Goal: Transaction & Acquisition: Obtain resource

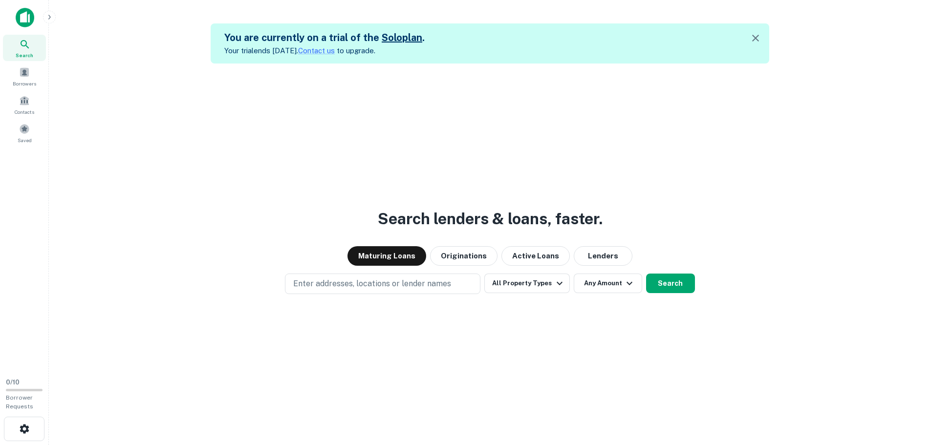
click at [23, 17] on img at bounding box center [25, 18] width 19 height 20
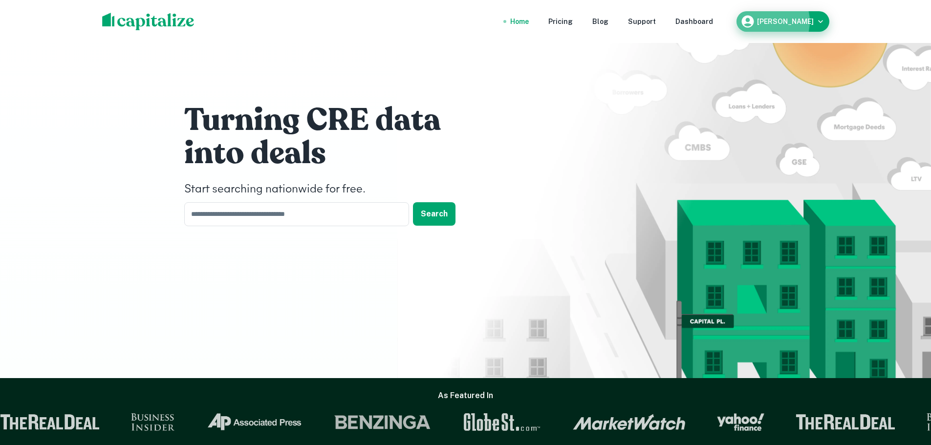
click at [787, 22] on h6 "Kurt Gregg" at bounding box center [785, 21] width 57 height 7
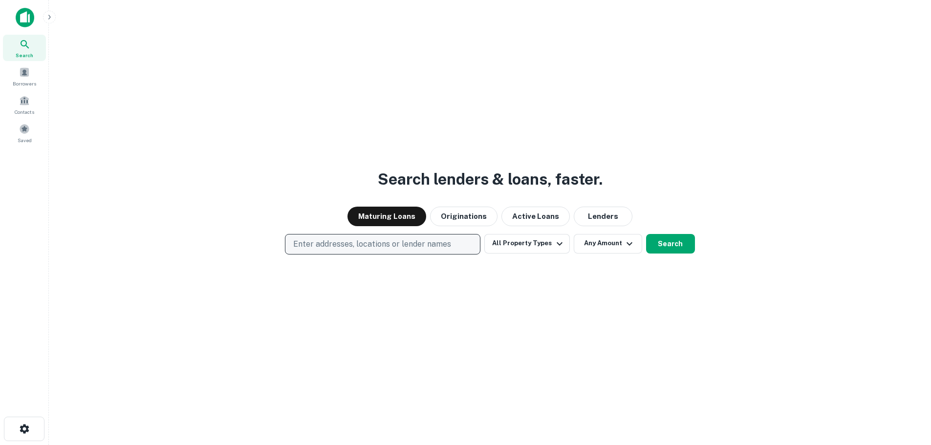
click at [337, 236] on button "Enter addresses, locations or lender names" at bounding box center [383, 244] width 196 height 21
type input "*****"
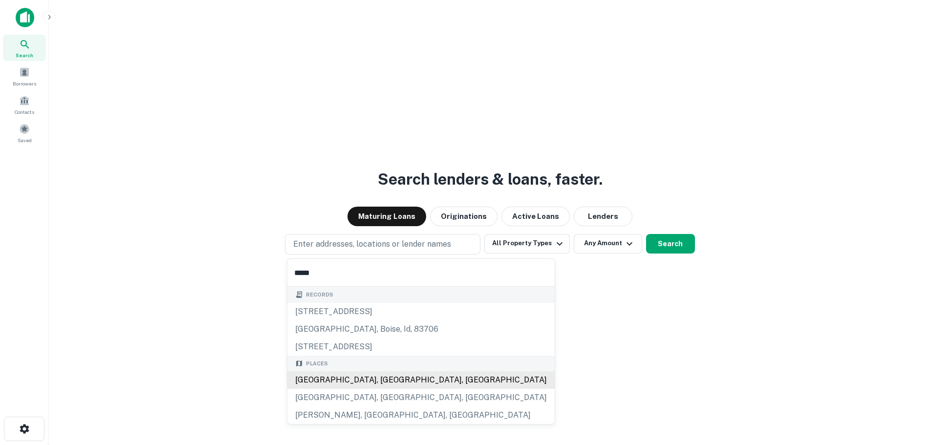
click at [362, 384] on div "[GEOGRAPHIC_DATA], [GEOGRAPHIC_DATA], [GEOGRAPHIC_DATA]" at bounding box center [420, 381] width 267 height 18
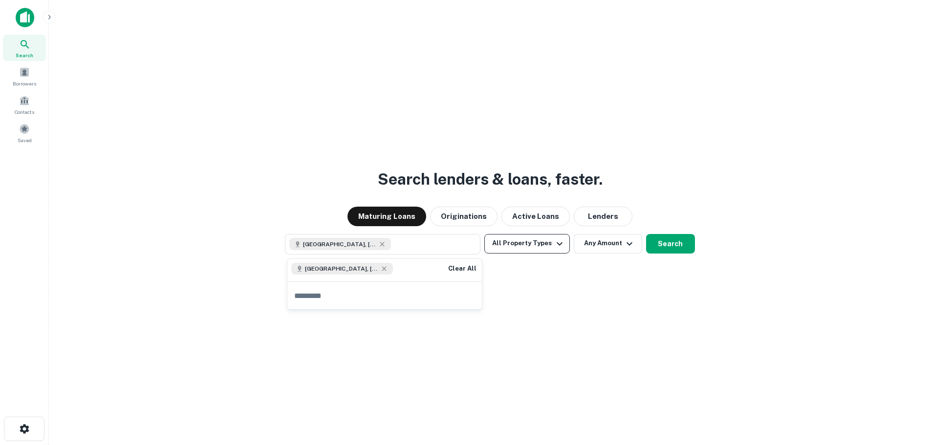
click at [548, 252] on button "All Property Types" at bounding box center [527, 244] width 85 height 20
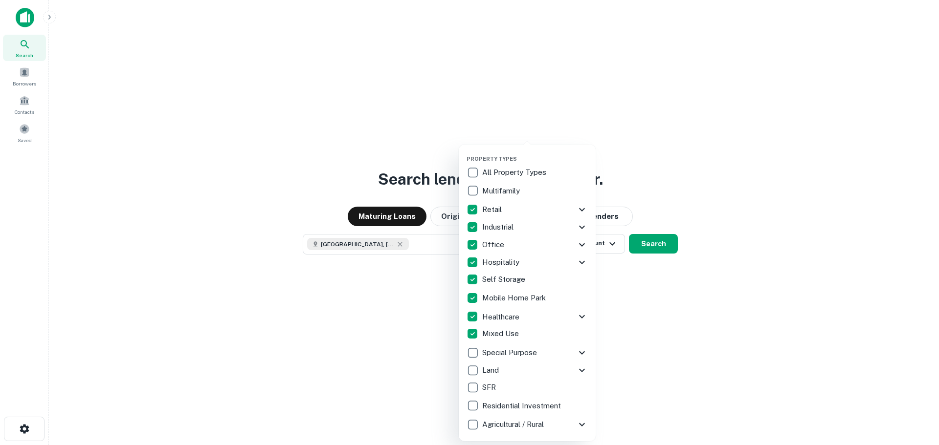
click at [701, 376] on div at bounding box center [469, 222] width 939 height 445
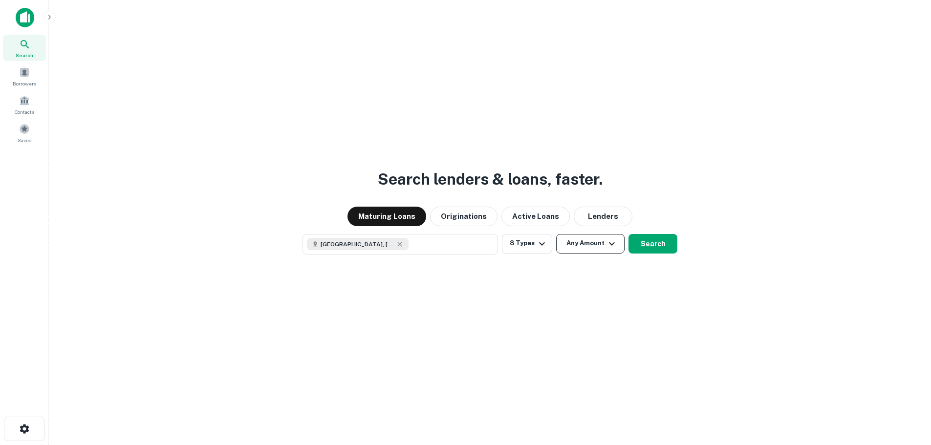
click at [601, 245] on button "Any Amount" at bounding box center [590, 244] width 68 height 20
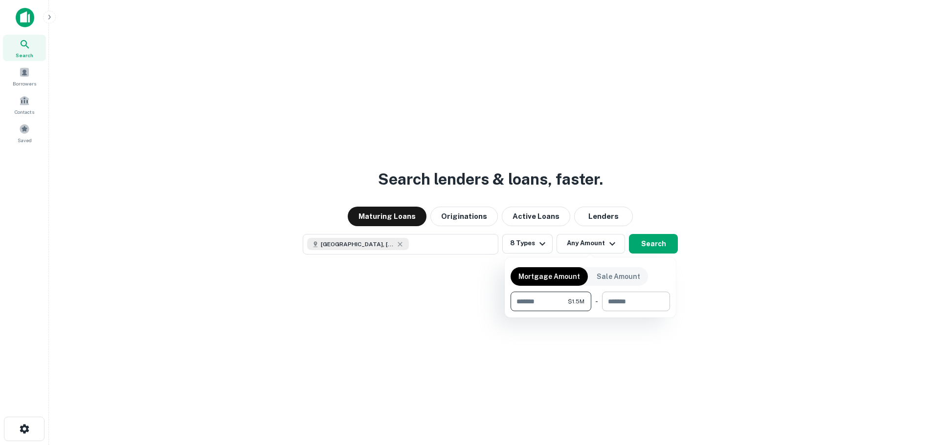
type input "*******"
click at [628, 298] on input "number" at bounding box center [632, 302] width 61 height 20
type input "*"
type input "********"
click at [717, 297] on div at bounding box center [469, 222] width 939 height 445
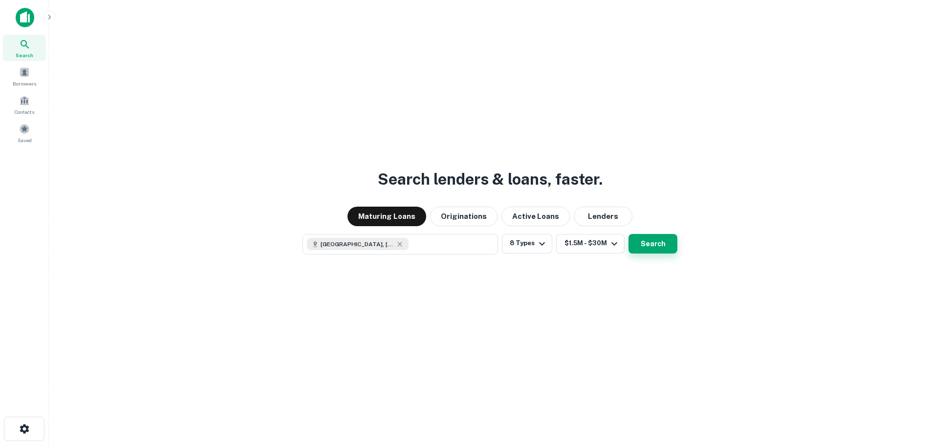
click at [650, 241] on button "Search" at bounding box center [653, 244] width 49 height 20
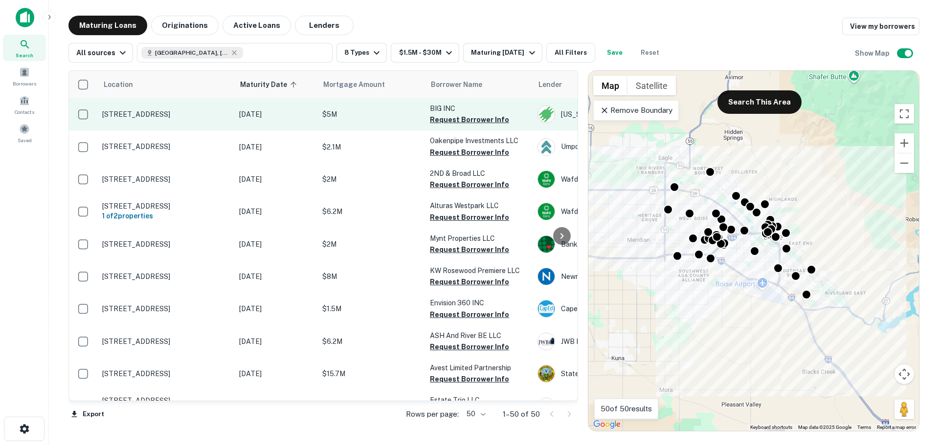
click at [177, 118] on p "[STREET_ADDRESS]" at bounding box center [165, 114] width 127 height 9
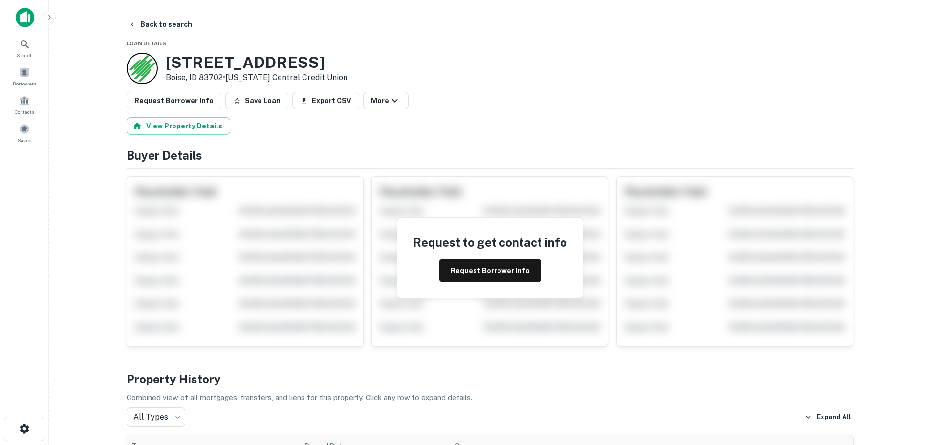
drag, startPoint x: 497, startPoint y: 264, endPoint x: 702, endPoint y: 321, distance: 213.3
click at [496, 263] on button "Request Borrower Info" at bounding box center [490, 270] width 103 height 23
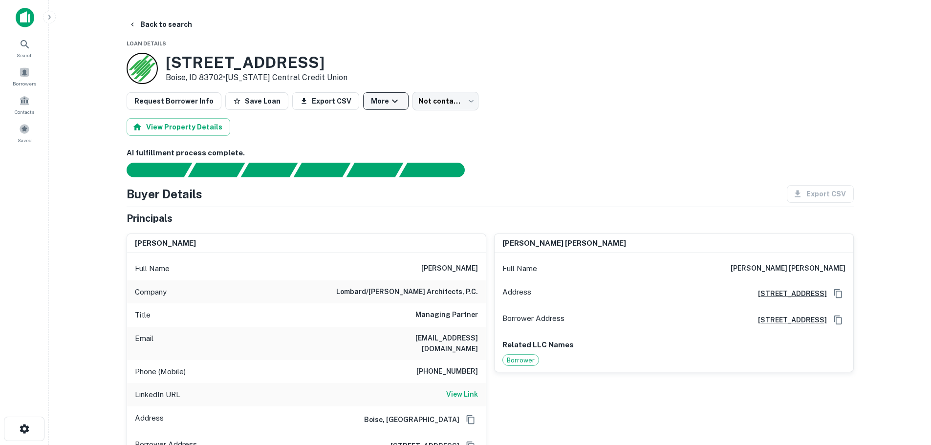
click at [375, 98] on button "More" at bounding box center [385, 101] width 45 height 18
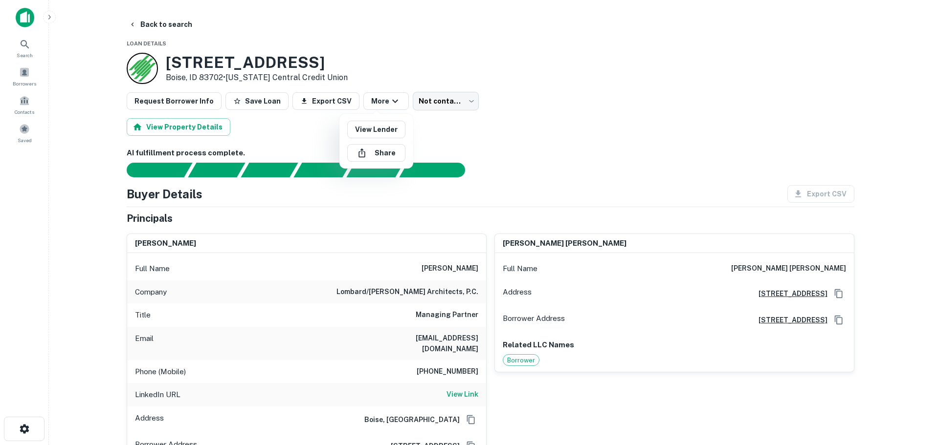
click at [386, 62] on div at bounding box center [469, 222] width 939 height 445
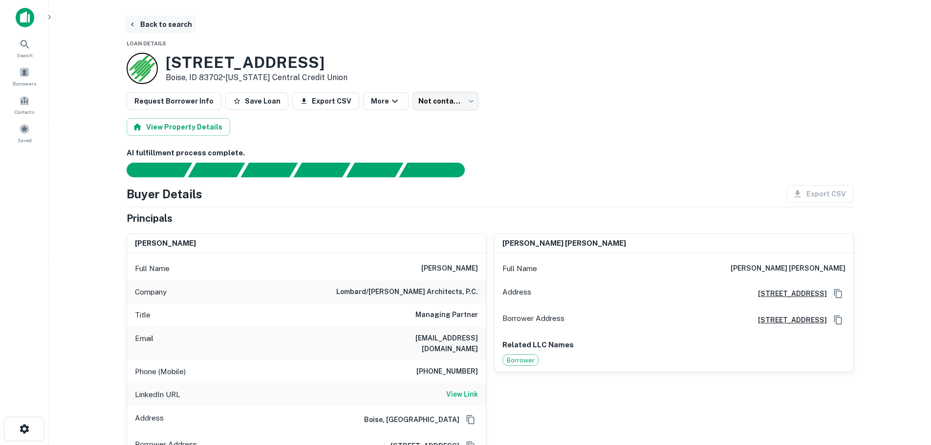
click at [140, 23] on button "Back to search" at bounding box center [160, 25] width 71 height 18
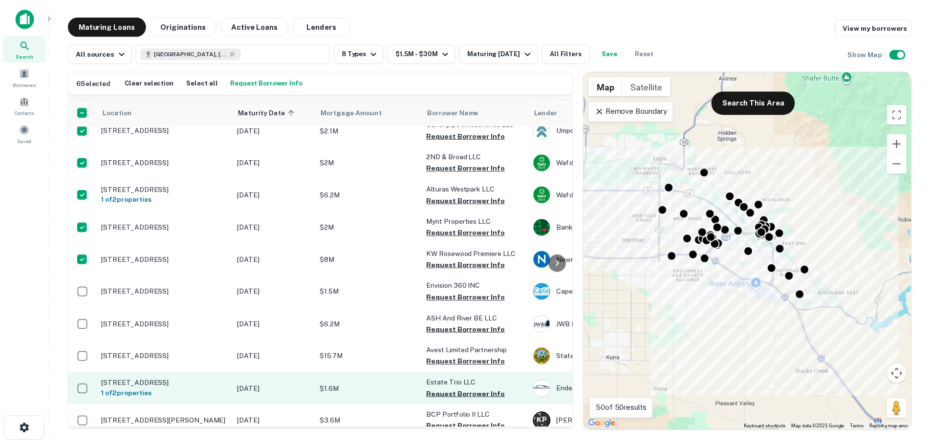
scroll to position [147, 0]
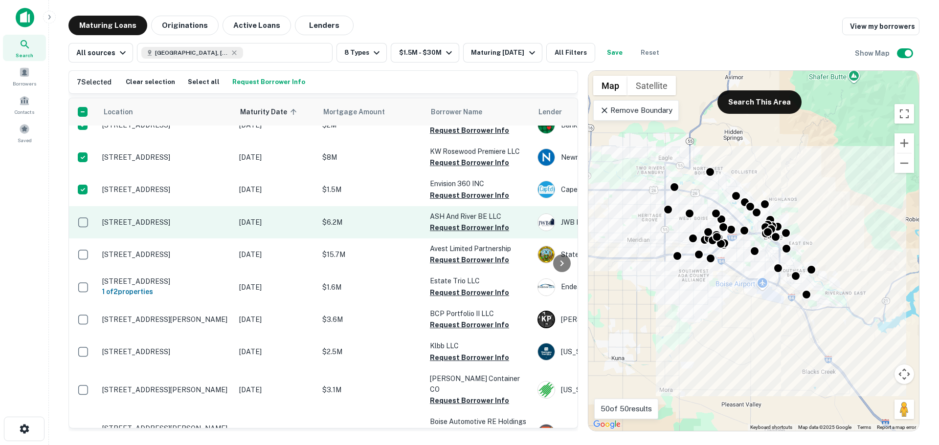
click at [84, 210] on td at bounding box center [83, 222] width 28 height 32
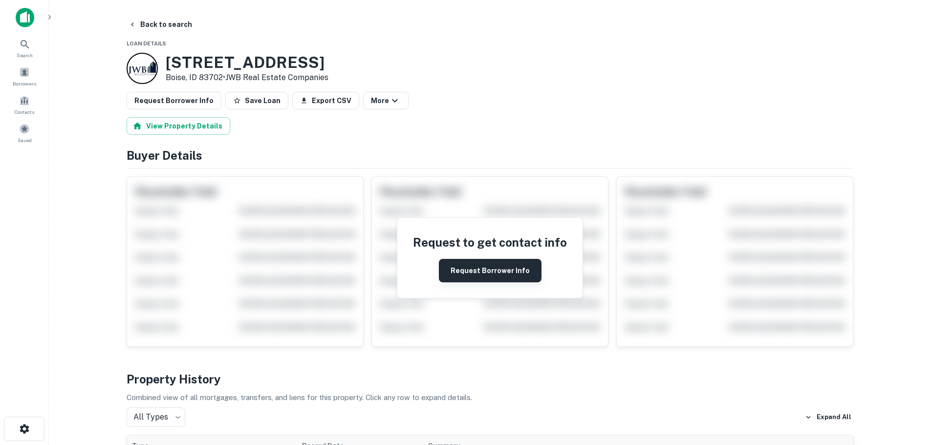
click at [453, 272] on button "Request Borrower Info" at bounding box center [490, 270] width 103 height 23
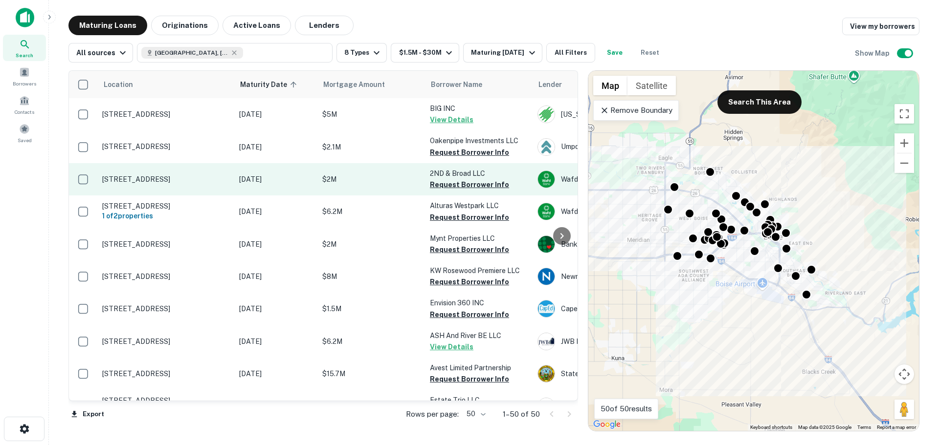
click at [121, 180] on p "200 W Broad St Boise, ID 83702" at bounding box center [165, 179] width 127 height 9
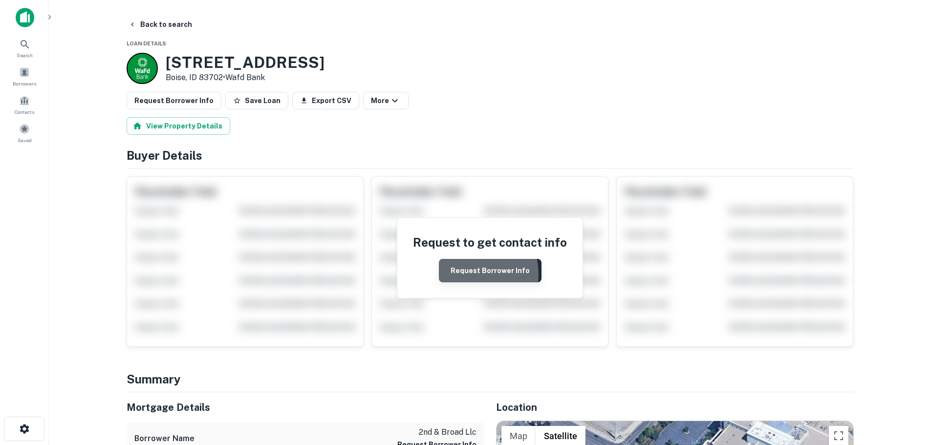
click at [466, 275] on button "Request Borrower Info" at bounding box center [490, 270] width 103 height 23
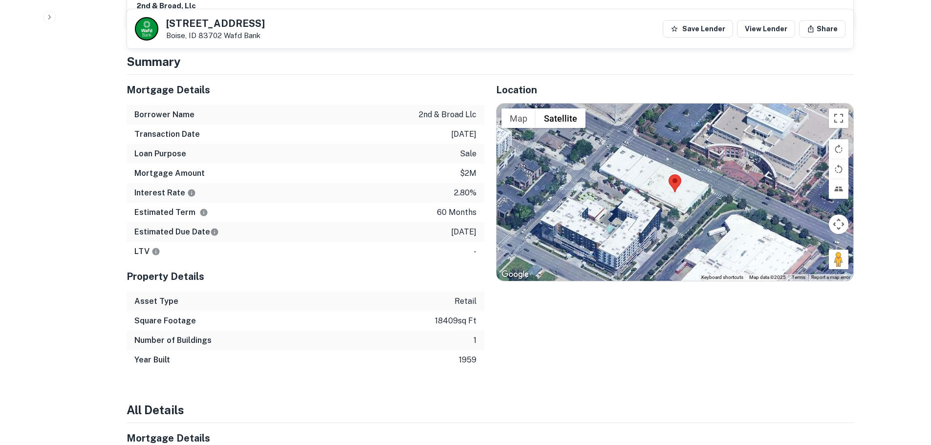
scroll to position [391, 0]
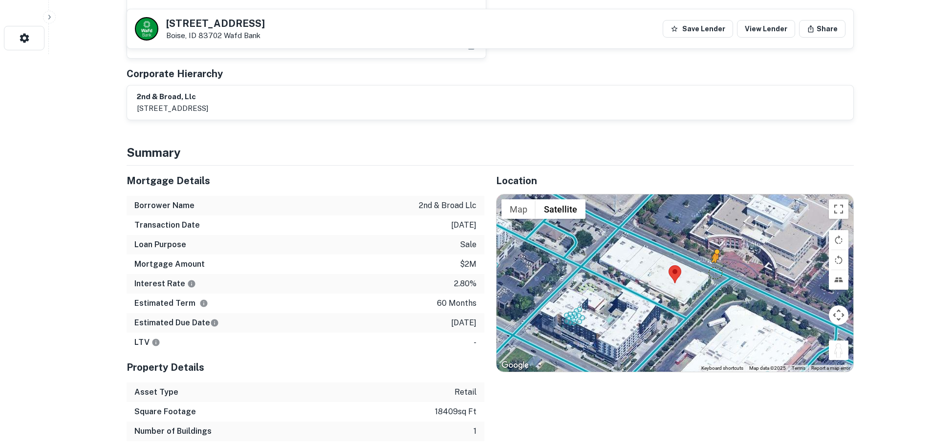
drag, startPoint x: 837, startPoint y: 343, endPoint x: 710, endPoint y: 258, distance: 152.4
click at [710, 258] on div "To activate drag with keyboard, press Alt + Enter. Once in keyboard drag state,…" at bounding box center [675, 283] width 357 height 177
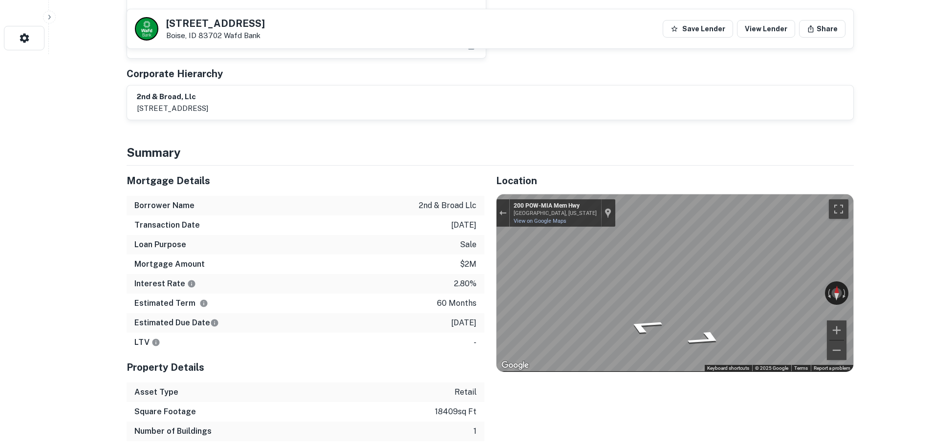
click at [784, 276] on div "← Move left → Move right ↑ Move up ↓ Move down + Zoom in - Zoom out 216 POW-MIA…" at bounding box center [675, 283] width 357 height 177
click at [418, 289] on div "Mortgage Details Borrower Name 2nd & broad llc Transaction Date 11/1/2020 Loan …" at bounding box center [484, 313] width 739 height 295
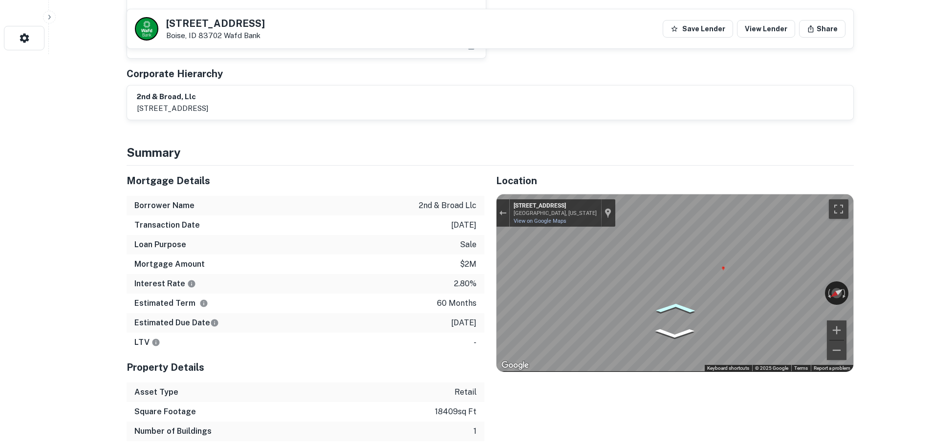
click at [671, 301] on icon "Go Southeast, POW-MIA Mem Hwy" at bounding box center [676, 309] width 60 height 16
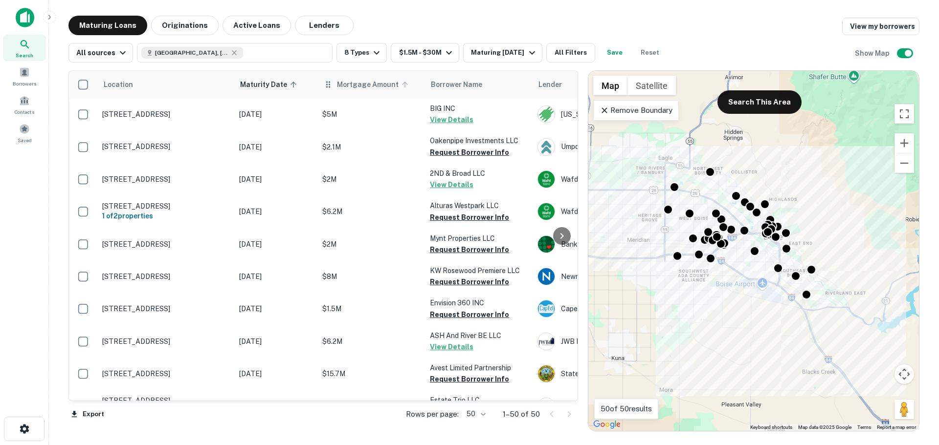
click at [343, 84] on span "Mortgage Amount" at bounding box center [374, 85] width 74 height 12
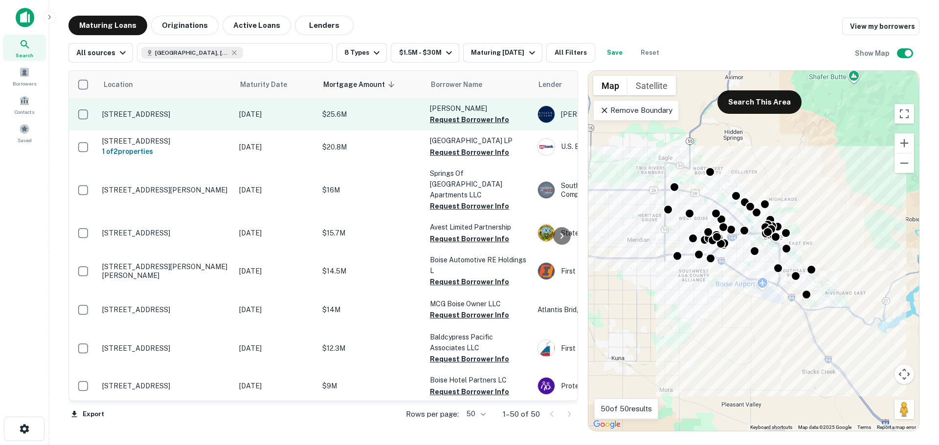
click at [136, 111] on p "8300 W Limelight St Garden City, ID 83714" at bounding box center [165, 114] width 127 height 9
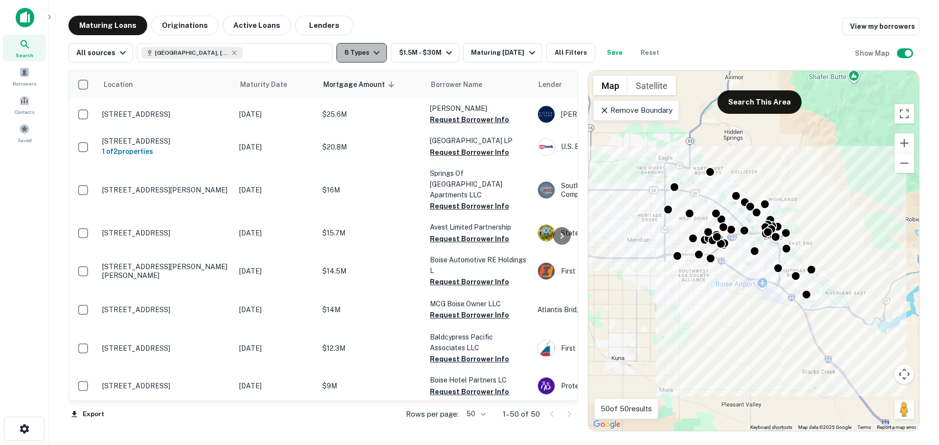
click at [357, 51] on button "8 Types" at bounding box center [361, 53] width 50 height 20
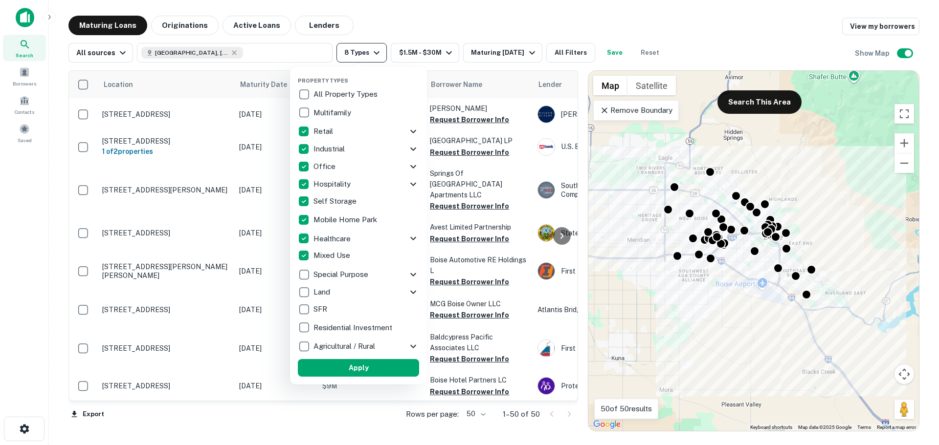
click at [357, 51] on div at bounding box center [469, 222] width 939 height 445
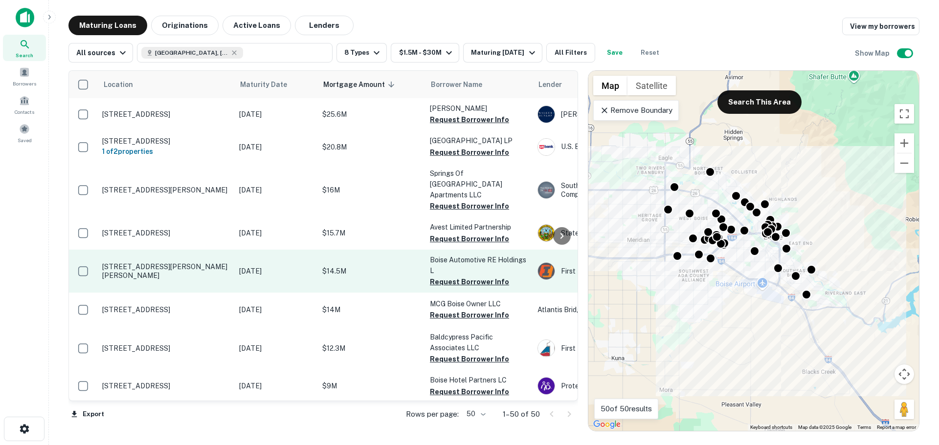
click at [159, 267] on td "[STREET_ADDRESS][PERSON_NAME][PERSON_NAME]" at bounding box center [165, 271] width 137 height 43
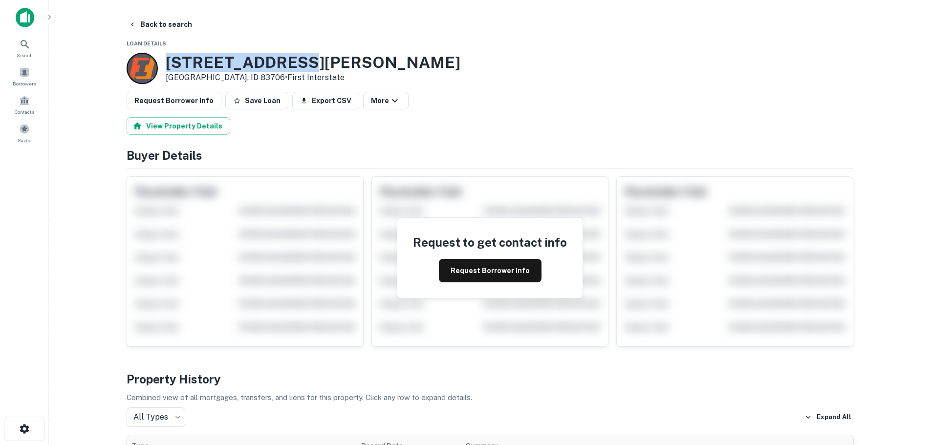
drag, startPoint x: 170, startPoint y: 58, endPoint x: 301, endPoint y: 57, distance: 131.0
click at [301, 57] on h3 "7767 W GRATZ DR" at bounding box center [313, 62] width 295 height 19
copy h3 "7767 W GRATZ DR"
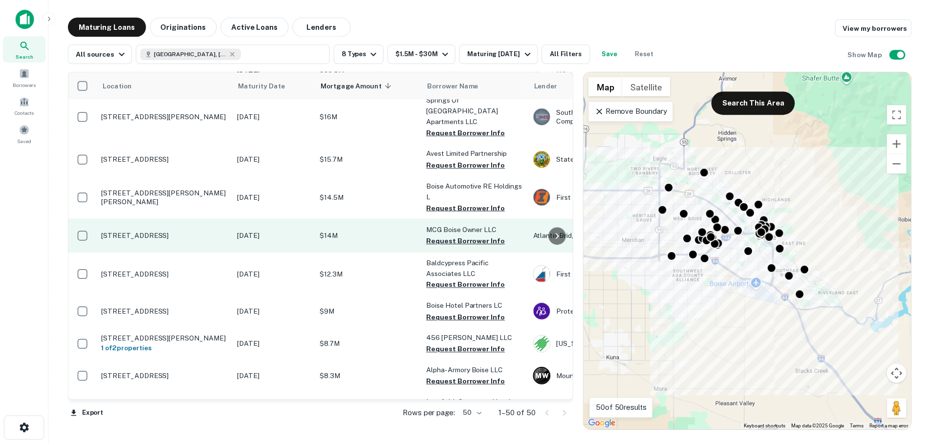
scroll to position [98, 0]
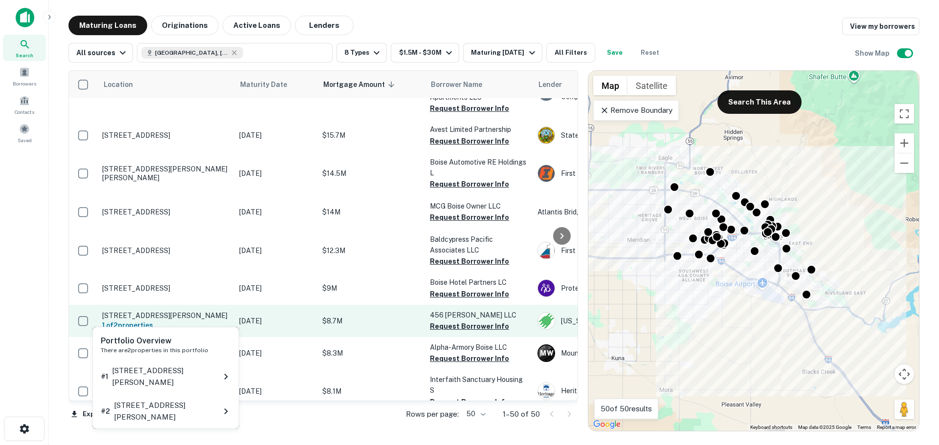
click at [209, 320] on h6 "1 of 2 properties" at bounding box center [165, 325] width 127 height 11
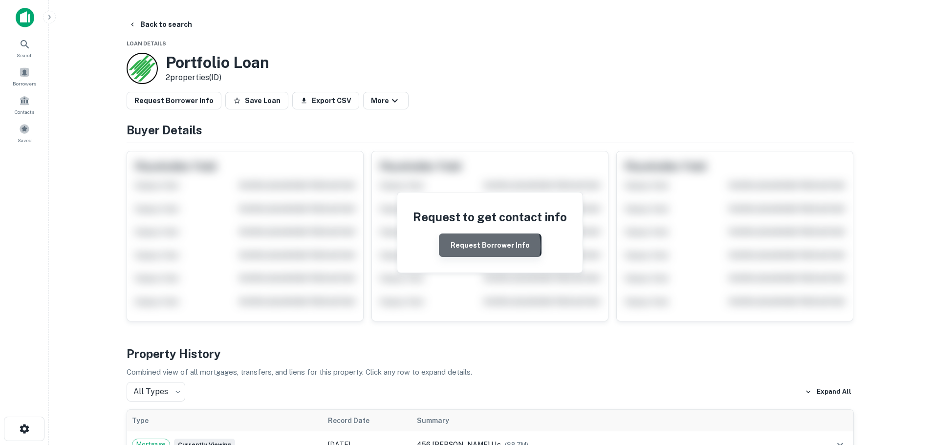
click at [491, 246] on button "Request Borrower Info" at bounding box center [490, 245] width 103 height 23
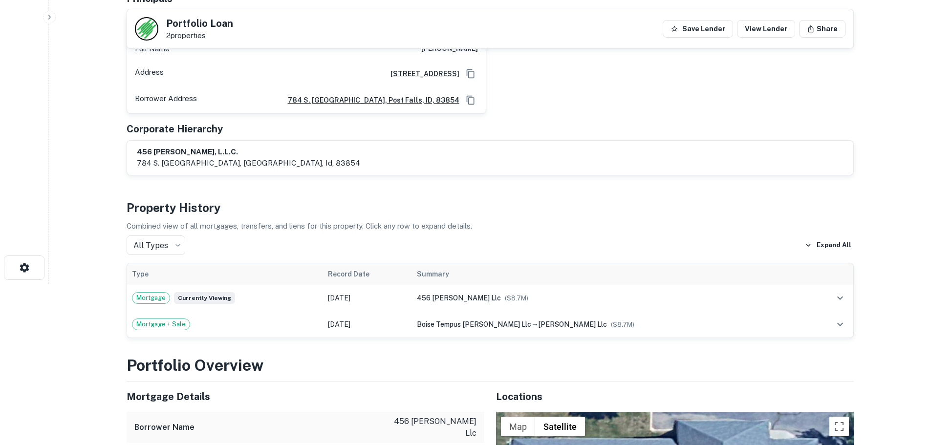
scroll to position [342, 0]
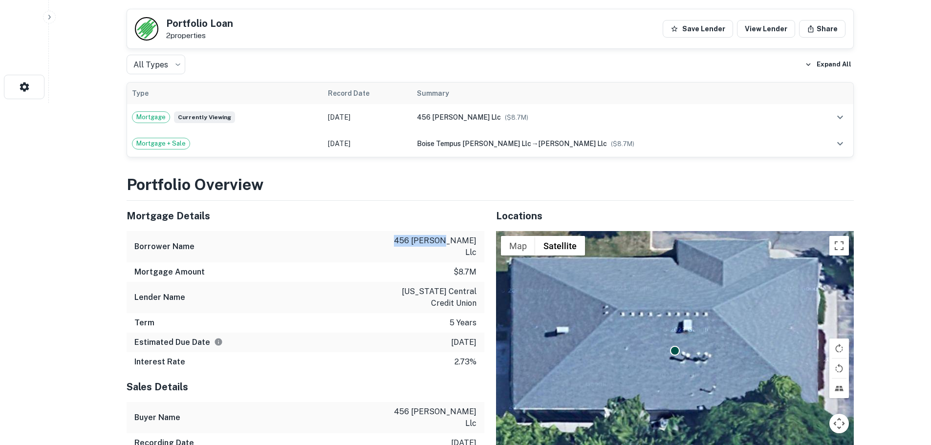
drag, startPoint x: 411, startPoint y: 242, endPoint x: 454, endPoint y: 244, distance: 43.1
click at [454, 244] on p "456 kimball pl llc" at bounding box center [433, 246] width 88 height 23
copy p "456 kimball"
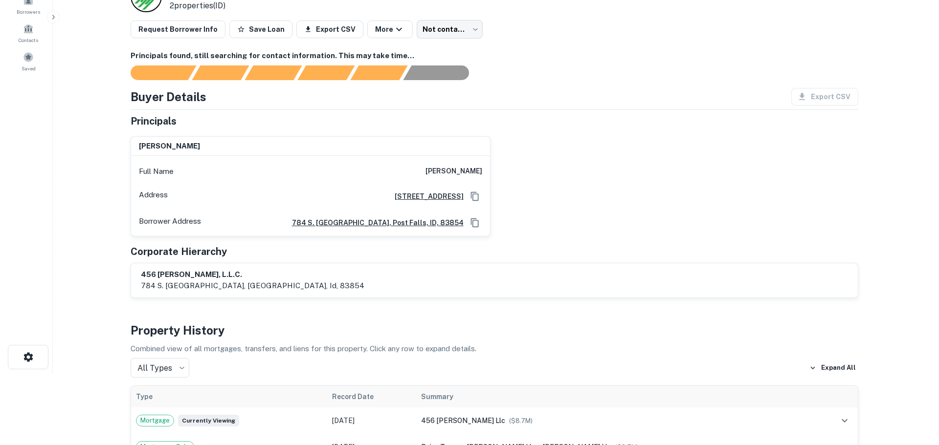
scroll to position [0, 0]
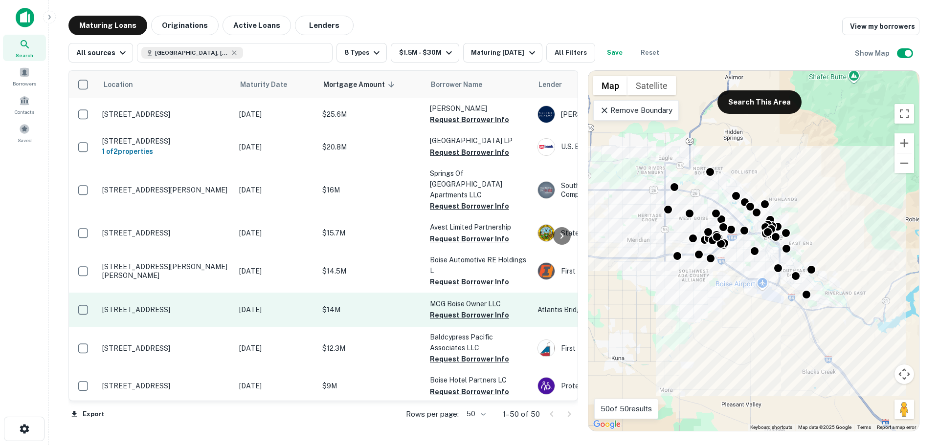
click at [158, 305] on td "460 N Milwaukee St Boise, ID 83704" at bounding box center [165, 310] width 137 height 34
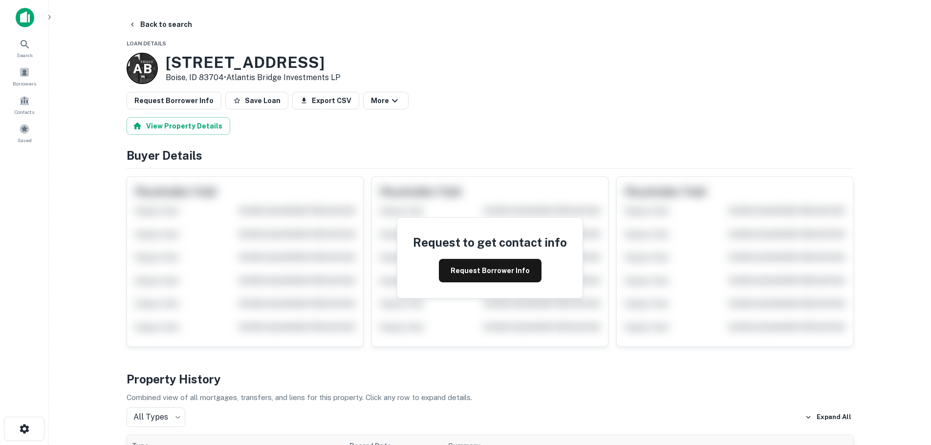
drag, startPoint x: 167, startPoint y: 58, endPoint x: 313, endPoint y: 60, distance: 146.2
click at [313, 60] on h3 "460 N Milwaukee St" at bounding box center [253, 62] width 175 height 19
copy h3 "460 N Milwaukee St"
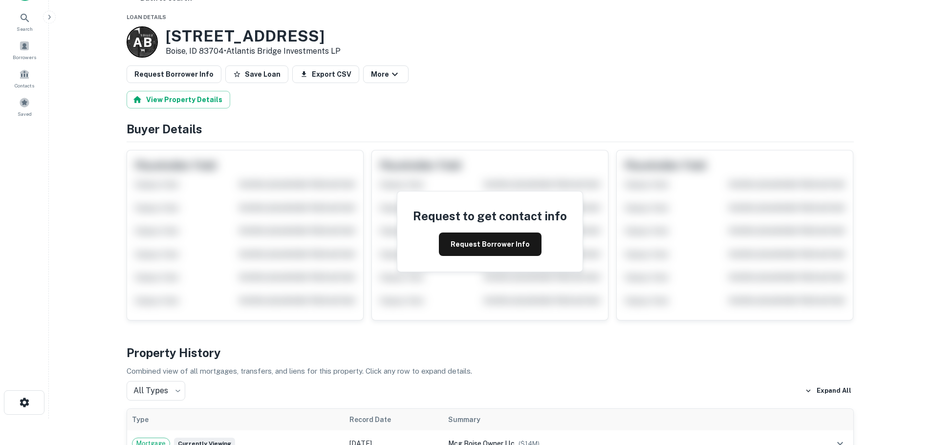
scroll to position [49, 0]
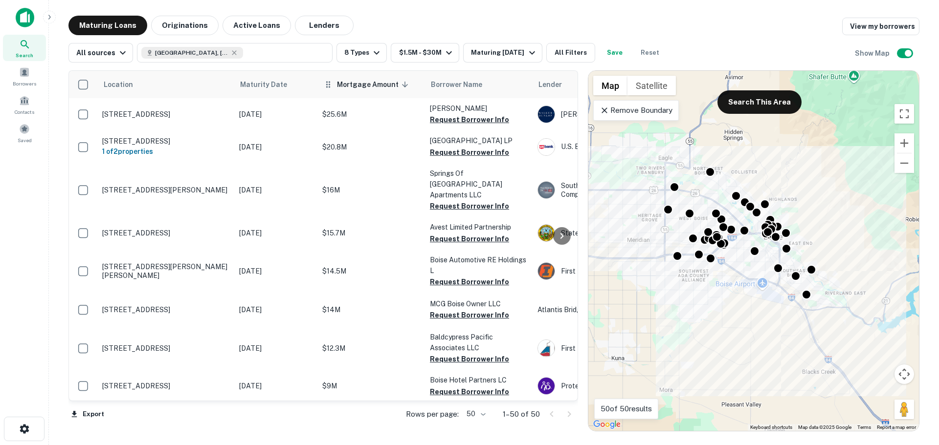
click at [372, 81] on span "Mortgage Amount sorted descending" at bounding box center [374, 85] width 74 height 12
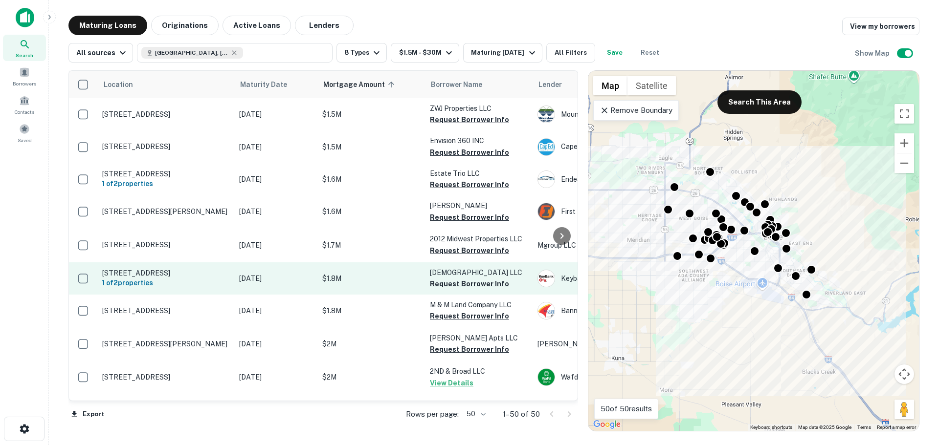
click at [171, 270] on p "1150 W State St Boise, ID 83702" at bounding box center [165, 273] width 127 height 9
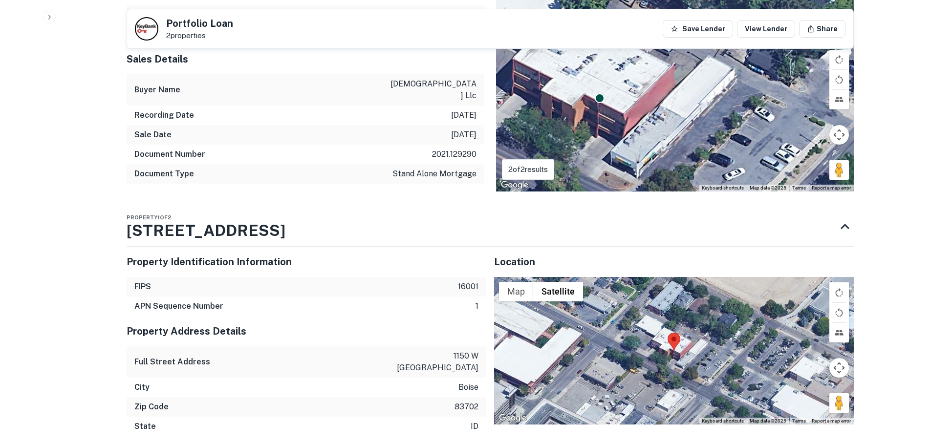
scroll to position [684, 0]
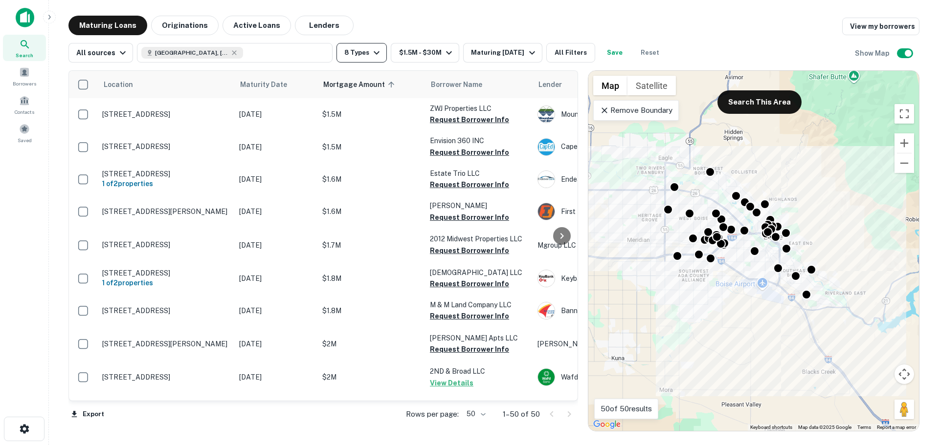
click at [366, 45] on button "8 Types" at bounding box center [361, 53] width 50 height 20
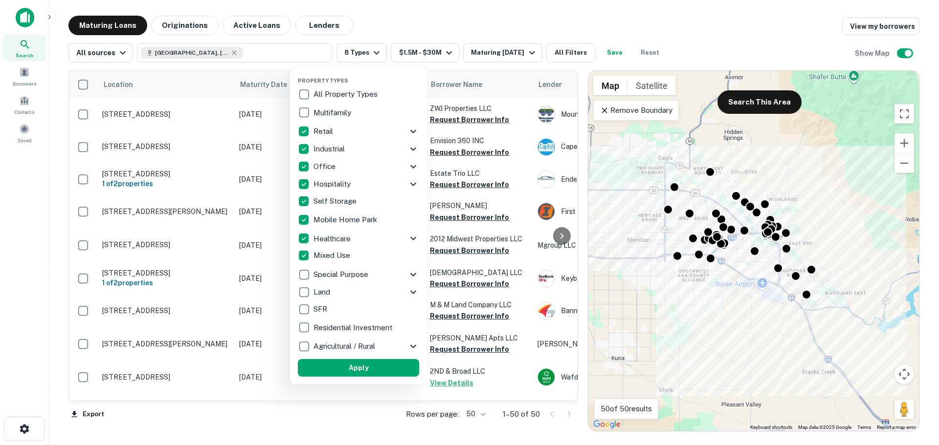
click at [362, 415] on div at bounding box center [469, 222] width 939 height 445
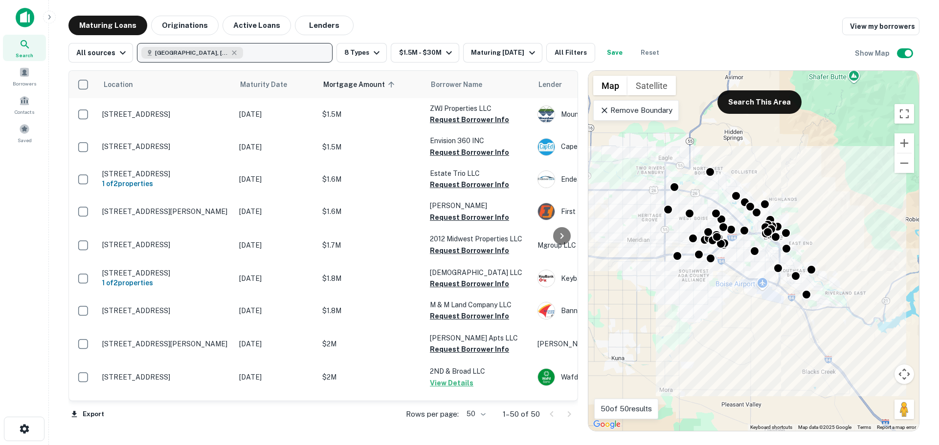
click at [203, 47] on div "Boise, ID, USA" at bounding box center [192, 53] width 102 height 12
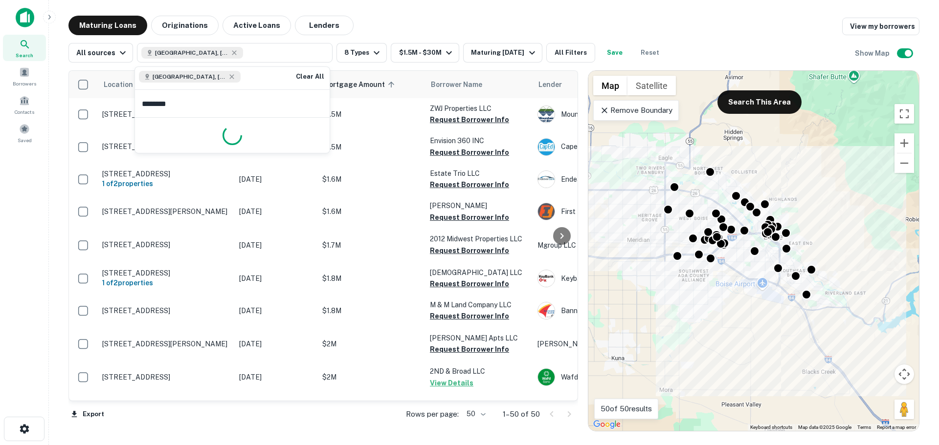
type input "*********"
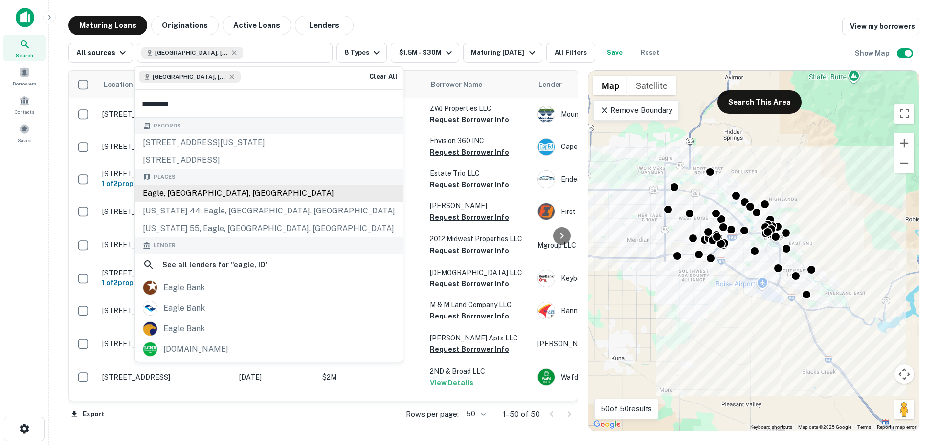
click at [207, 190] on div "Eagle, ID, USA" at bounding box center [269, 194] width 268 height 18
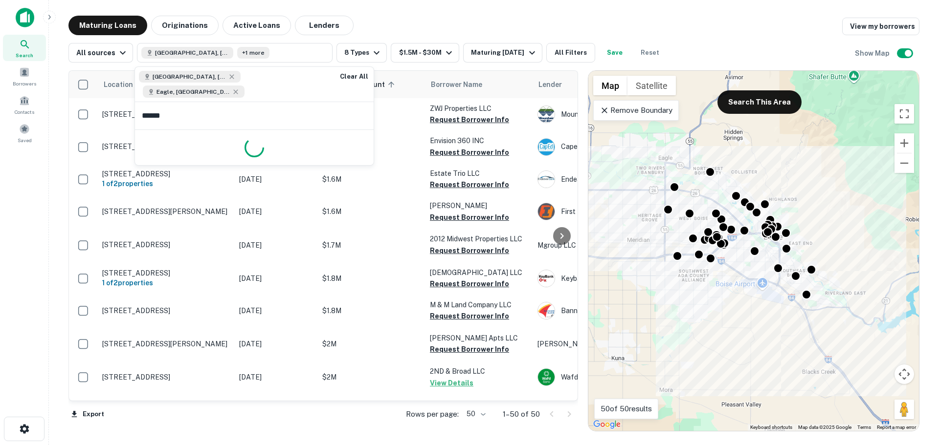
type input "*******"
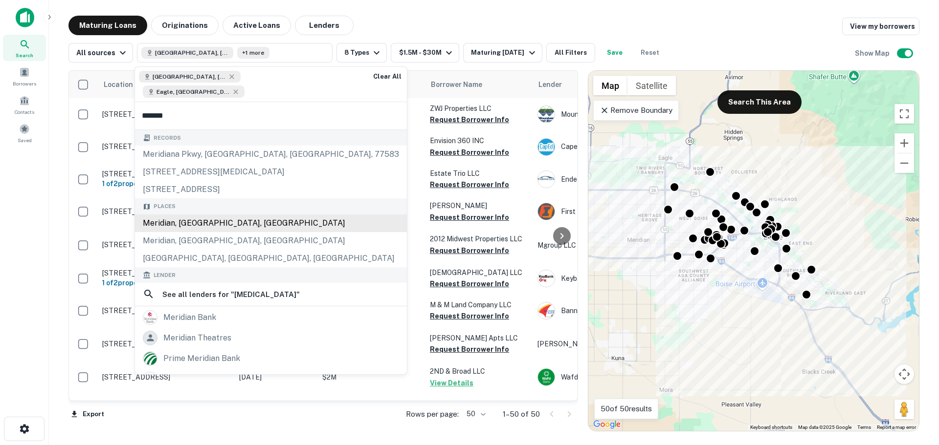
click at [202, 215] on div "Meridian, ID, USA" at bounding box center [271, 224] width 272 height 18
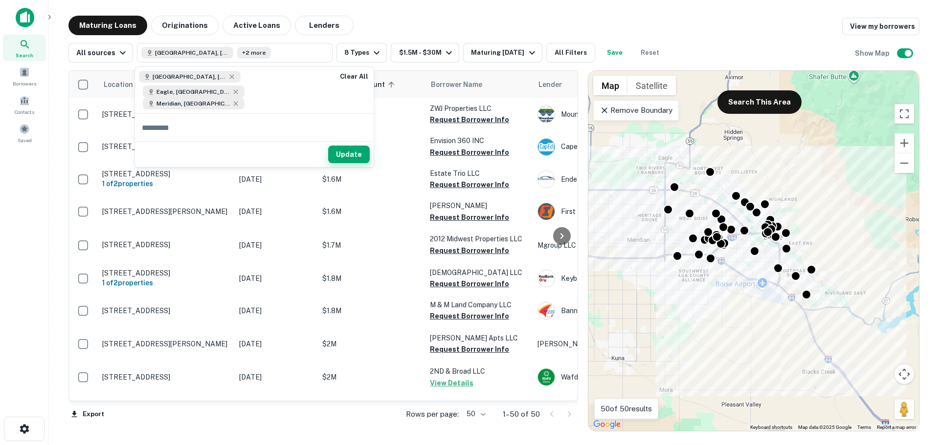
click at [345, 146] on button "Update" at bounding box center [349, 155] width 42 height 18
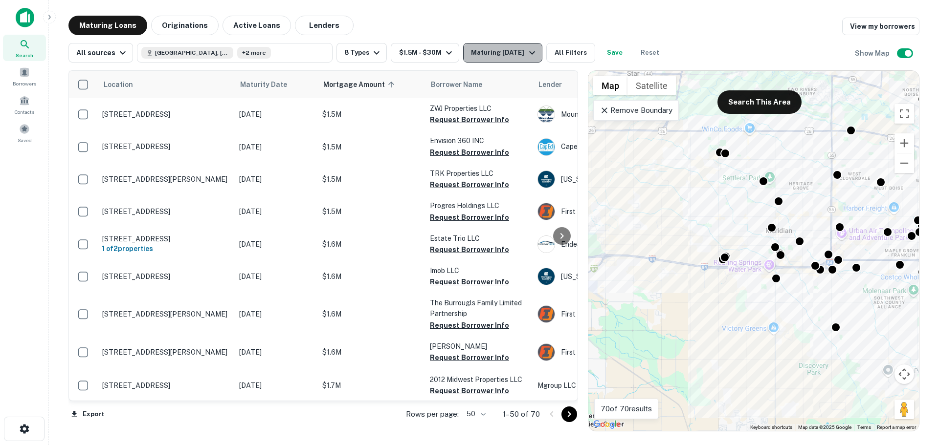
click at [519, 55] on div "Maturing In 1 Year" at bounding box center [504, 53] width 66 height 12
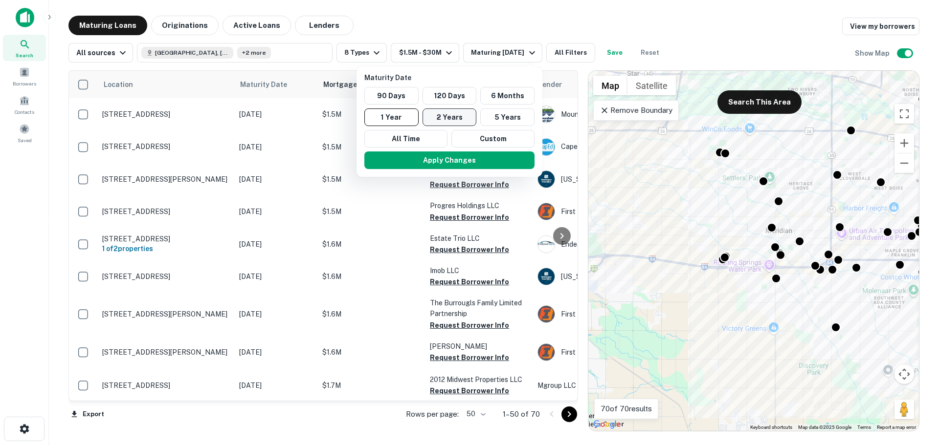
click at [441, 116] on button "2 Years" at bounding box center [449, 118] width 54 height 18
click at [408, 161] on button "Apply Changes" at bounding box center [454, 161] width 170 height 18
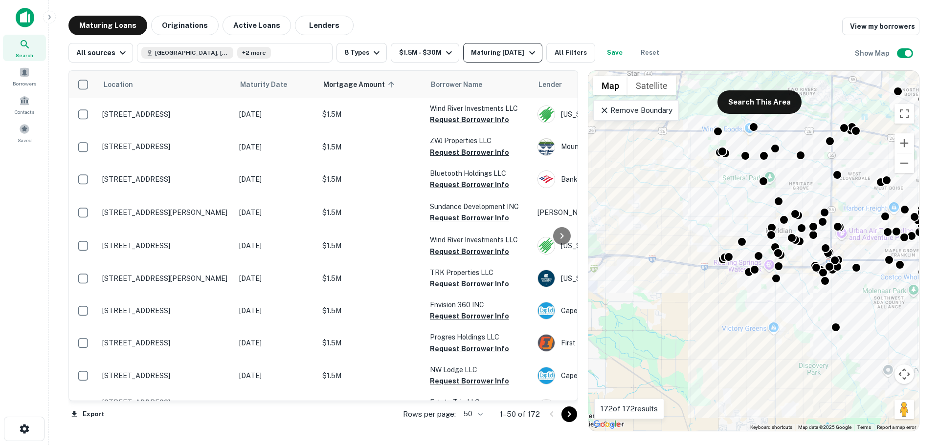
click at [492, 51] on div "Maturing In 2 Years" at bounding box center [504, 53] width 66 height 12
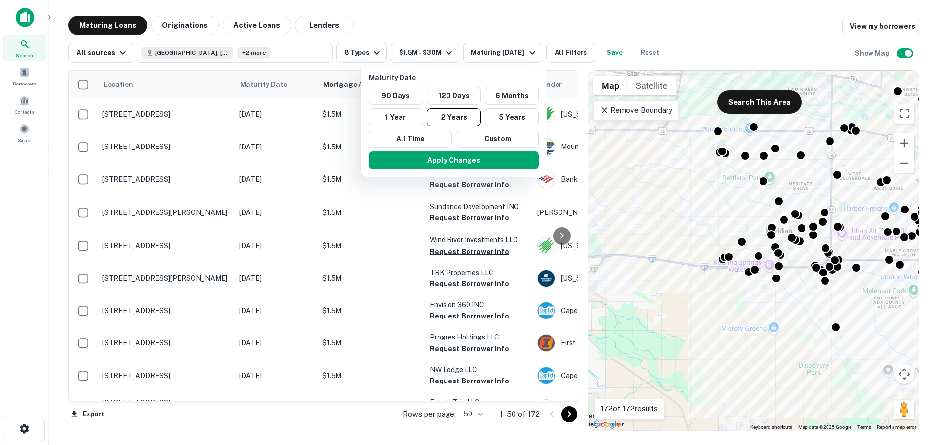
click at [400, 232] on div at bounding box center [469, 222] width 939 height 445
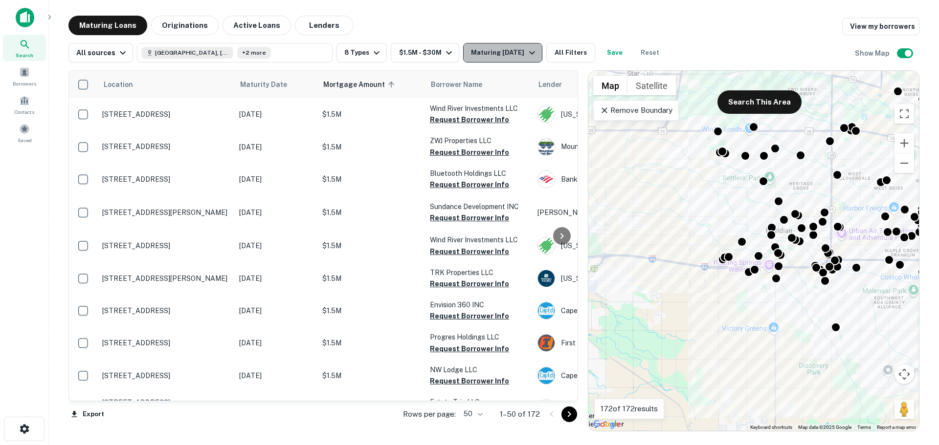
click at [499, 57] on div "Maturing In 2 Years" at bounding box center [504, 53] width 66 height 12
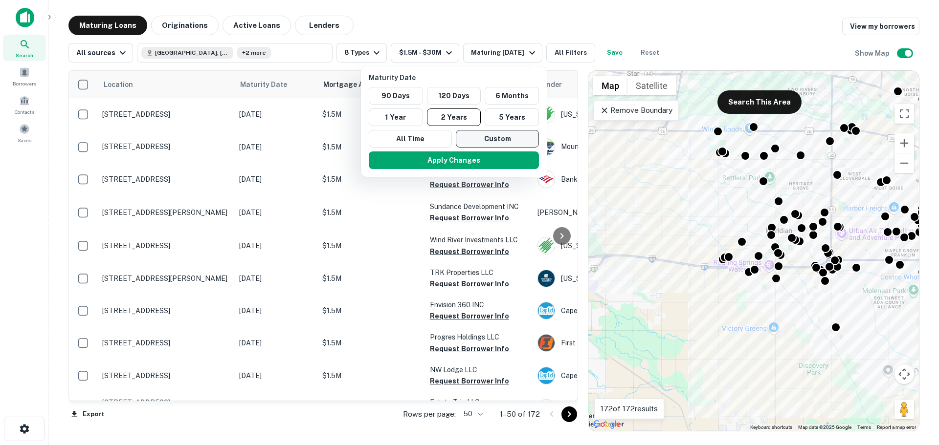
click at [494, 133] on button "Custom" at bounding box center [497, 139] width 83 height 18
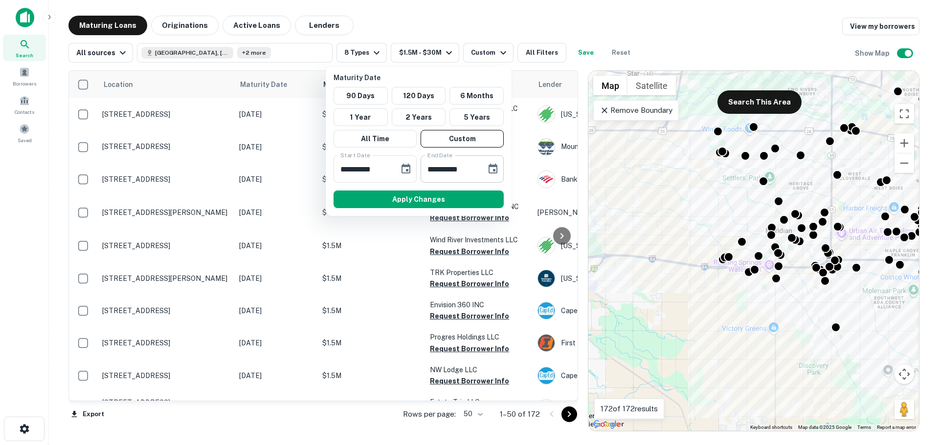
click at [496, 168] on icon "Choose date, selected date is Apr 5, 2026" at bounding box center [493, 169] width 12 height 12
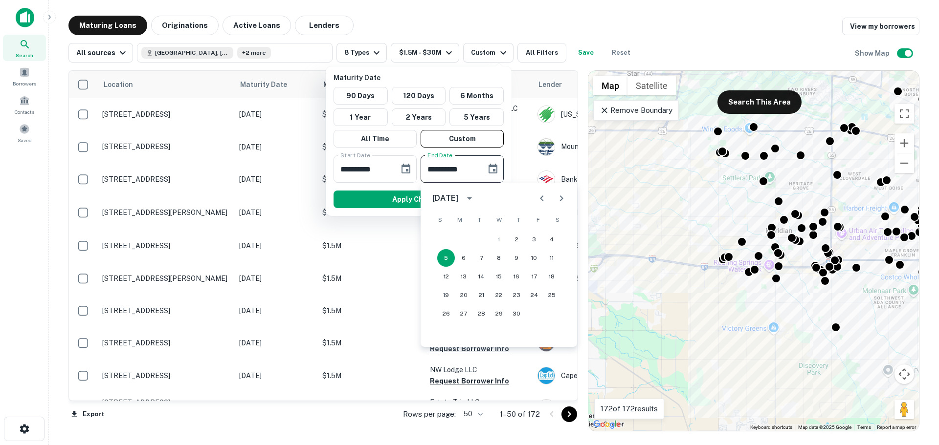
click at [472, 200] on icon "calendar view is open, switch to year view" at bounding box center [469, 199] width 5 height 2
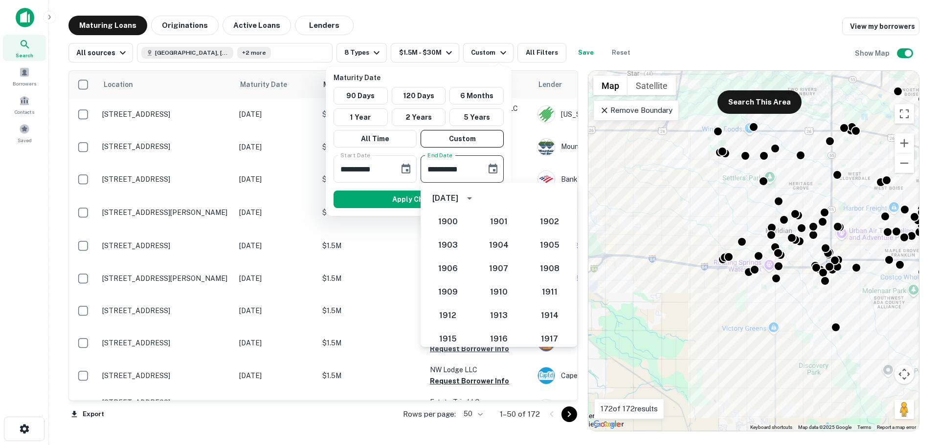
scroll to position [929, 0]
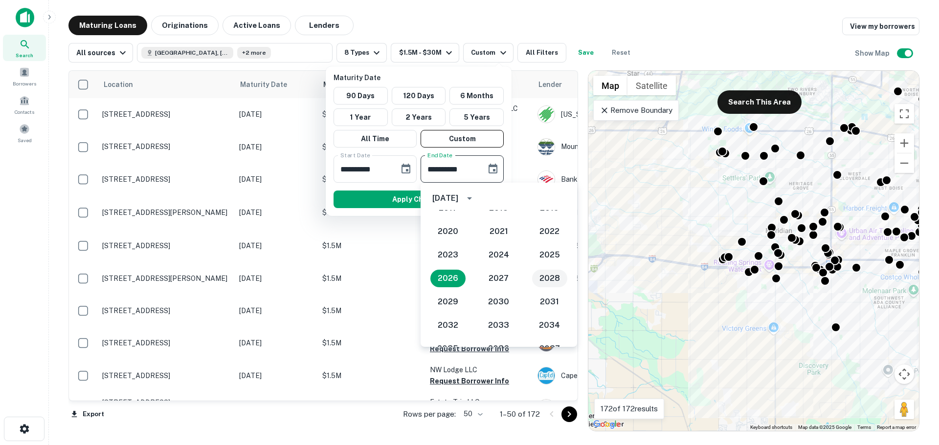
click at [544, 276] on button "2028" at bounding box center [549, 279] width 35 height 18
type input "**********"
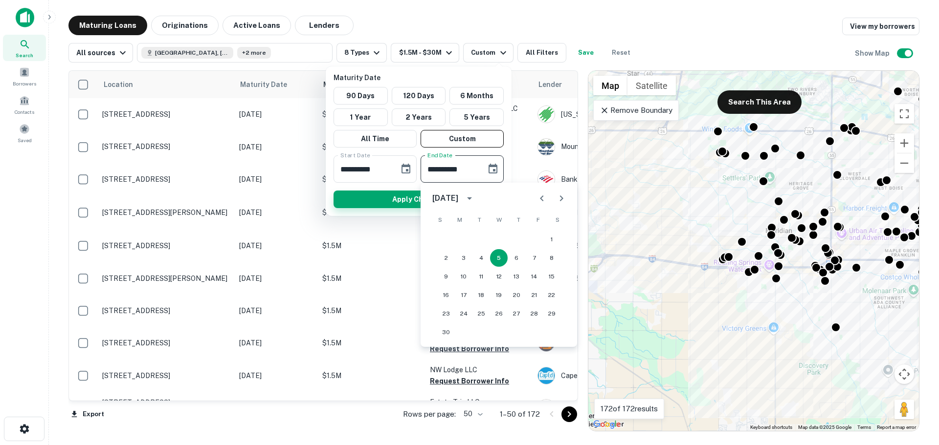
click at [403, 199] on button "Apply Changes" at bounding box center [418, 200] width 170 height 18
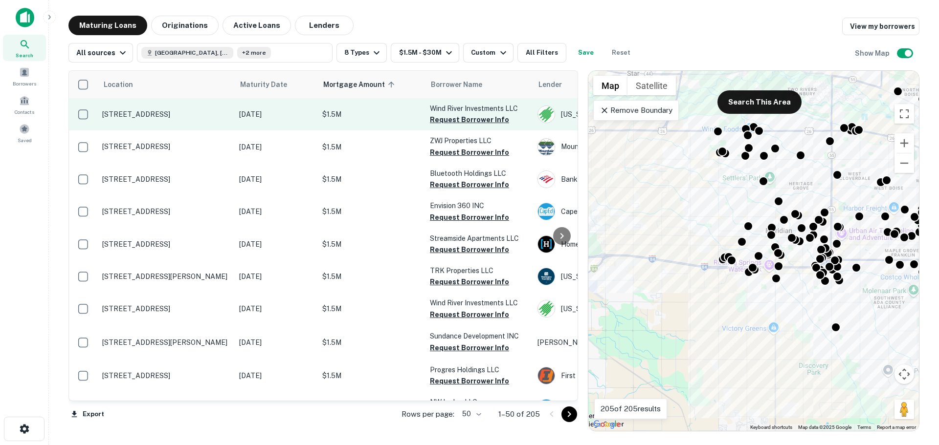
click at [149, 122] on td "2820 W Main St Boise, ID 83702" at bounding box center [165, 114] width 137 height 32
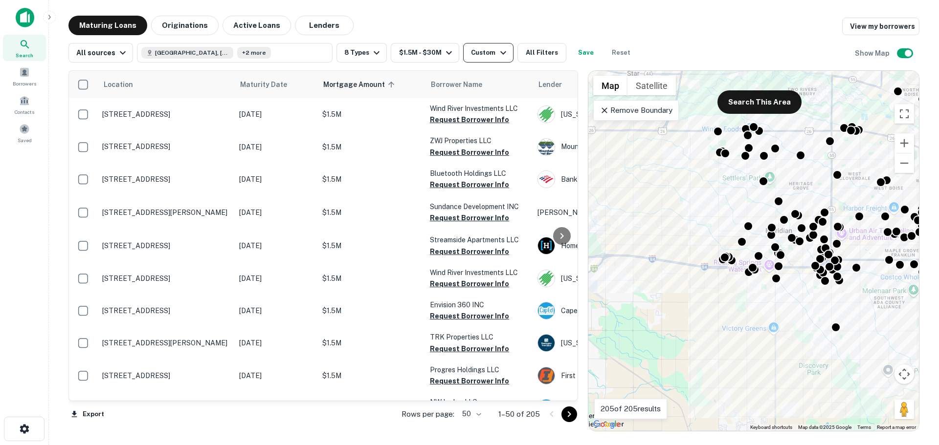
click at [486, 52] on div "Custom" at bounding box center [490, 53] width 38 height 12
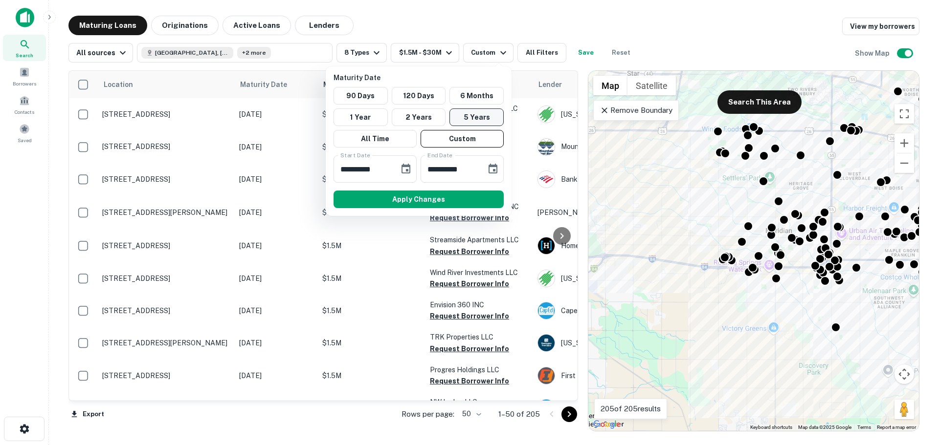
click at [466, 118] on button "5 Years" at bounding box center [476, 118] width 54 height 18
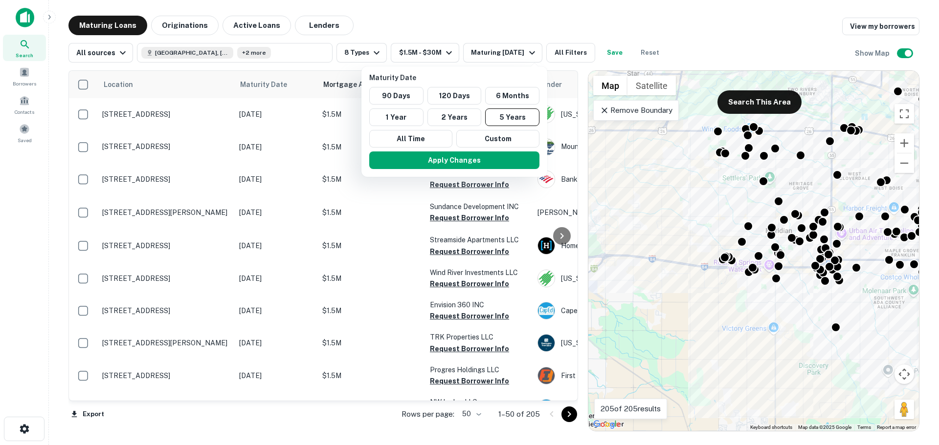
drag, startPoint x: 435, startPoint y: 163, endPoint x: 397, endPoint y: 186, distance: 43.9
click at [434, 164] on button "Apply Changes" at bounding box center [454, 161] width 170 height 18
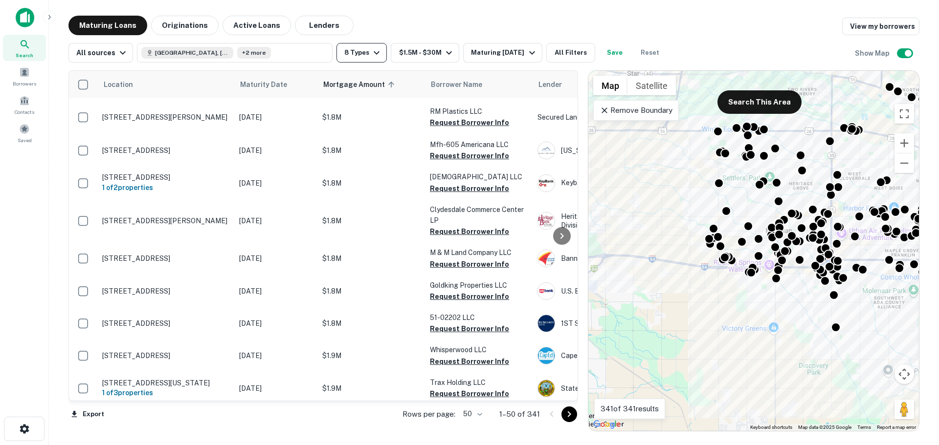
scroll to position [937, 0]
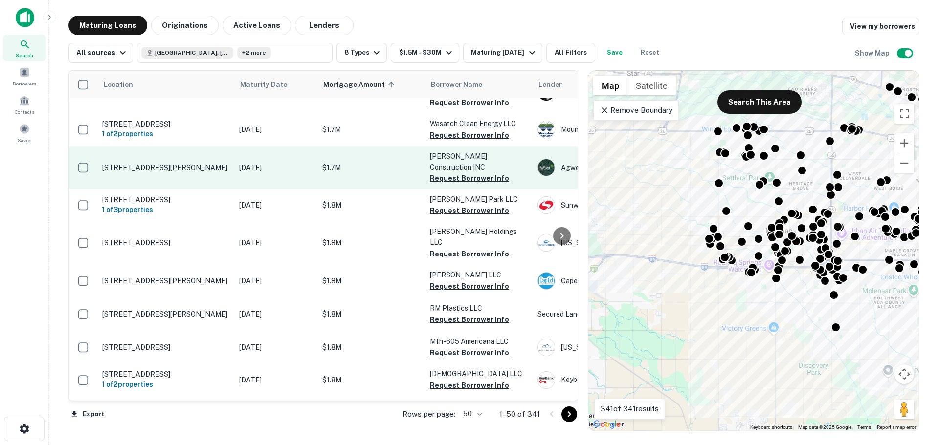
drag, startPoint x: 350, startPoint y: 83, endPoint x: 416, endPoint y: 131, distance: 80.9
click at [350, 83] on span "Mortgage Amount sorted ascending" at bounding box center [360, 85] width 74 height 12
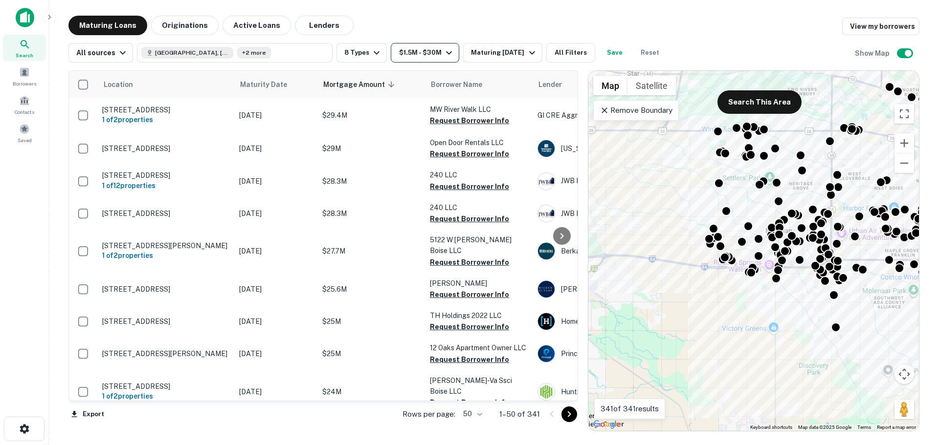
click at [434, 56] on button "$1.5M - $30M" at bounding box center [425, 53] width 68 height 20
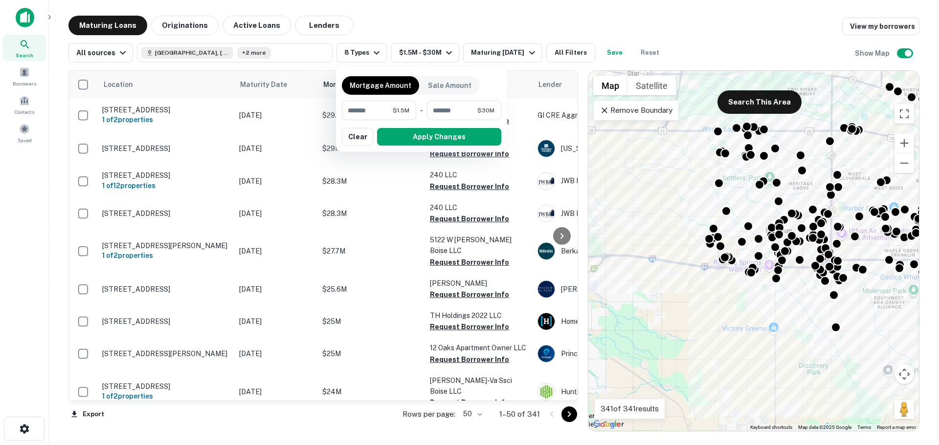
click at [440, 28] on div at bounding box center [469, 222] width 939 height 445
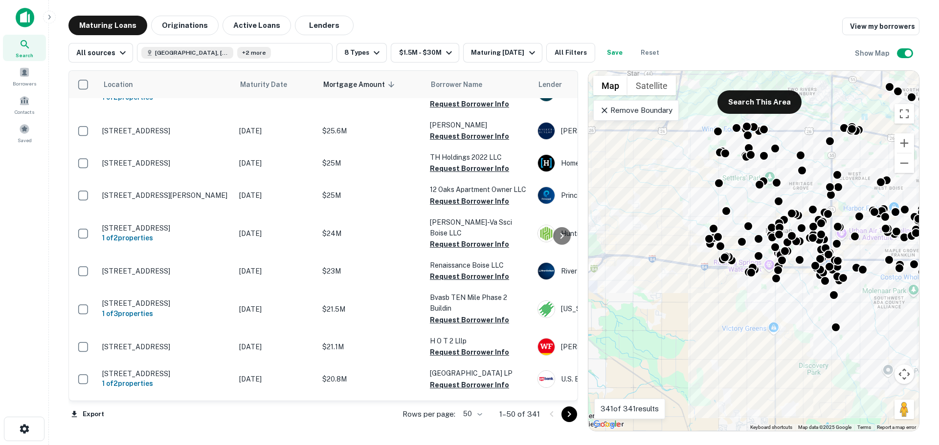
scroll to position [147, 0]
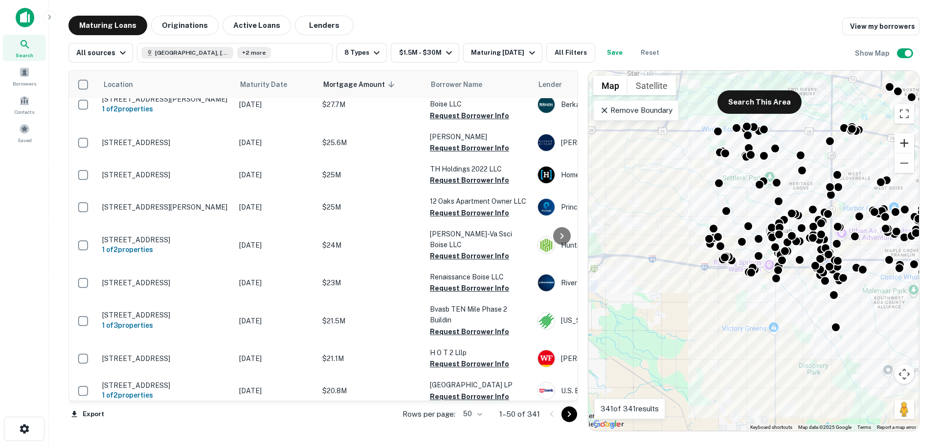
click at [902, 138] on button "Zoom in" at bounding box center [904, 143] width 20 height 20
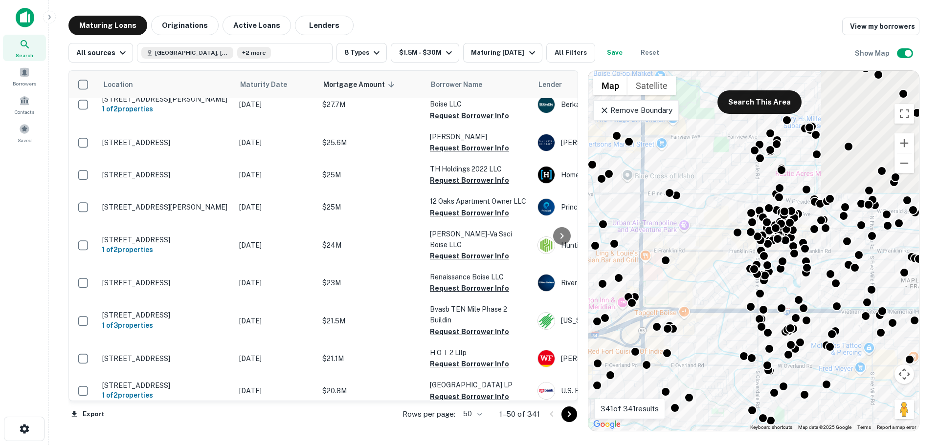
drag, startPoint x: 862, startPoint y: 242, endPoint x: 558, endPoint y: 271, distance: 305.0
click at [443, 266] on div "Location Maturity Date Mortgage Amount sorted descending Borrower Name Lender P…" at bounding box center [493, 247] width 851 height 369
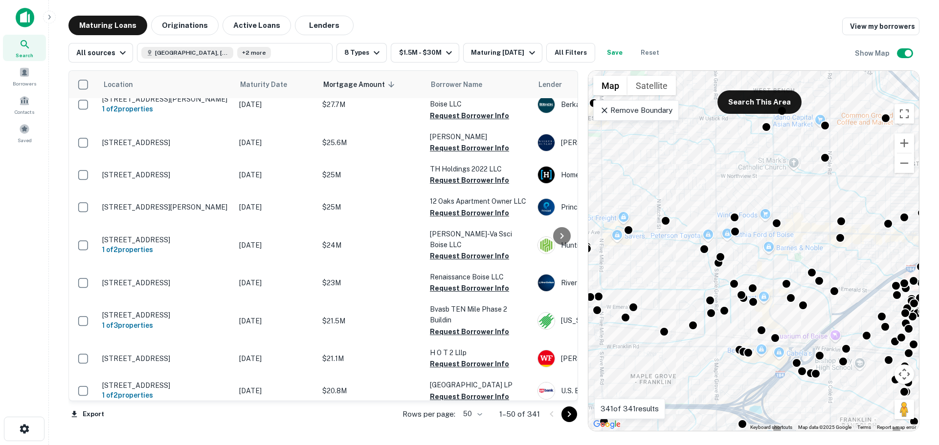
drag, startPoint x: 838, startPoint y: 266, endPoint x: 558, endPoint y: 364, distance: 296.0
click at [558, 366] on div "Location Maturity Date Mortgage Amount sorted descending Borrower Name Lender P…" at bounding box center [493, 247] width 851 height 369
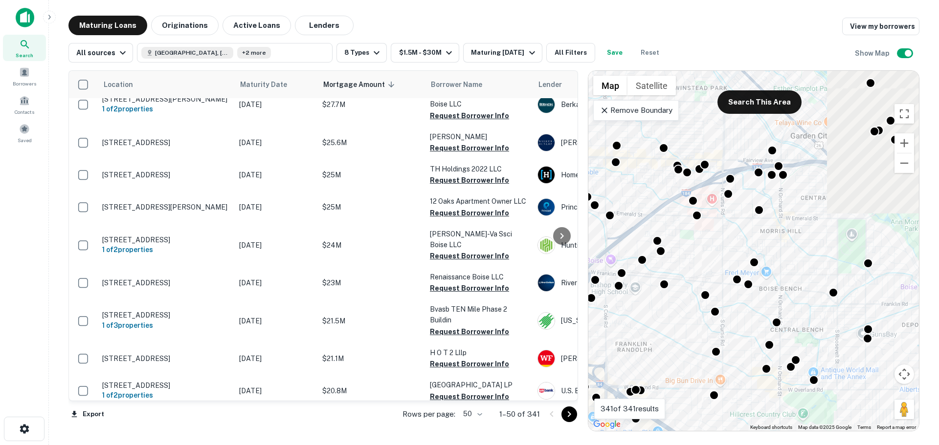
drag, startPoint x: 647, startPoint y: 246, endPoint x: 626, endPoint y: 241, distance: 21.8
click at [625, 241] on div "To activate drag with keyboard, press Alt + Enter. Once in keyboard drag state,…" at bounding box center [753, 251] width 331 height 360
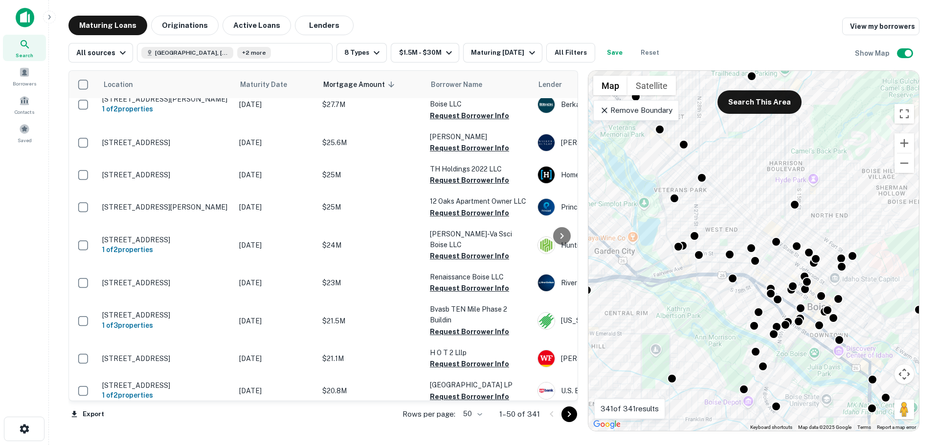
drag, startPoint x: 729, startPoint y: 325, endPoint x: 674, endPoint y: 362, distance: 67.0
click at [614, 368] on div "To activate drag with keyboard, press Alt + Enter. Once in keyboard drag state,…" at bounding box center [753, 251] width 331 height 360
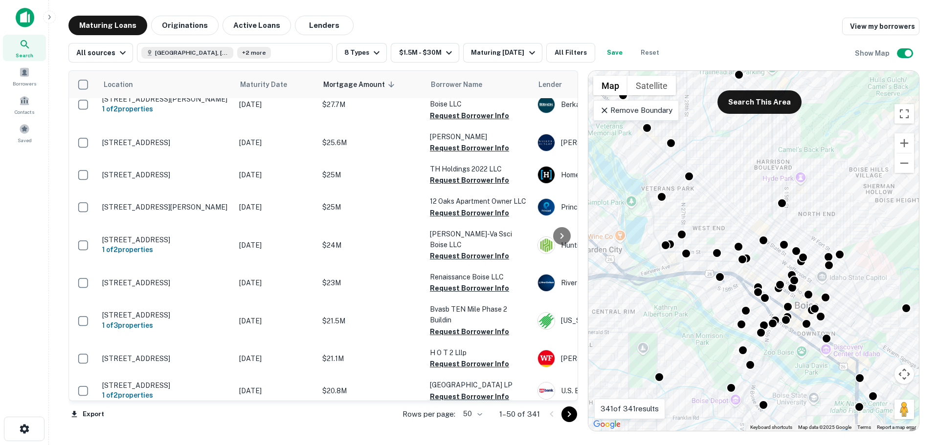
drag, startPoint x: 795, startPoint y: 331, endPoint x: 738, endPoint y: 332, distance: 57.2
click at [738, 332] on div "To activate drag with keyboard, press Alt + Enter. Once in keyboard drag state,…" at bounding box center [753, 251] width 331 height 360
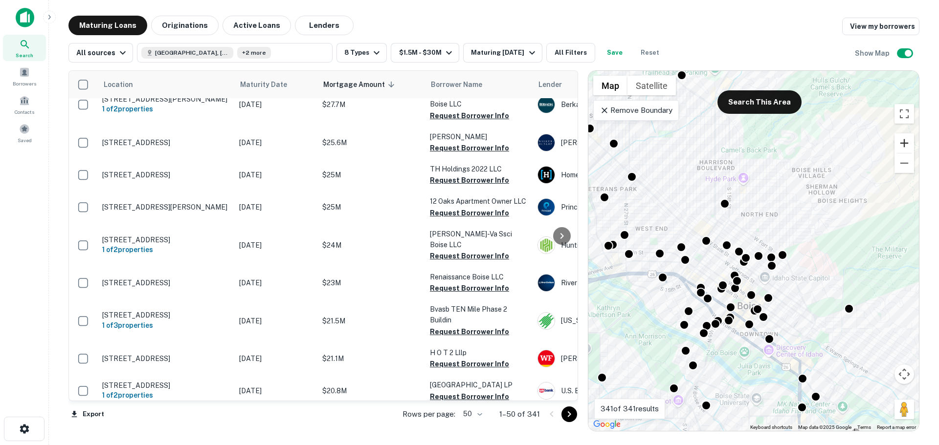
click at [904, 139] on button "Zoom in" at bounding box center [904, 143] width 20 height 20
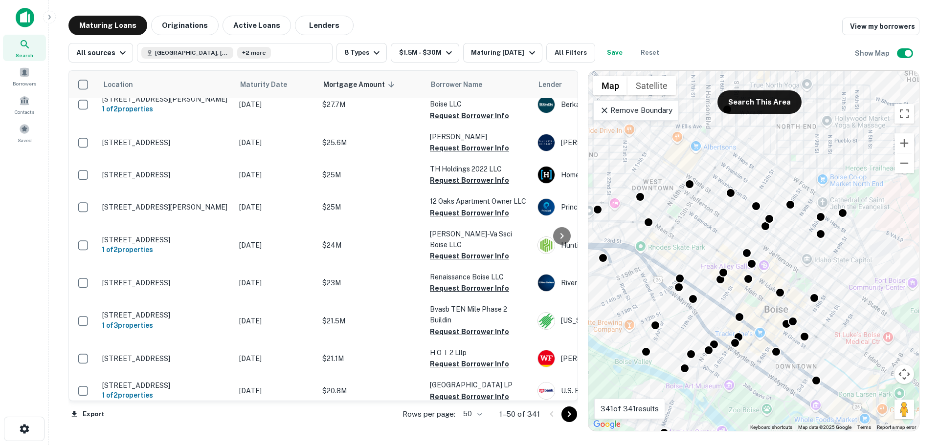
drag, startPoint x: 806, startPoint y: 262, endPoint x: 820, endPoint y: 240, distance: 26.2
click at [820, 240] on div "To activate drag with keyboard, press Alt + Enter. Once in keyboard drag state,…" at bounding box center [753, 251] width 331 height 360
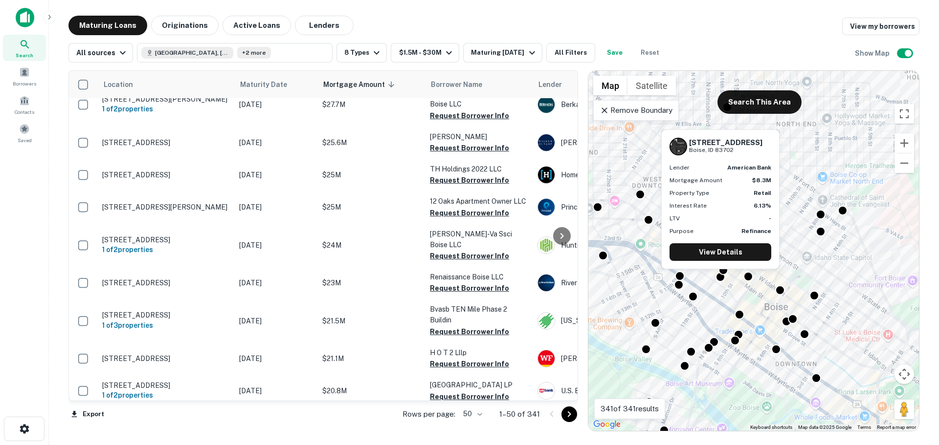
click at [722, 270] on div "1070 W GROVE ST Boise, ID 83702 Lender american bank Mortgage Amount $8.3M Prop…" at bounding box center [720, 203] width 120 height 148
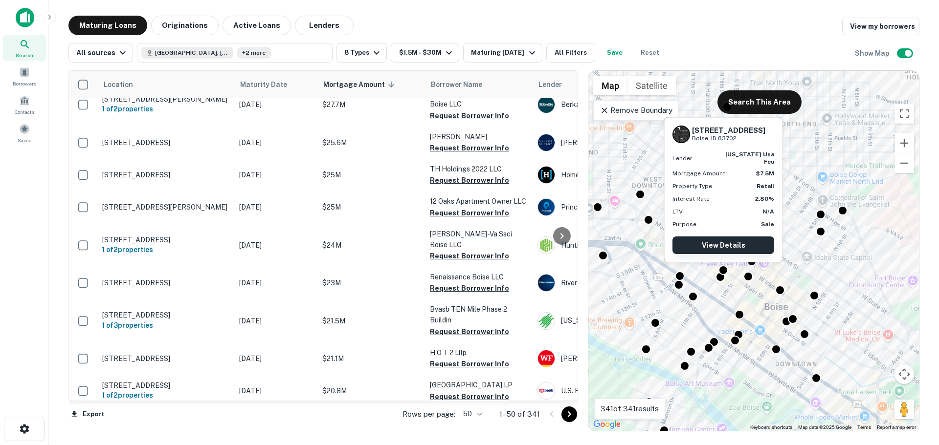
click at [721, 248] on link "View Details" at bounding box center [723, 246] width 102 height 18
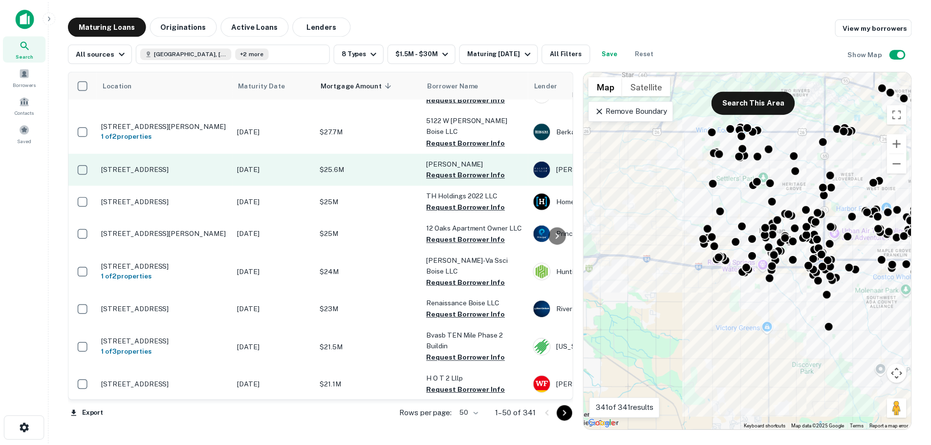
scroll to position [147, 0]
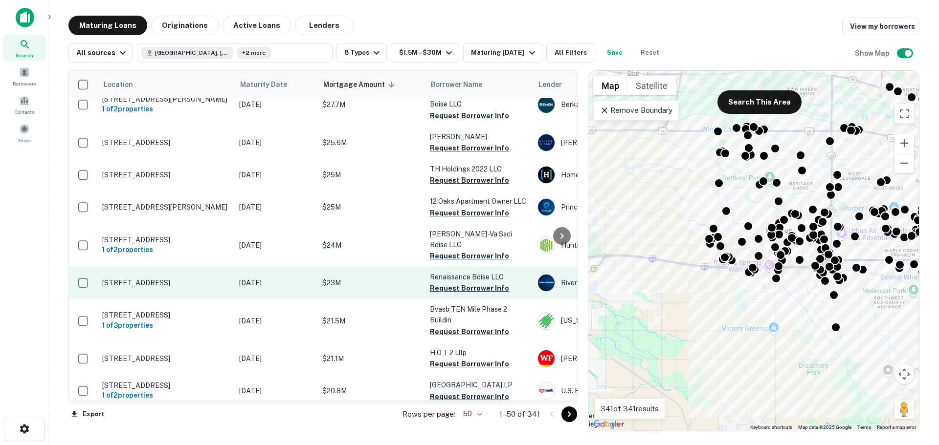
click at [179, 279] on p "6240 N Park Meadow Way Boise, ID 83713" at bounding box center [165, 283] width 127 height 9
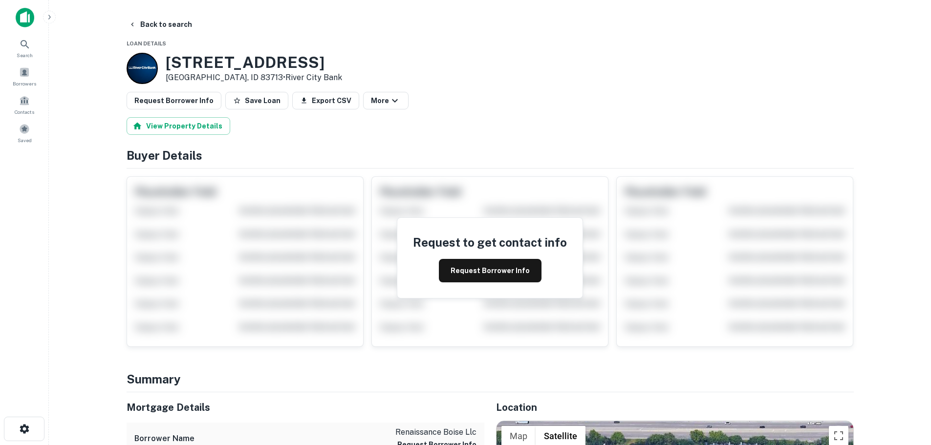
drag, startPoint x: 166, startPoint y: 62, endPoint x: 378, endPoint y: 72, distance: 212.9
click at [342, 72] on h3 "6240 N PARK MEADOW WAY" at bounding box center [254, 62] width 176 height 19
copy h3 "6240 N PARK MEADOW WAY"
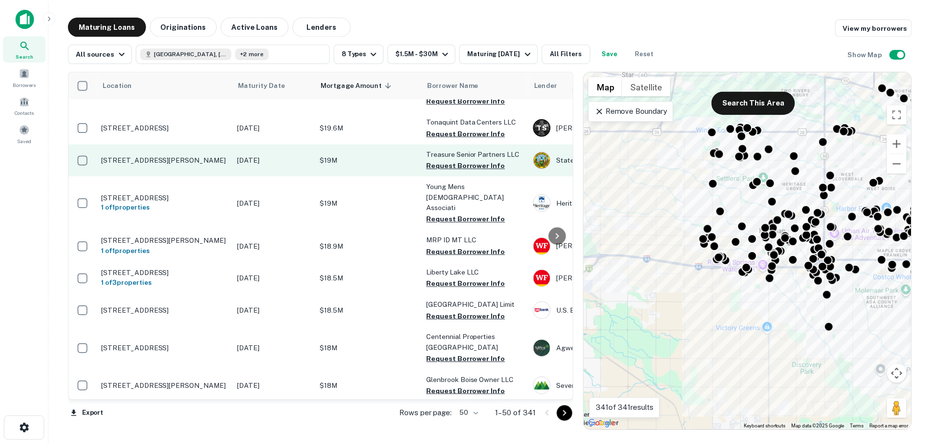
scroll to position [684, 0]
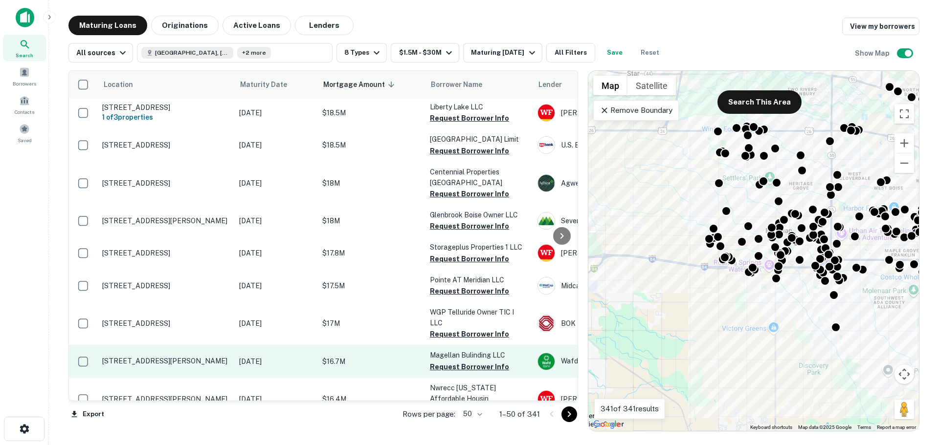
click at [162, 357] on p "2961 W Navigator Dr Meridian, ID 83642" at bounding box center [165, 361] width 127 height 9
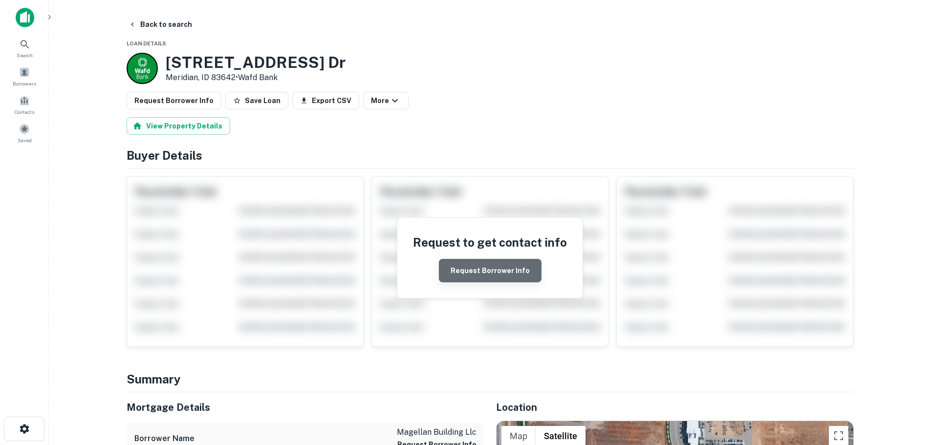
click at [514, 273] on button "Request Borrower Info" at bounding box center [490, 270] width 103 height 23
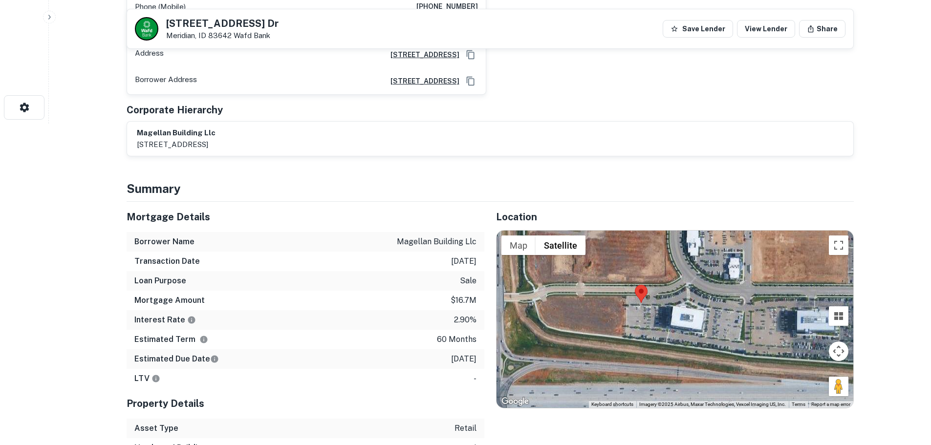
scroll to position [342, 0]
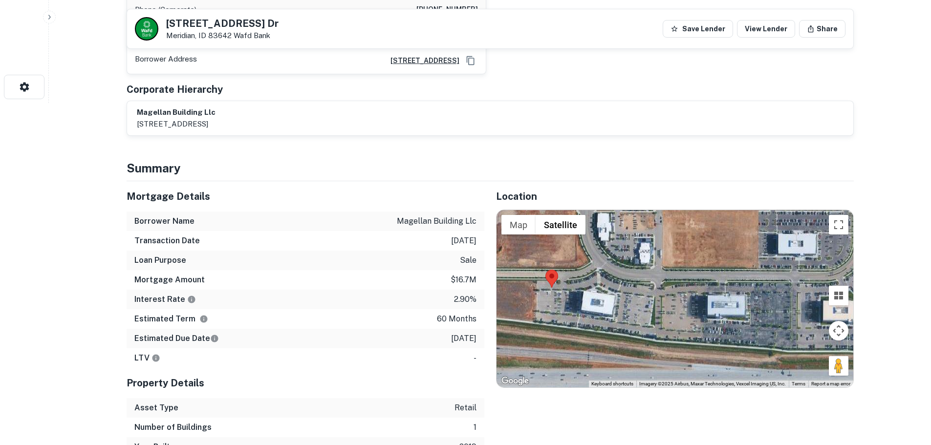
drag, startPoint x: 733, startPoint y: 336, endPoint x: 643, endPoint y: 341, distance: 89.6
click at [643, 341] on div at bounding box center [675, 298] width 357 height 177
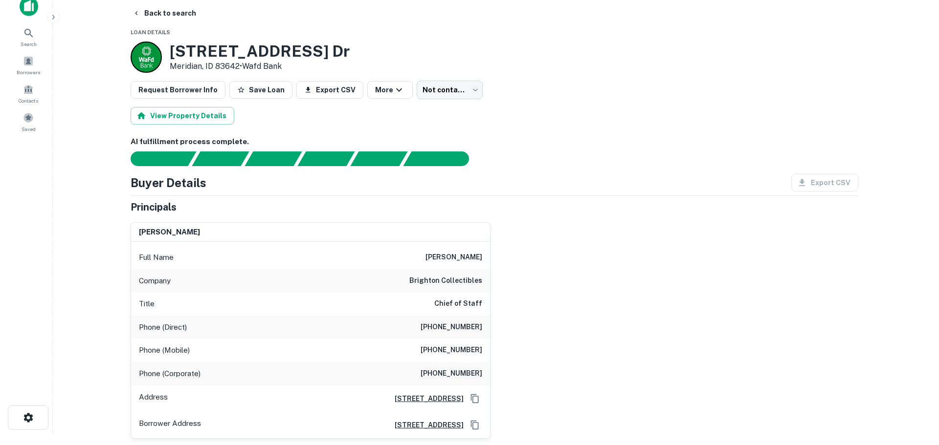
scroll to position [0, 0]
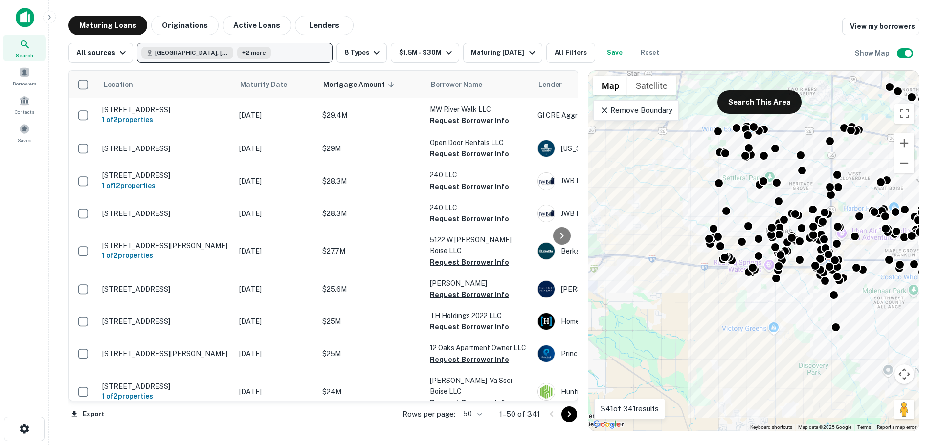
click at [257, 55] on button "Boise, ID, USA +2 more" at bounding box center [235, 53] width 196 height 20
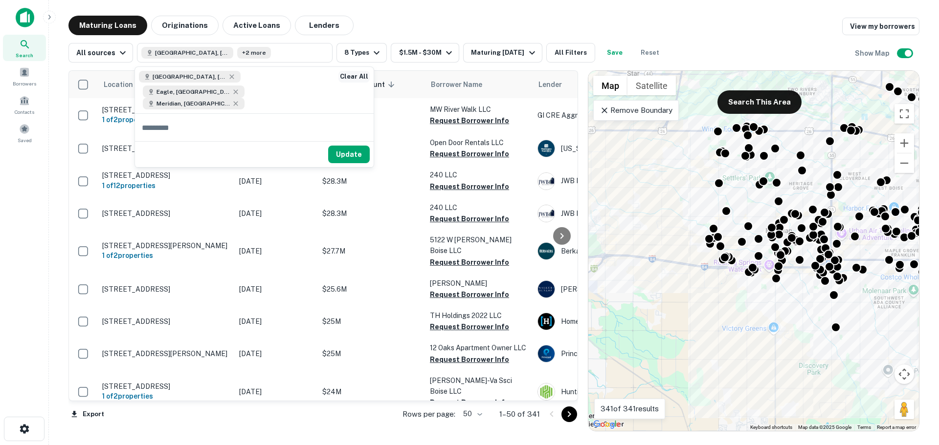
click at [346, 77] on button "Clear All" at bounding box center [353, 77] width 31 height 12
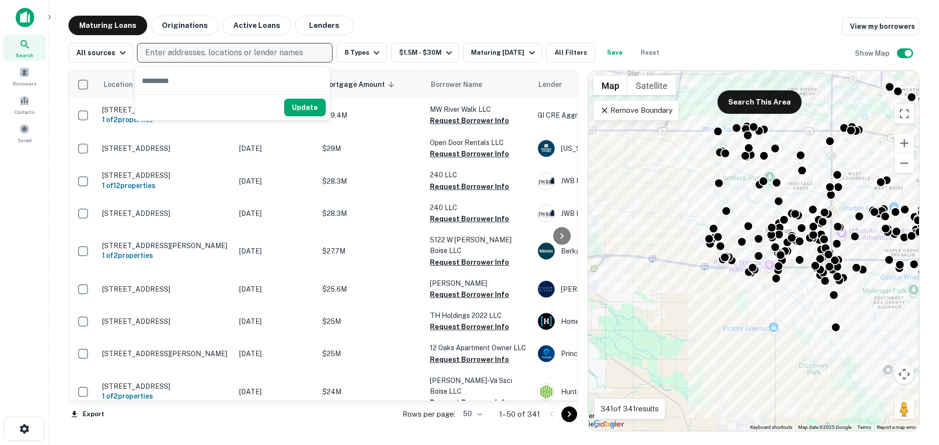
click at [219, 60] on button "Enter addresses, locations or lender names" at bounding box center [235, 53] width 196 height 20
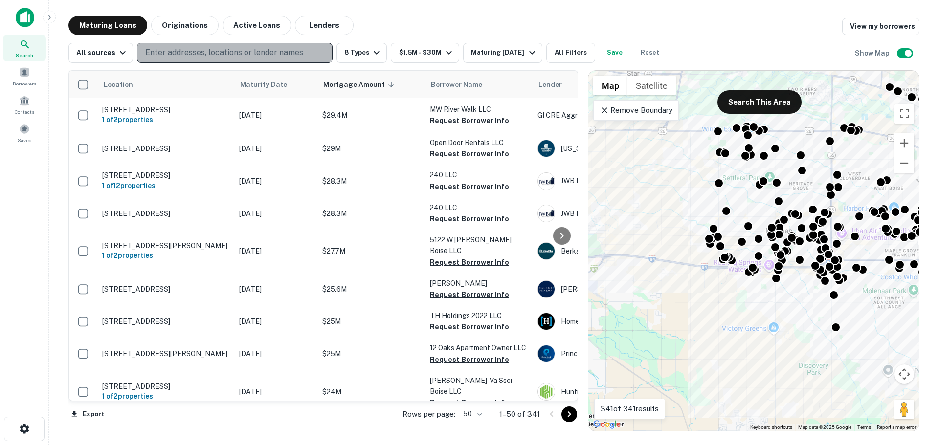
click at [211, 54] on p "Enter addresses, locations or lender names" at bounding box center [224, 53] width 158 height 12
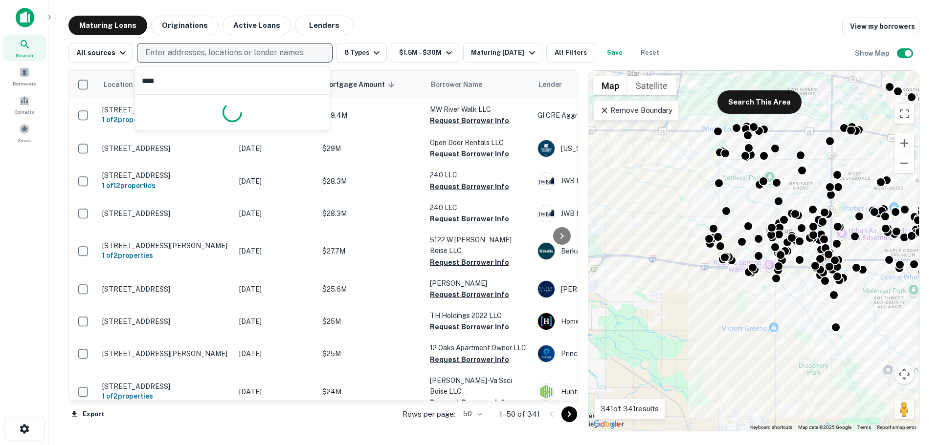
type input "*****"
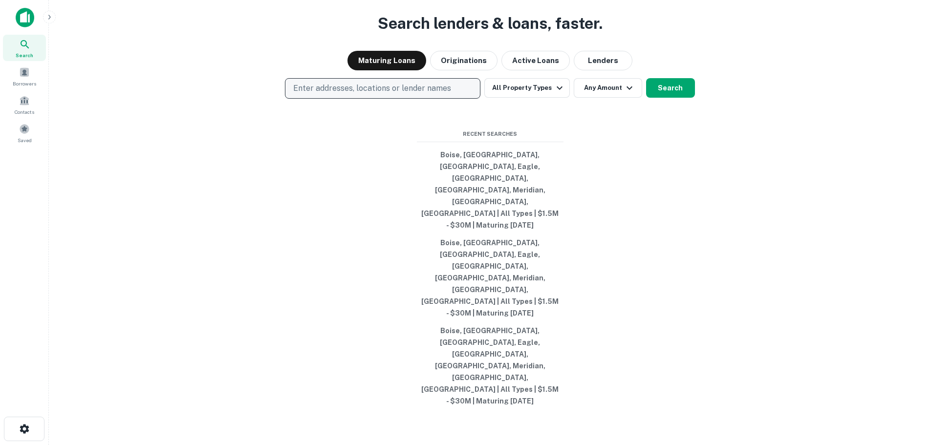
click at [378, 94] on p "Enter addresses, locations or lender names" at bounding box center [372, 89] width 158 height 12
type input "*****"
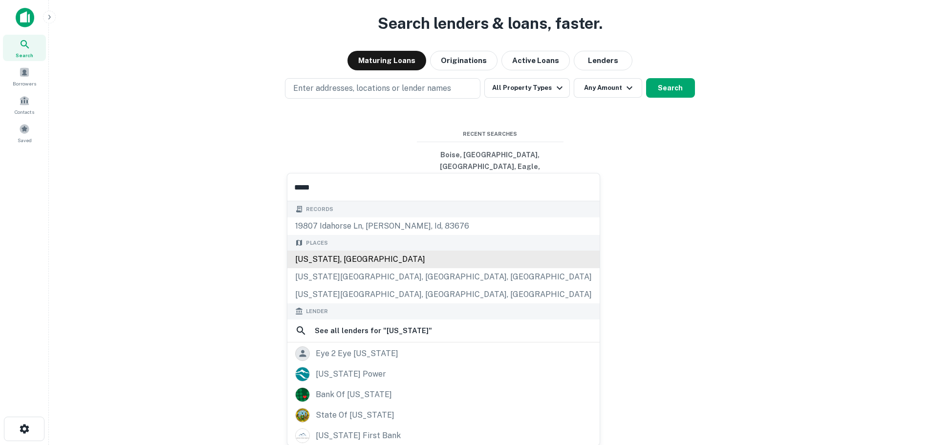
click at [342, 264] on div "[US_STATE], [GEOGRAPHIC_DATA]" at bounding box center [443, 260] width 312 height 18
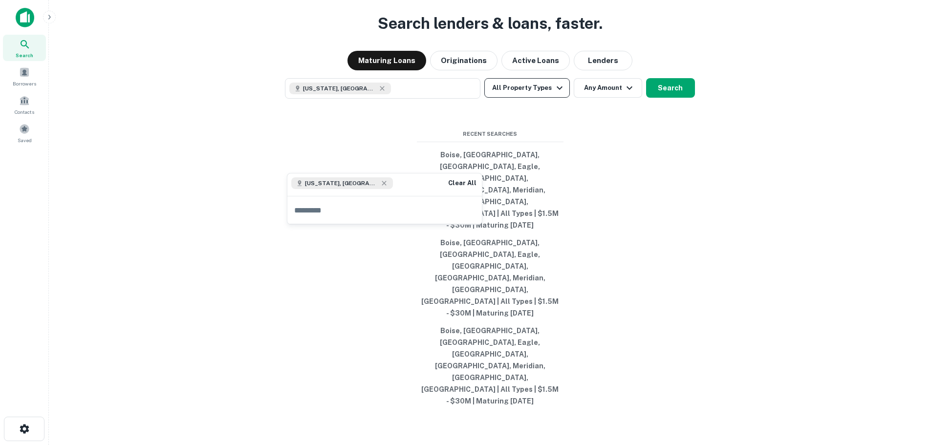
click at [530, 98] on button "All Property Types" at bounding box center [527, 88] width 85 height 20
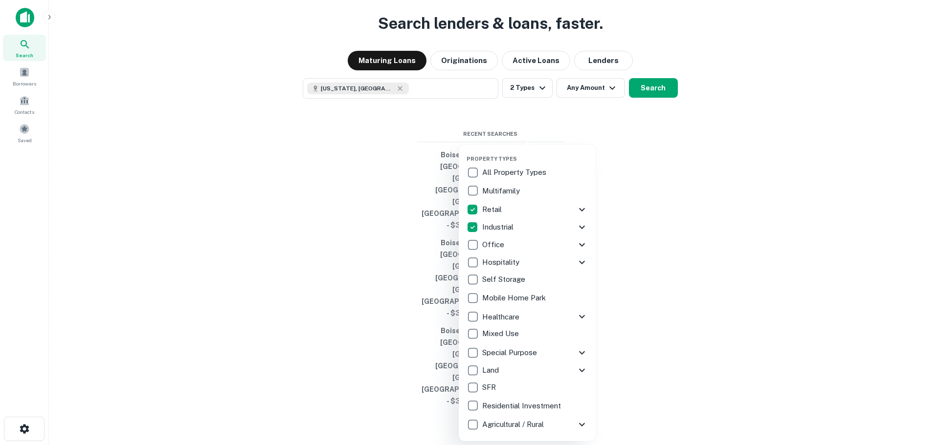
click at [579, 207] on icon at bounding box center [582, 210] width 12 height 12
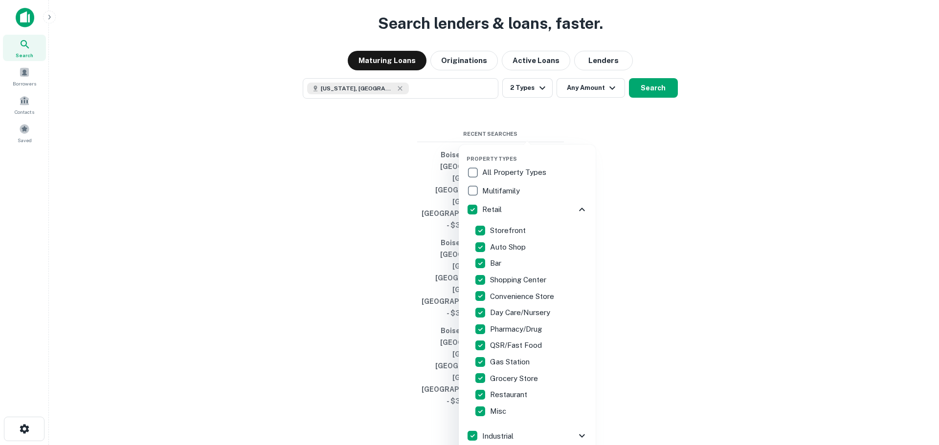
click at [580, 207] on icon at bounding box center [582, 210] width 12 height 12
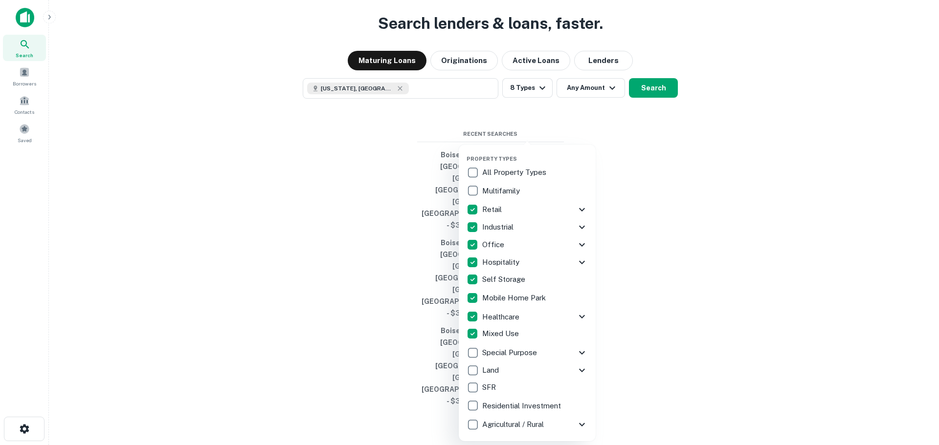
click at [650, 160] on div at bounding box center [469, 222] width 939 height 445
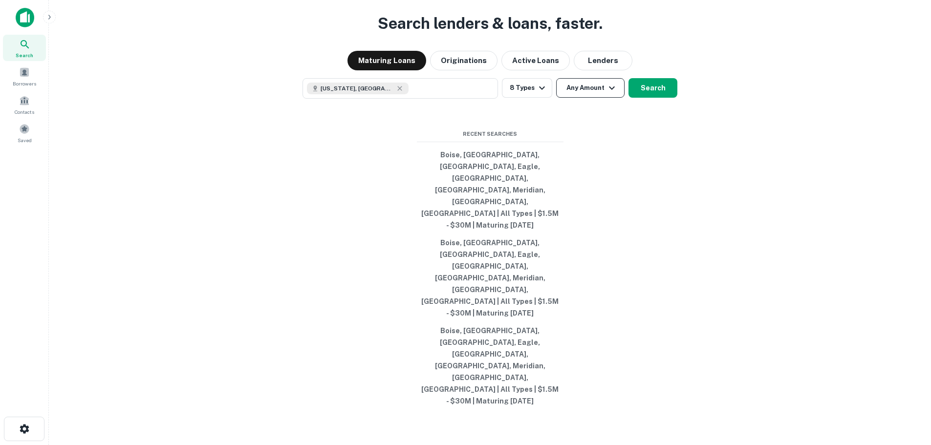
click at [582, 98] on button "Any Amount" at bounding box center [590, 88] width 68 height 20
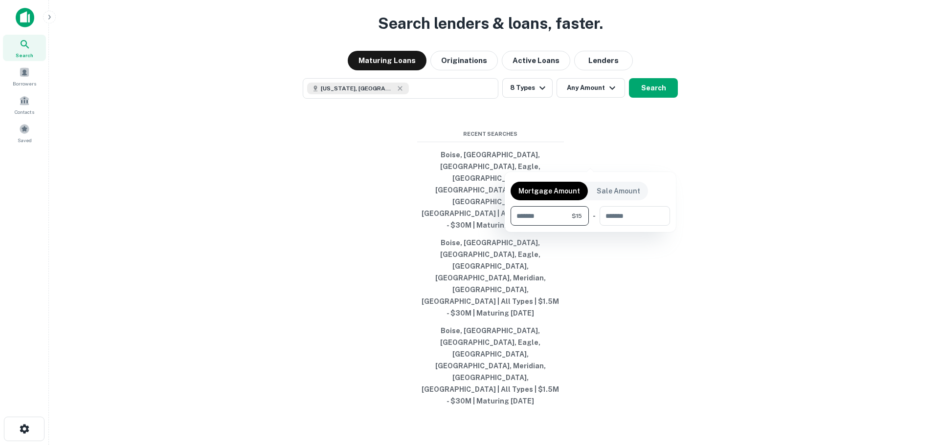
type input "*"
type input "*******"
type input "********"
click at [711, 305] on div at bounding box center [469, 222] width 939 height 445
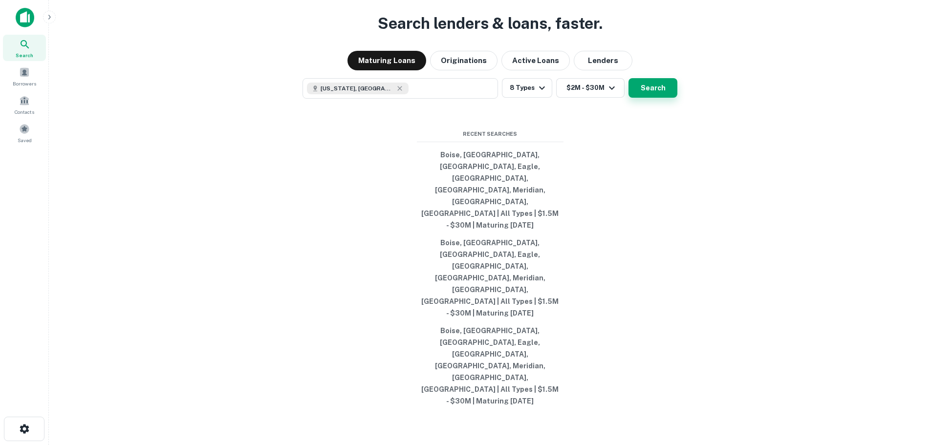
click at [654, 98] on button "Search" at bounding box center [653, 88] width 49 height 20
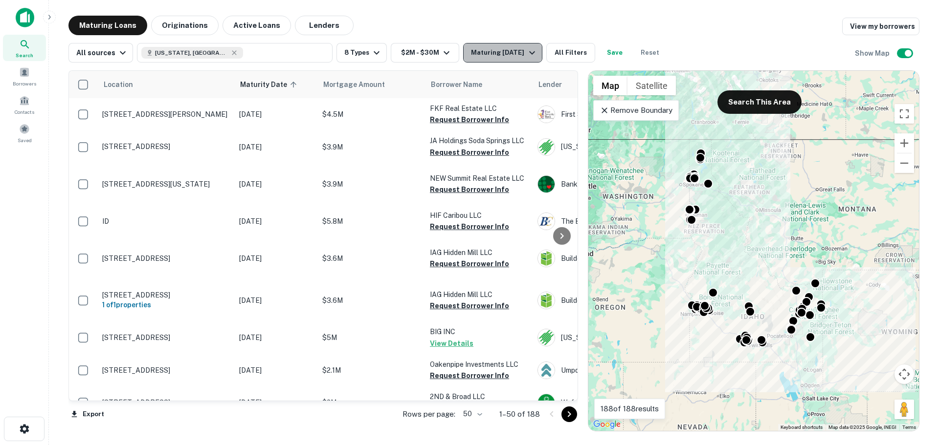
click at [530, 53] on icon "button" at bounding box center [532, 53] width 12 height 12
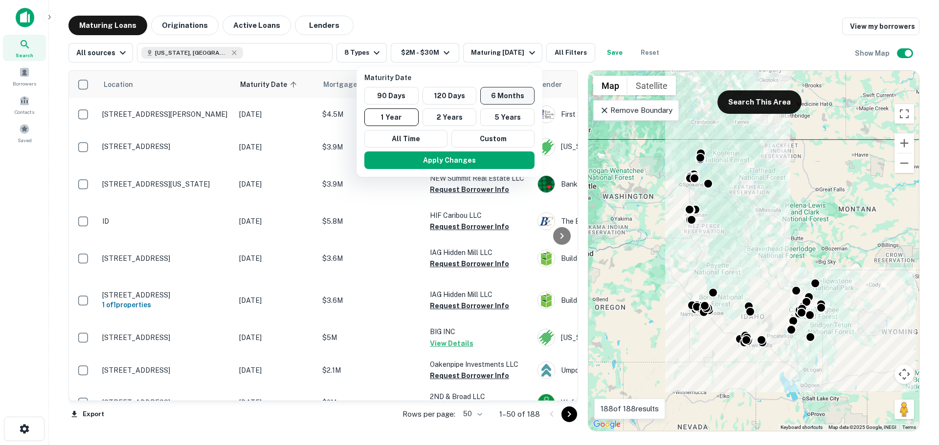
click at [499, 97] on button "6 Months" at bounding box center [507, 96] width 54 height 18
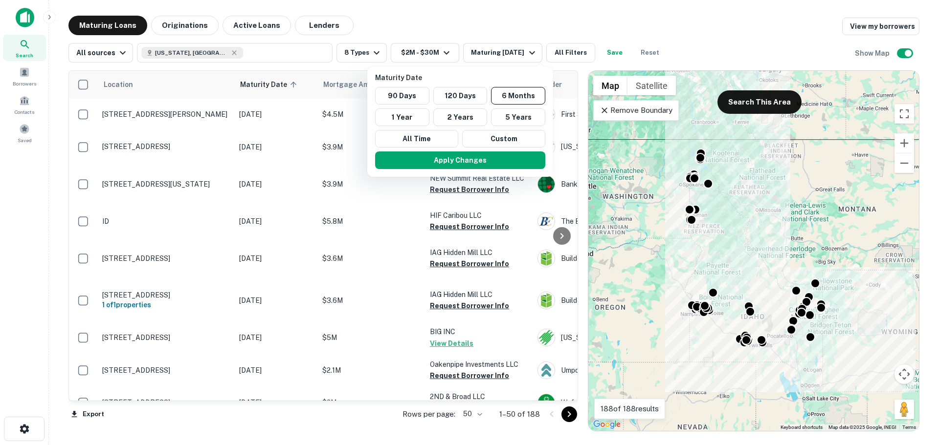
click at [441, 160] on button "Apply Changes" at bounding box center [460, 161] width 170 height 18
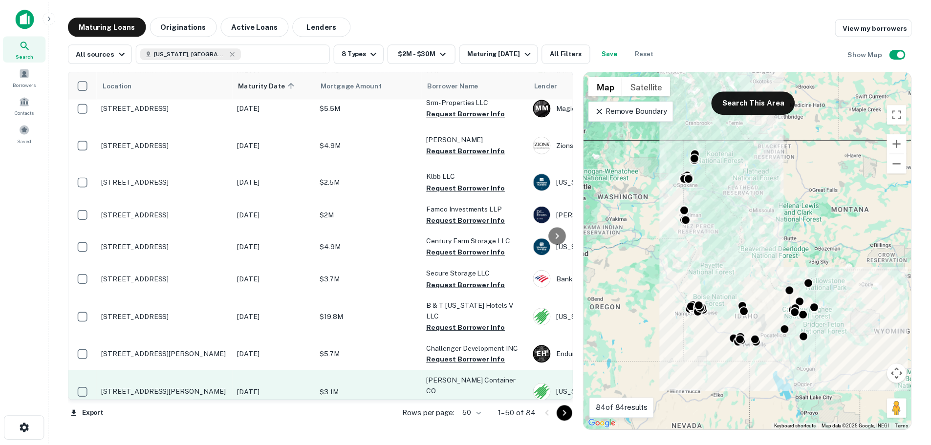
scroll to position [1450, 0]
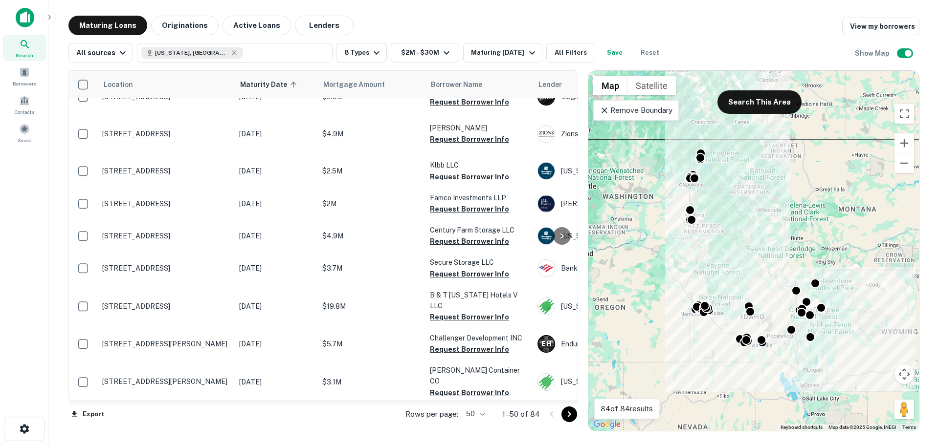
click at [174, 404] on td "51 S 1st E Rexburg, ID 83440 1 of 2 properties" at bounding box center [165, 420] width 137 height 32
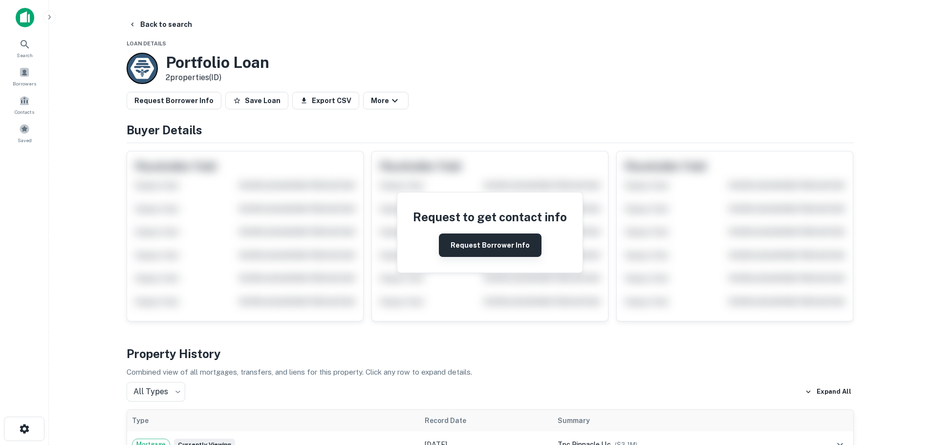
click at [498, 243] on button "Request Borrower Info" at bounding box center [490, 245] width 103 height 23
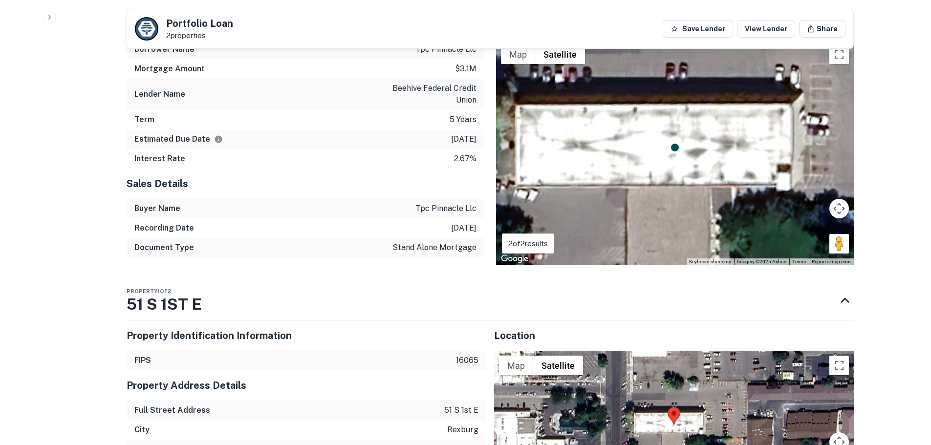
scroll to position [831, 0]
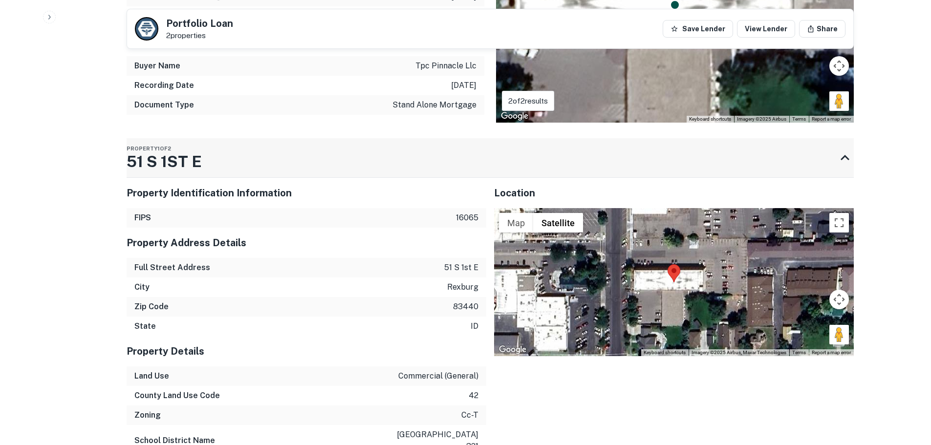
drag, startPoint x: 122, startPoint y: 159, endPoint x: 198, endPoint y: 160, distance: 75.8
click at [198, 160] on div "Back to search Portfolio Loan 2 properties Save Lender View Lender Share AI ful…" at bounding box center [490, 13] width 751 height 1659
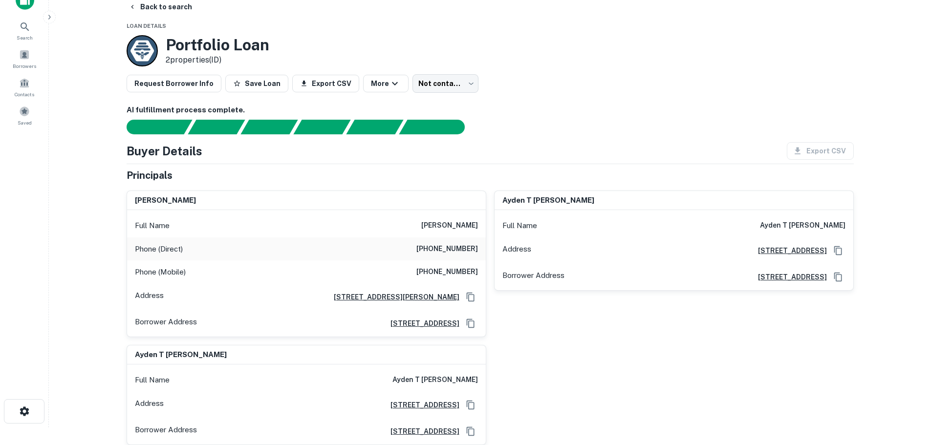
scroll to position [0, 0]
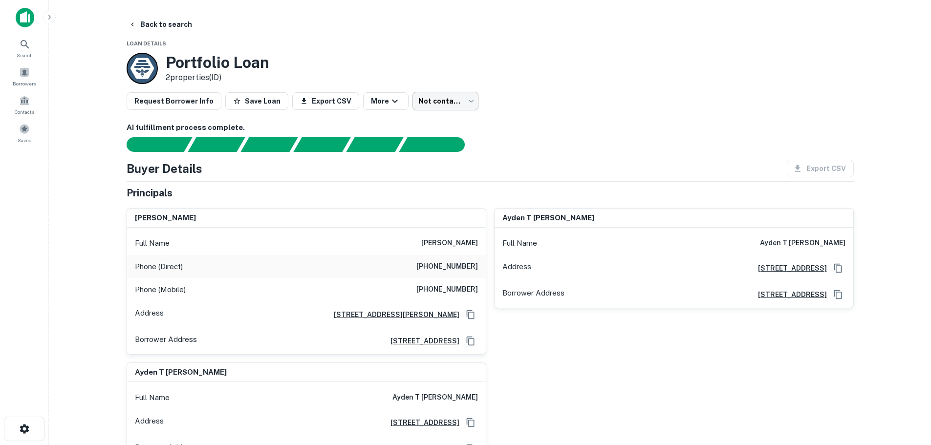
click at [440, 98] on body "Search Borrowers Contacts Saved Back to search Loan Details Portfolio Loan 2 pr…" at bounding box center [465, 222] width 931 height 445
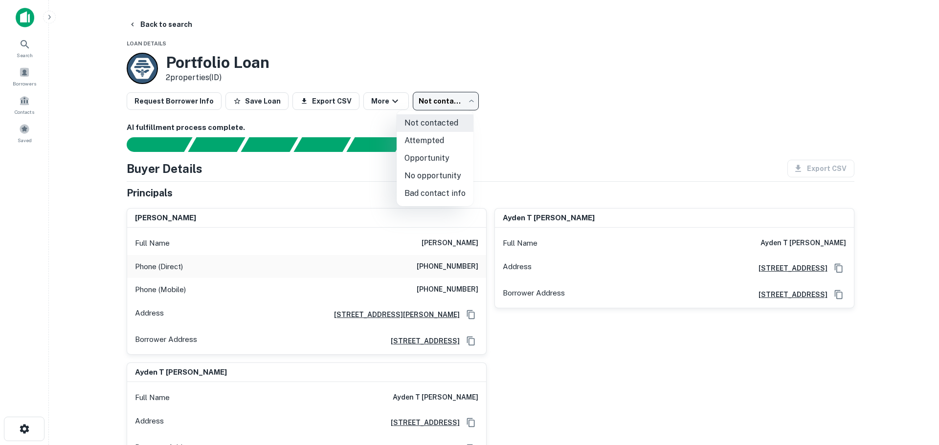
click at [502, 100] on div at bounding box center [469, 222] width 939 height 445
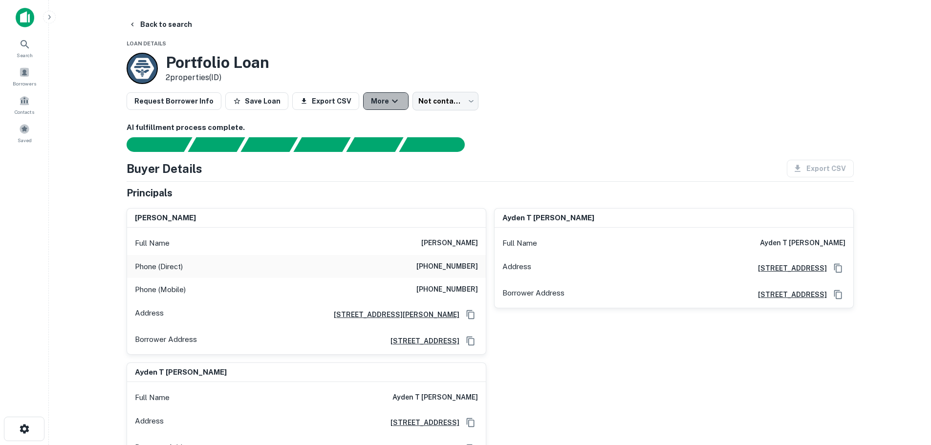
click at [389, 100] on icon "button" at bounding box center [395, 101] width 12 height 12
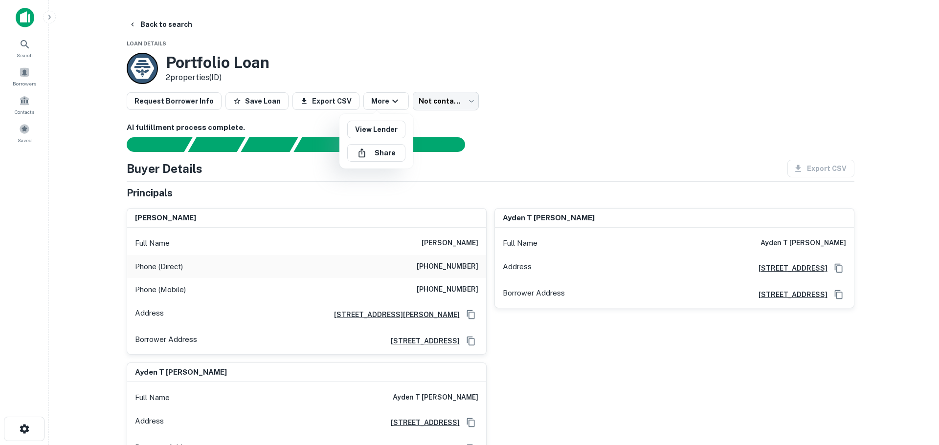
click at [569, 134] on div at bounding box center [469, 222] width 939 height 445
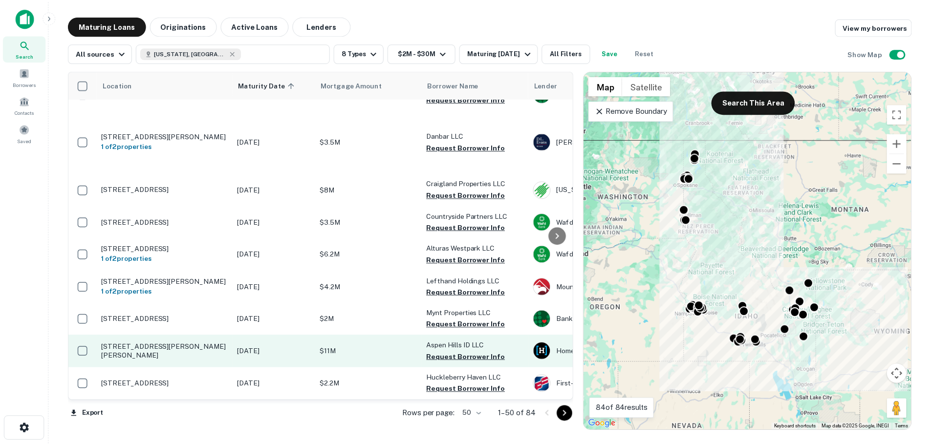
scroll to position [440, 0]
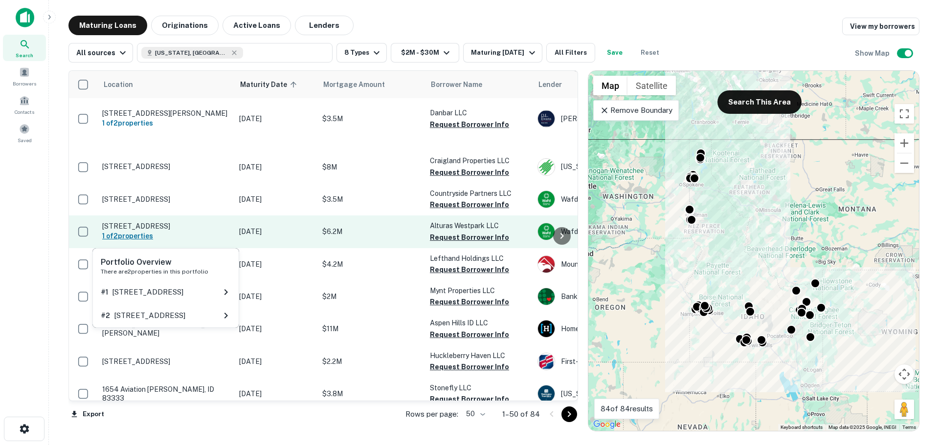
click at [186, 233] on h6 "1 of 2 properties" at bounding box center [165, 236] width 127 height 11
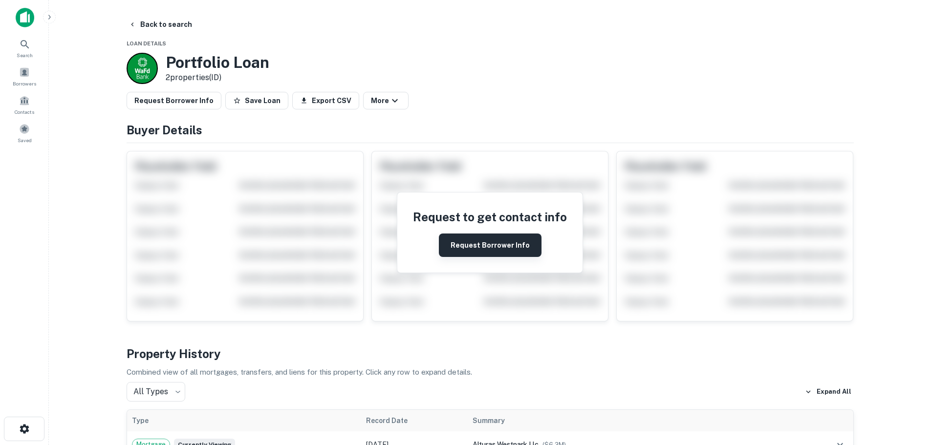
click at [468, 248] on button "Request Borrower Info" at bounding box center [490, 245] width 103 height 23
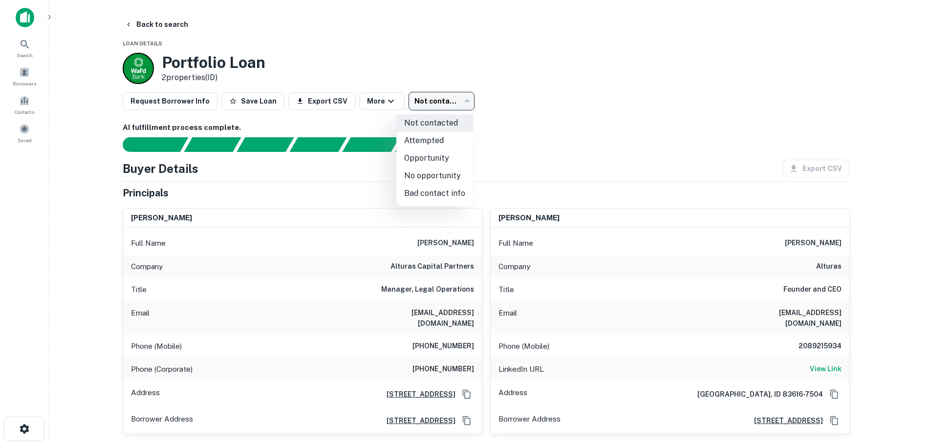
click at [441, 102] on body "Search Borrowers Contacts Saved Back to search Loan Details Portfolio Loan 2 pr…" at bounding box center [465, 222] width 931 height 445
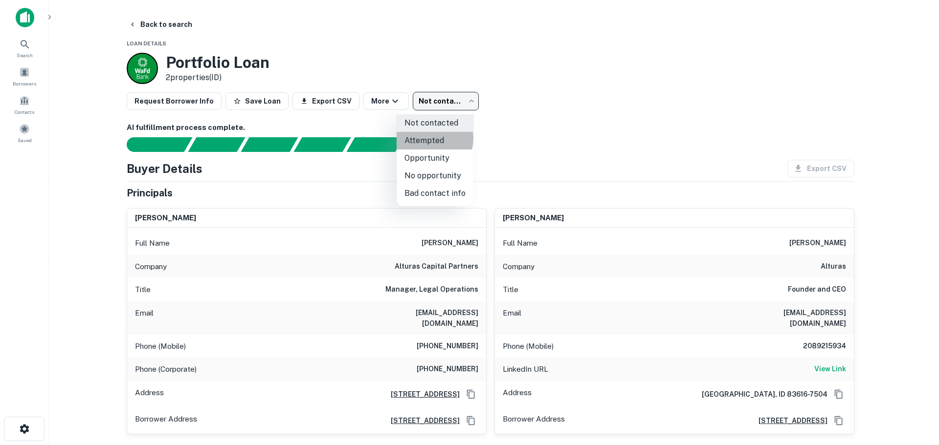
click at [430, 138] on li "Attempted" at bounding box center [435, 141] width 77 height 18
type input "*********"
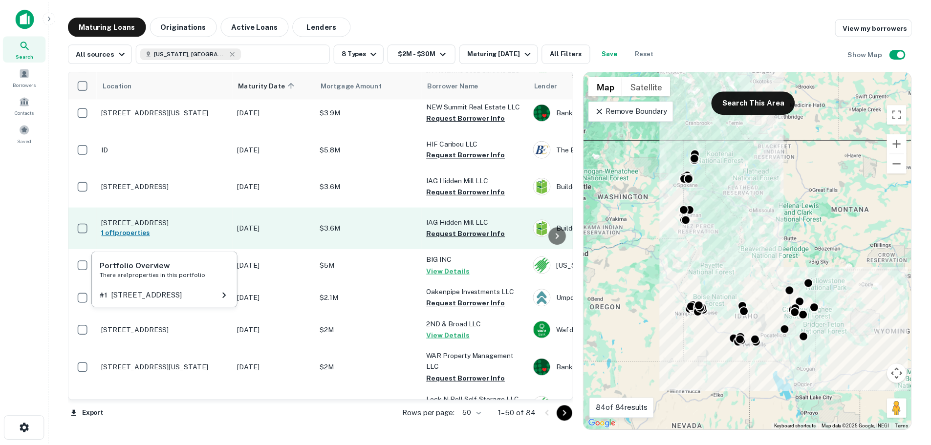
scroll to position [98, 0]
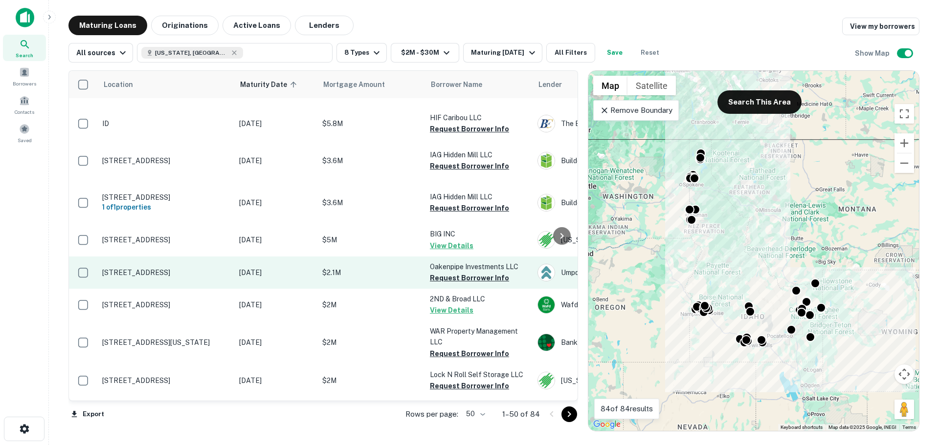
click at [172, 271] on p "600 N Steelhead Way Boise, ID 83704" at bounding box center [165, 272] width 127 height 9
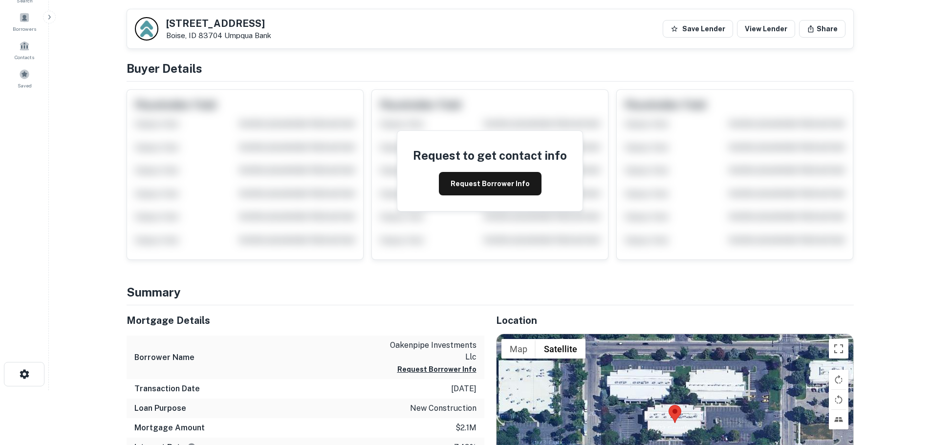
scroll to position [49, 0]
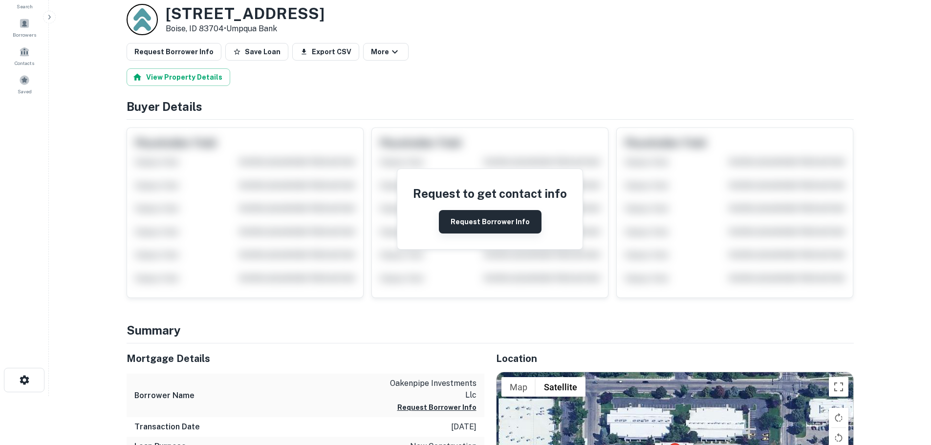
click at [481, 227] on button "Request Borrower Info" at bounding box center [490, 221] width 103 height 23
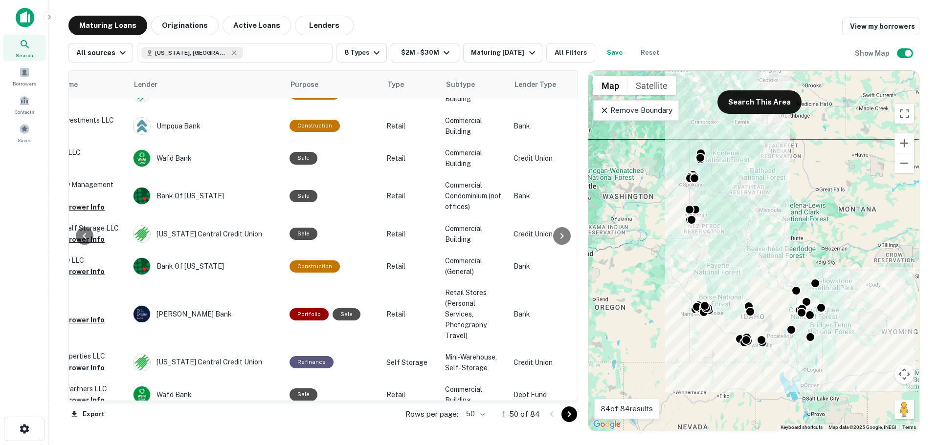
scroll to position [244, 375]
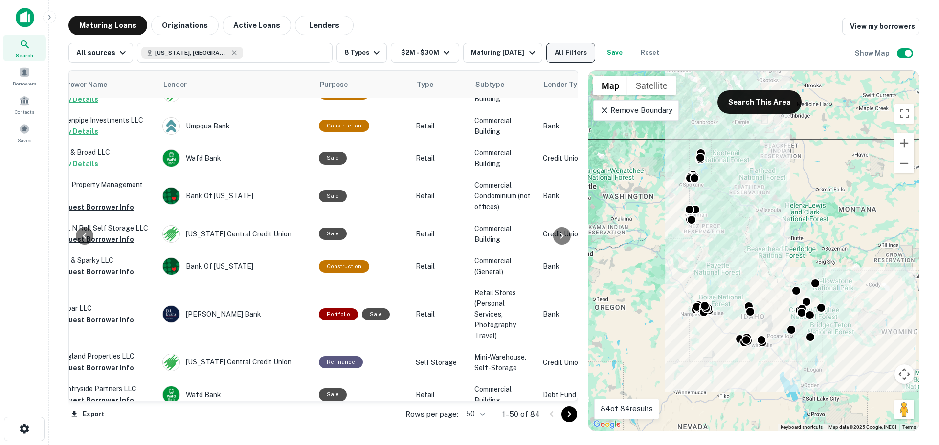
click at [572, 55] on button "All Filters" at bounding box center [570, 53] width 49 height 20
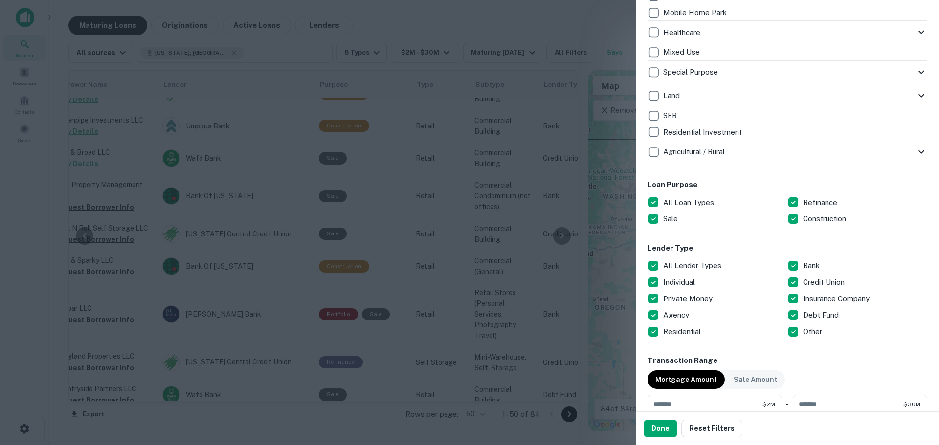
scroll to position [391, 0]
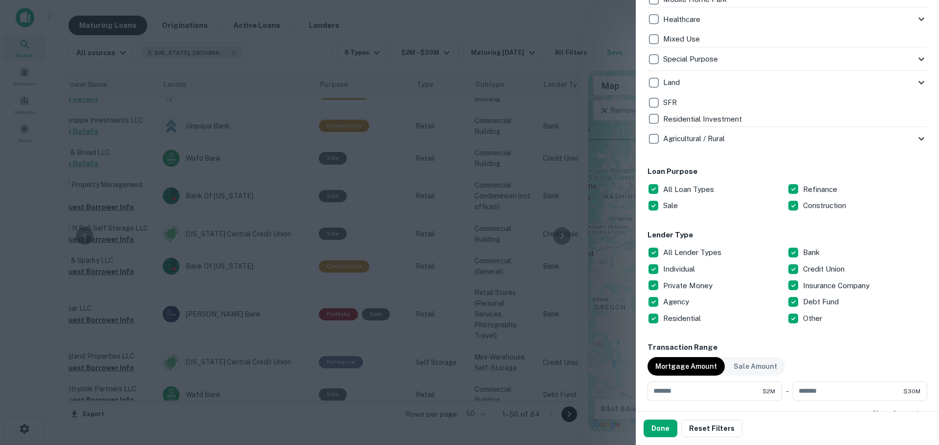
drag, startPoint x: 472, startPoint y: 197, endPoint x: 642, endPoint y: 409, distance: 272.1
click at [472, 197] on div at bounding box center [469, 222] width 939 height 445
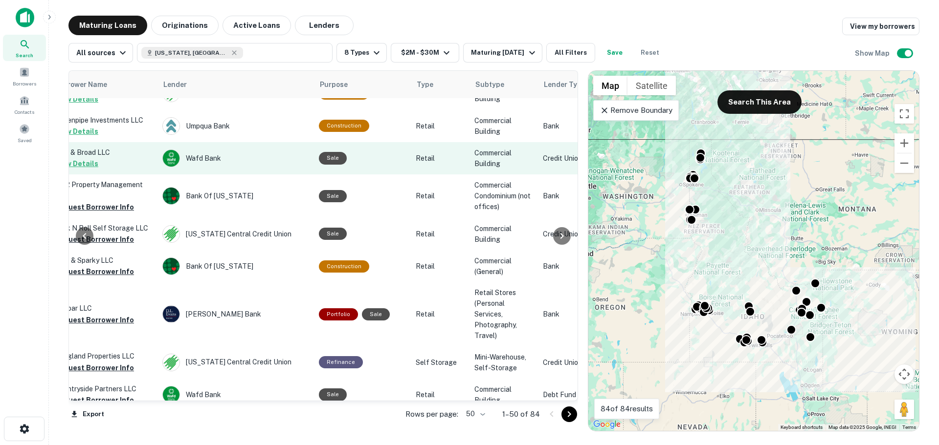
scroll to position [0, 375]
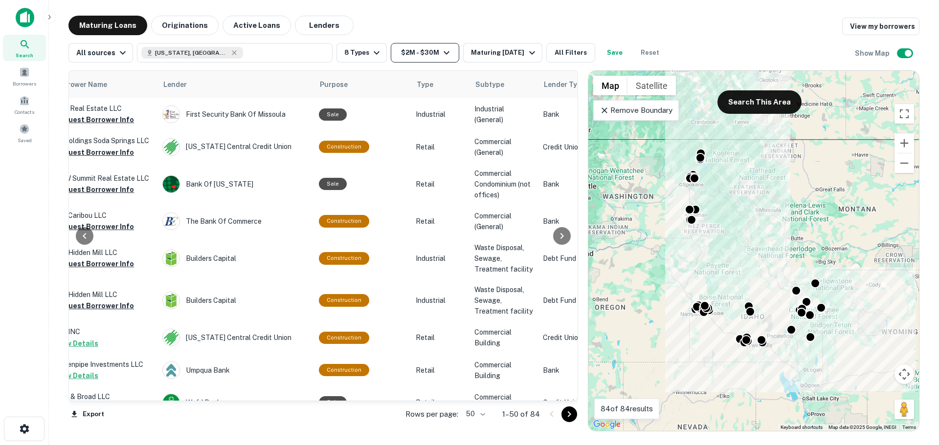
click at [447, 53] on icon "button" at bounding box center [447, 53] width 12 height 12
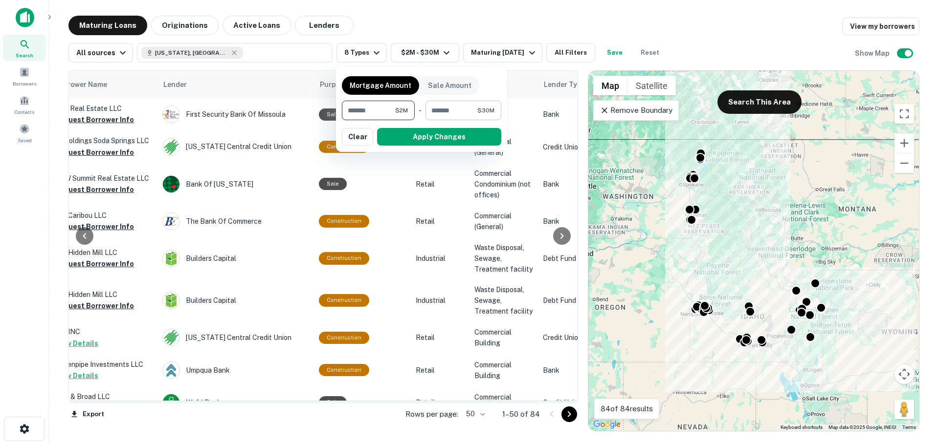
click at [466, 109] on input "********" at bounding box center [451, 111] width 52 height 20
drag, startPoint x: 431, startPoint y: 111, endPoint x: 419, endPoint y: 111, distance: 11.7
click at [419, 111] on div "******* $2M ​ - ******** $30M ​" at bounding box center [421, 111] width 159 height 20
type input "********"
click at [444, 141] on button "Apply Changes" at bounding box center [439, 137] width 124 height 18
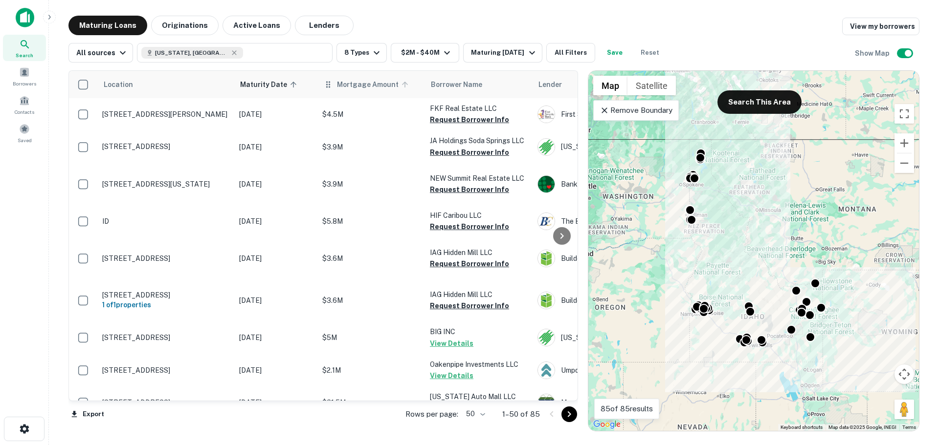
click at [354, 83] on span "Mortgage Amount" at bounding box center [374, 85] width 74 height 12
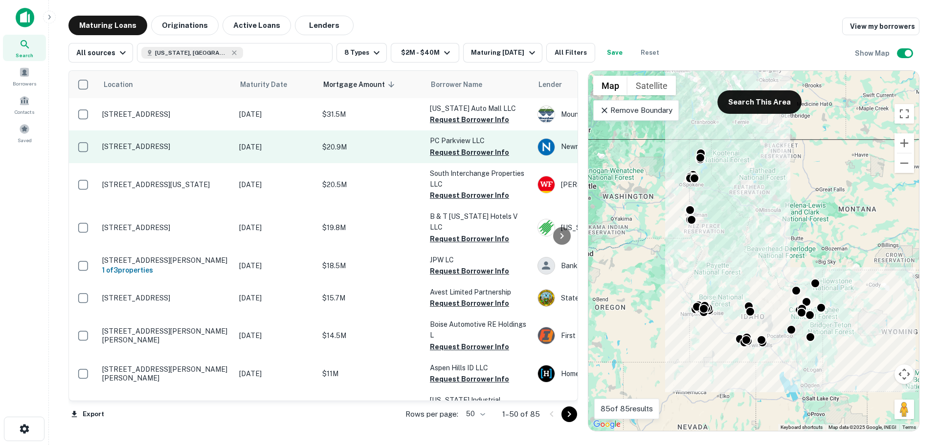
click at [141, 144] on p "[STREET_ADDRESS]" at bounding box center [165, 146] width 127 height 9
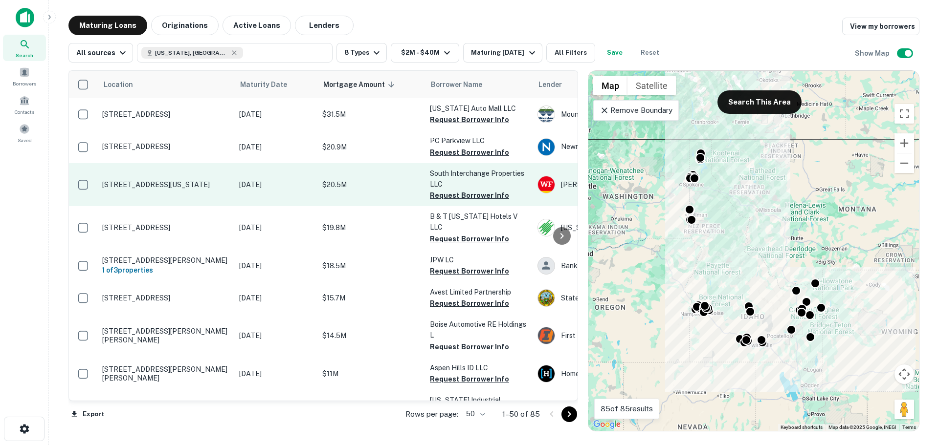
click at [175, 189] on p "[STREET_ADDRESS][US_STATE]" at bounding box center [165, 184] width 127 height 9
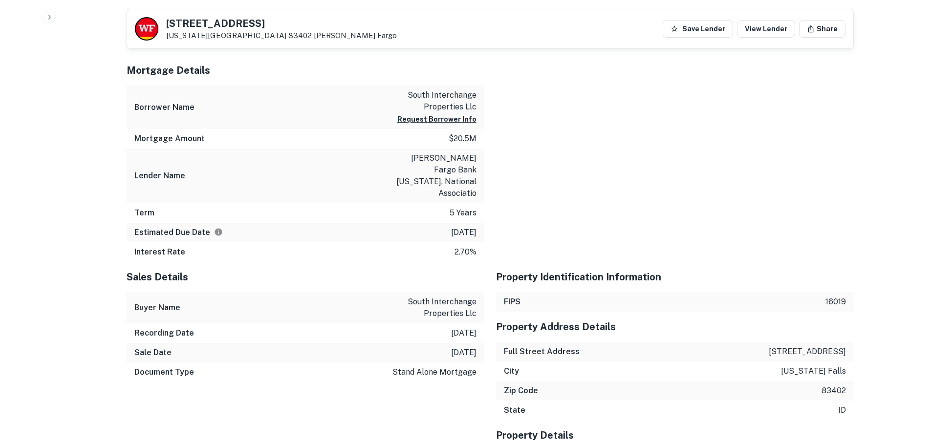
scroll to position [684, 0]
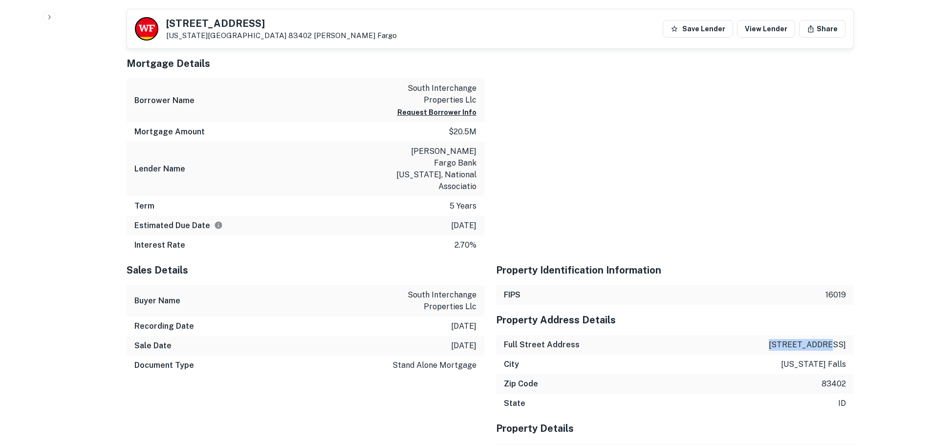
drag, startPoint x: 787, startPoint y: 318, endPoint x: 860, endPoint y: 320, distance: 72.9
click at [860, 320] on div "Back to search 4609 W 65TH S Idaho Falls, ID 83402 Wells Fargo Save Lender View…" at bounding box center [490, 224] width 751 height 1786
copy p "4609 w 65th s"
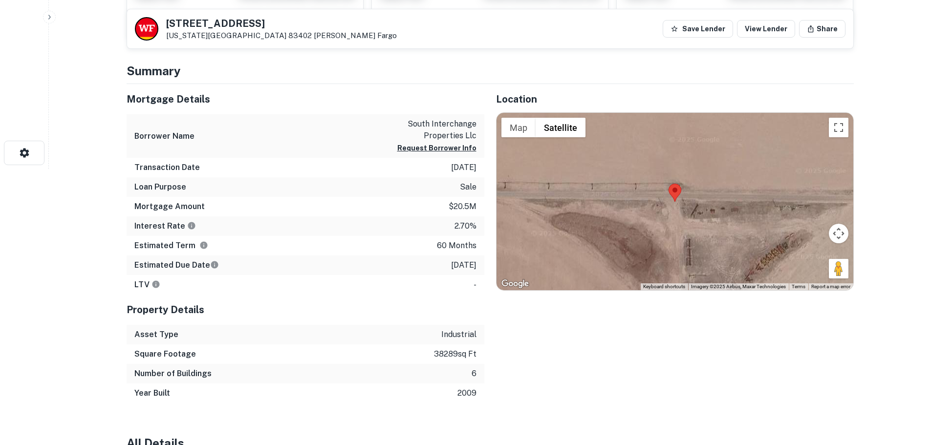
scroll to position [293, 0]
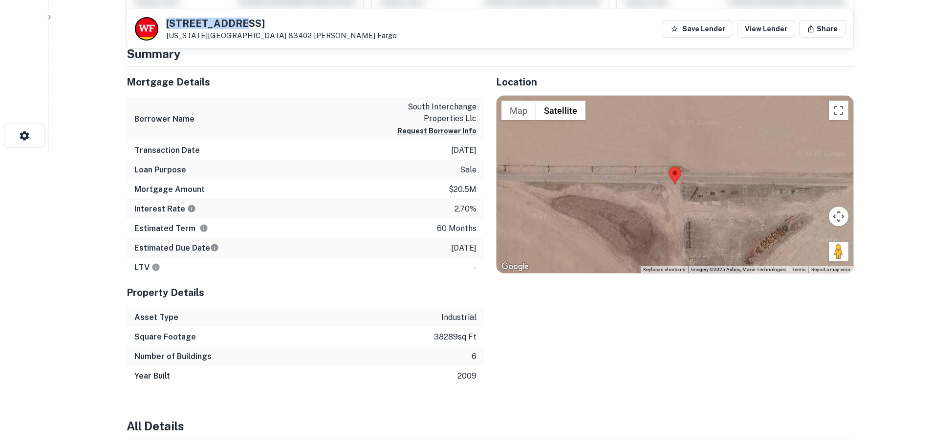
drag, startPoint x: 164, startPoint y: 27, endPoint x: 243, endPoint y: 25, distance: 78.7
click at [243, 25] on div "4609 W 65TH S Idaho Falls, ID 83402 Wells Fargo" at bounding box center [266, 28] width 262 height 23
copy h5 "4609 W 65TH S"
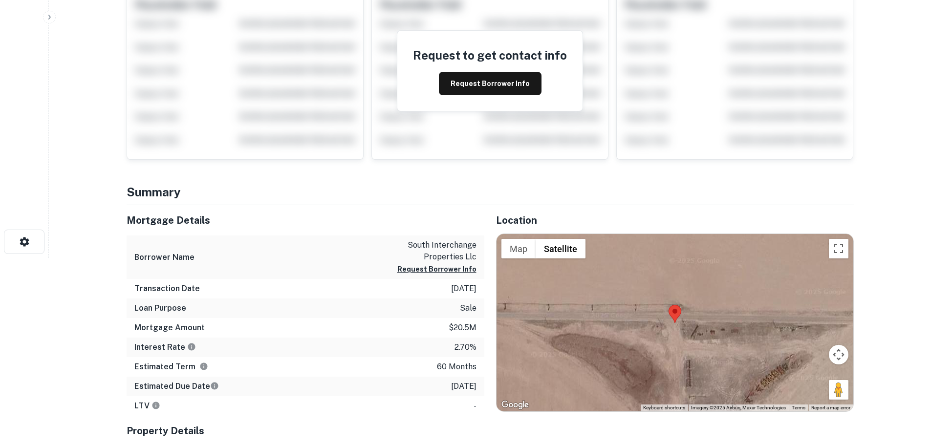
scroll to position [49, 0]
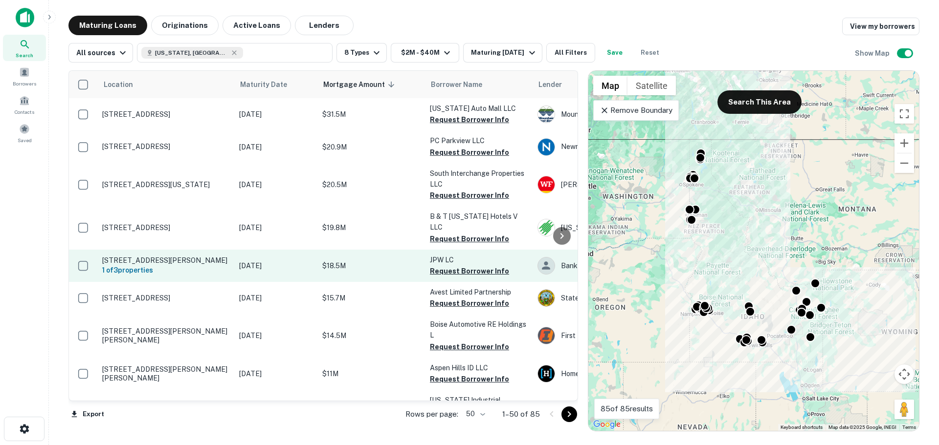
click at [349, 261] on p "$18.5M" at bounding box center [371, 266] width 98 height 11
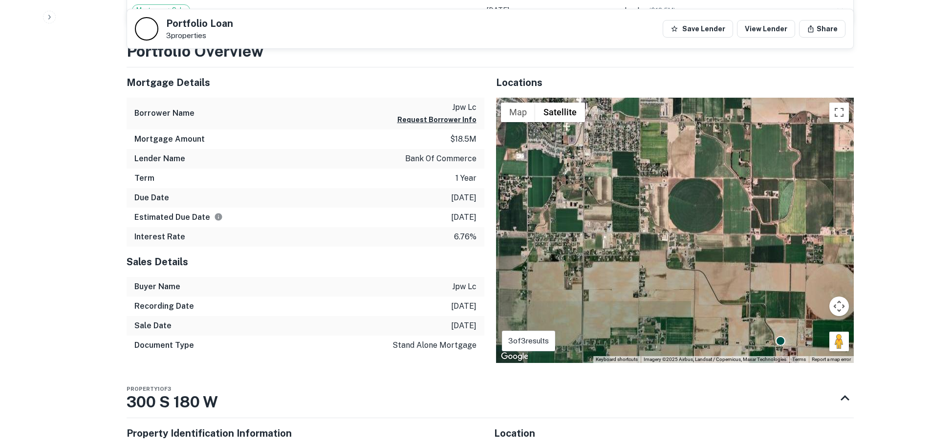
scroll to position [454, 0]
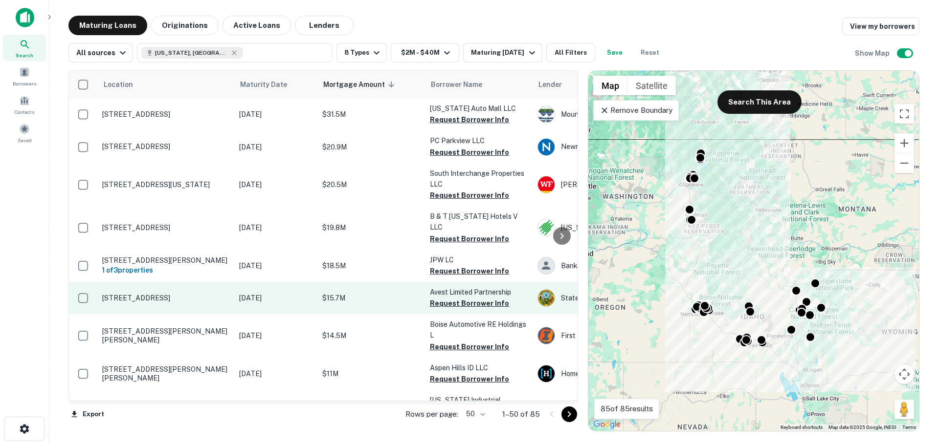
click at [180, 294] on p "[STREET_ADDRESS]" at bounding box center [165, 298] width 127 height 9
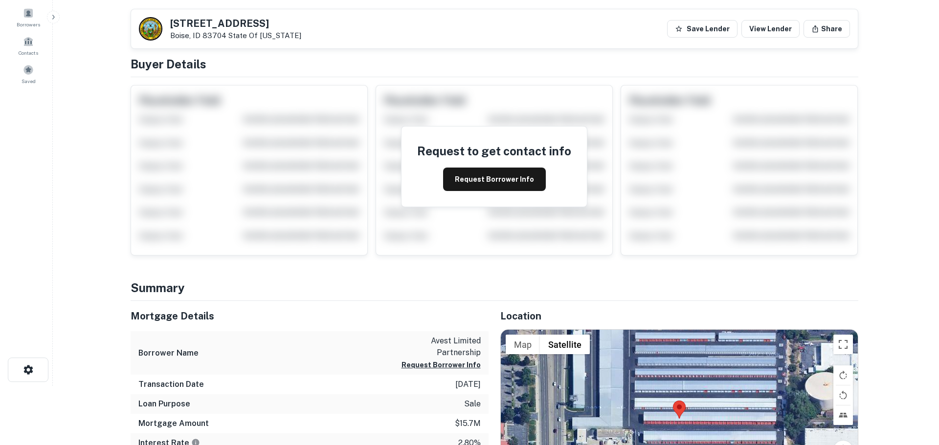
scroll to position [49, 0]
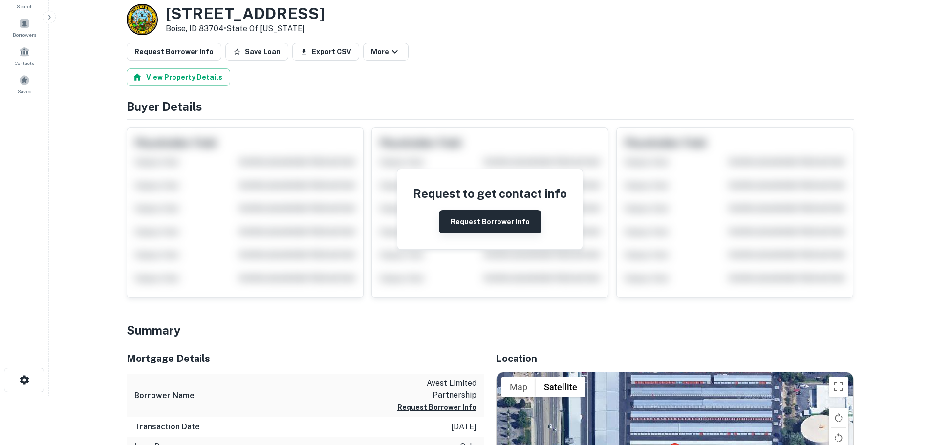
click at [509, 218] on button "Request Borrower Info" at bounding box center [490, 221] width 103 height 23
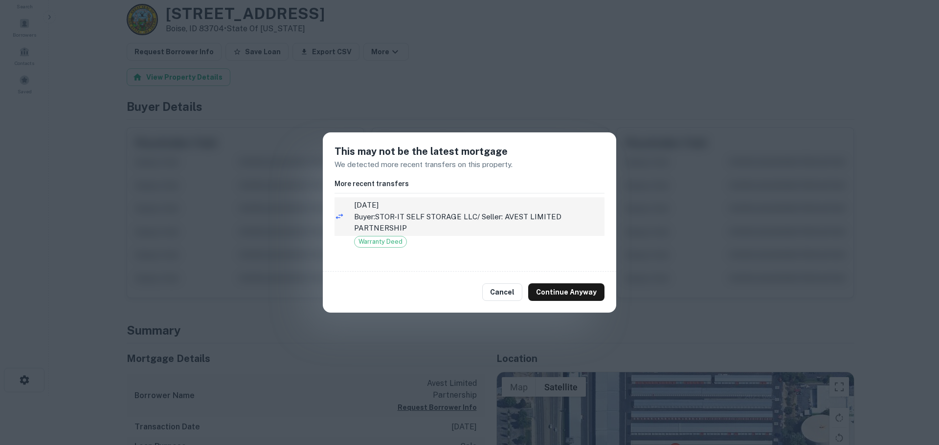
click at [372, 225] on p "Buyer: STOR-IT SELF STORAGE LLC / Seller: AVEST LIMITED PARTNERSHIP" at bounding box center [479, 222] width 250 height 23
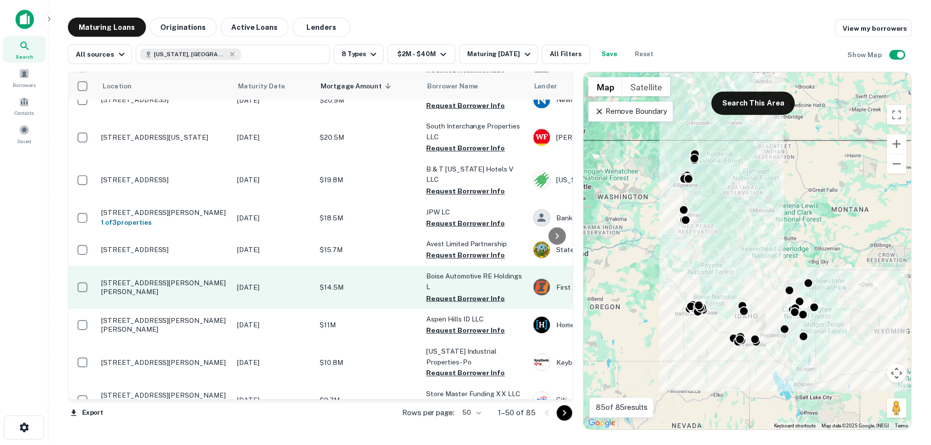
scroll to position [49, 0]
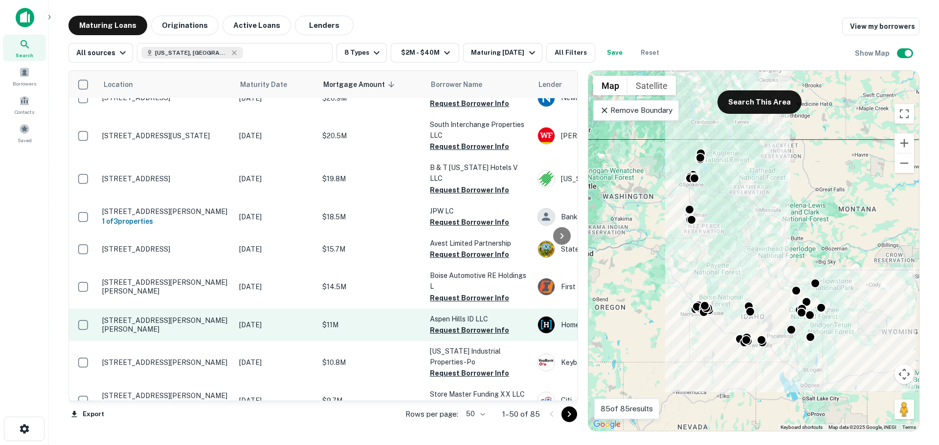
click at [198, 316] on p "[STREET_ADDRESS][PERSON_NAME][PERSON_NAME]" at bounding box center [165, 325] width 127 height 18
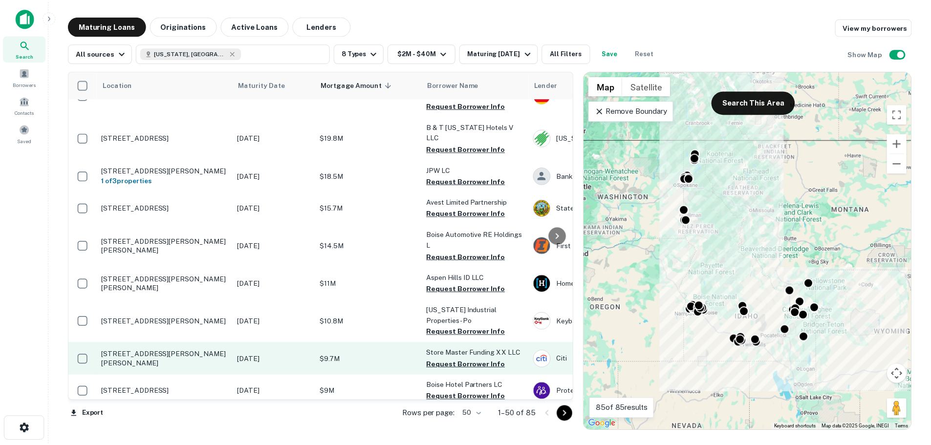
scroll to position [98, 0]
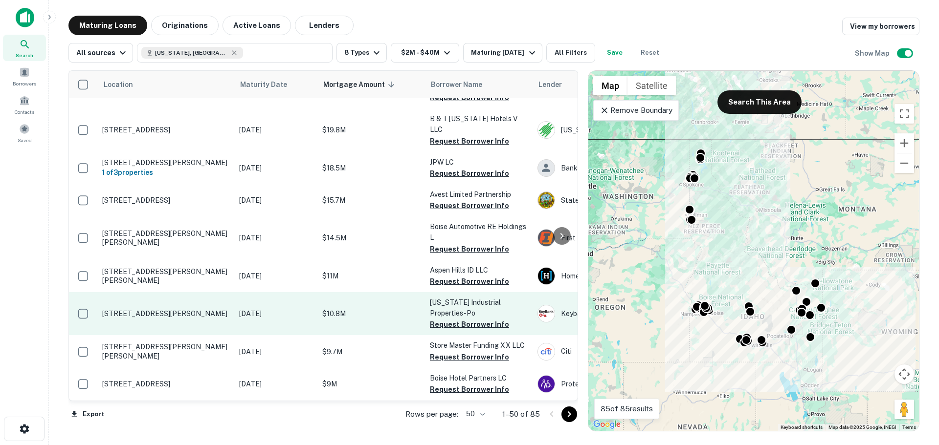
click at [209, 309] on p "[STREET_ADDRESS][PERSON_NAME]" at bounding box center [165, 313] width 127 height 9
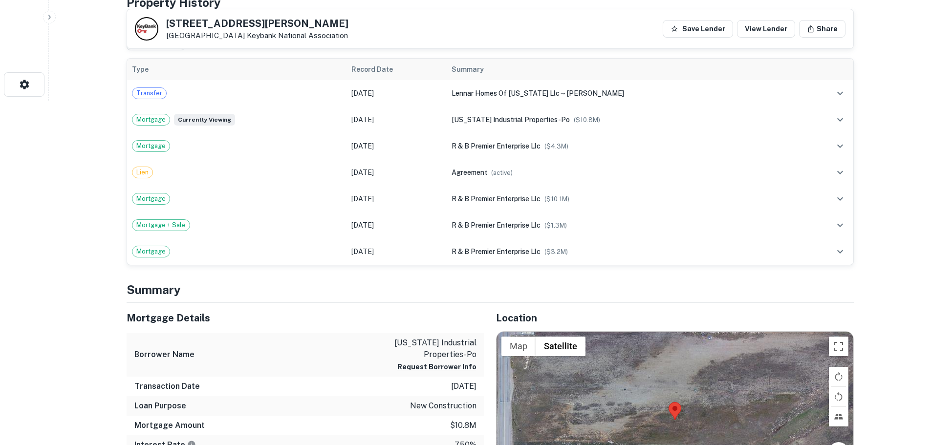
scroll to position [342, 0]
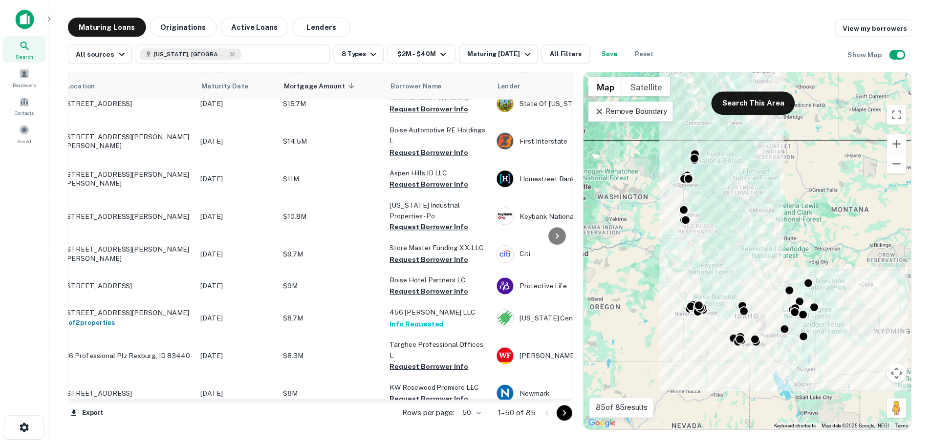
scroll to position [196, 0]
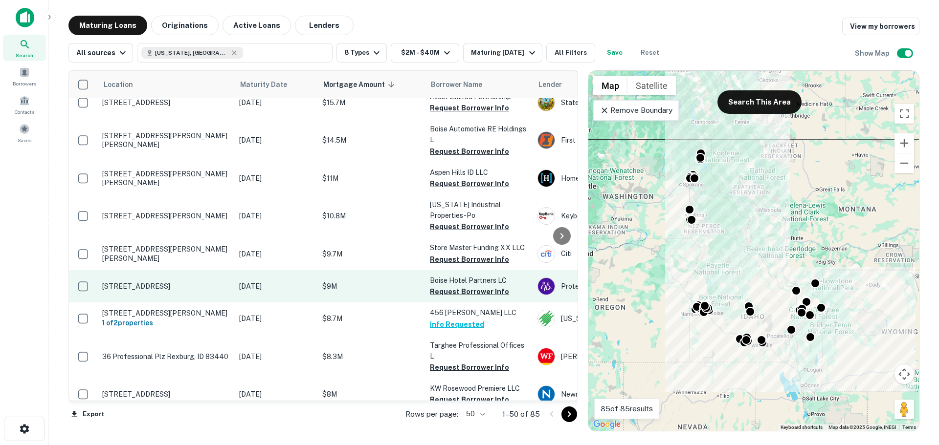
click at [153, 282] on p "[STREET_ADDRESS]" at bounding box center [165, 286] width 127 height 9
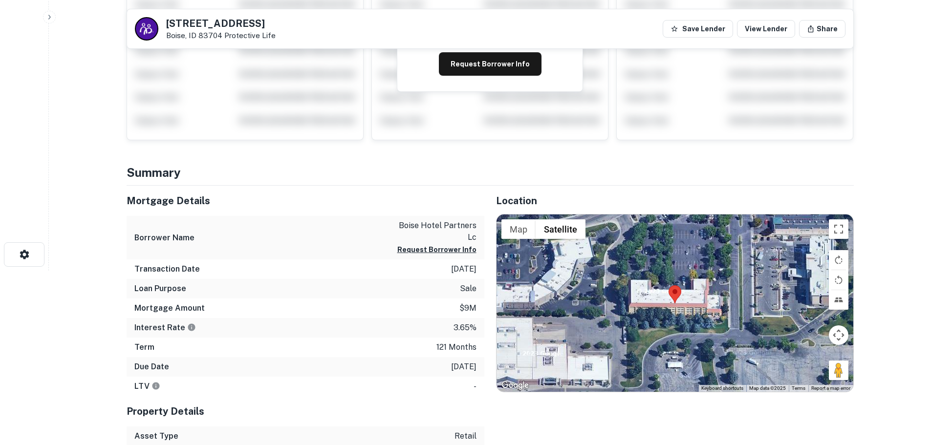
scroll to position [200, 0]
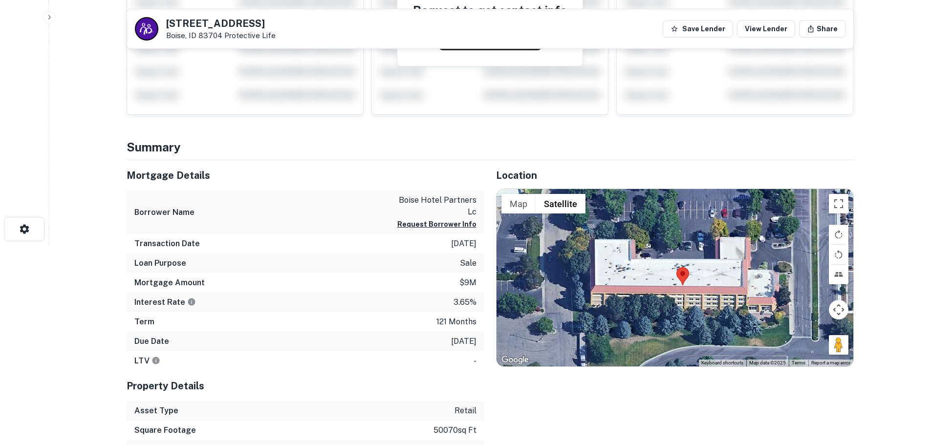
drag, startPoint x: 728, startPoint y: 260, endPoint x: 662, endPoint y: 328, distance: 94.7
click at [662, 328] on div at bounding box center [675, 277] width 357 height 177
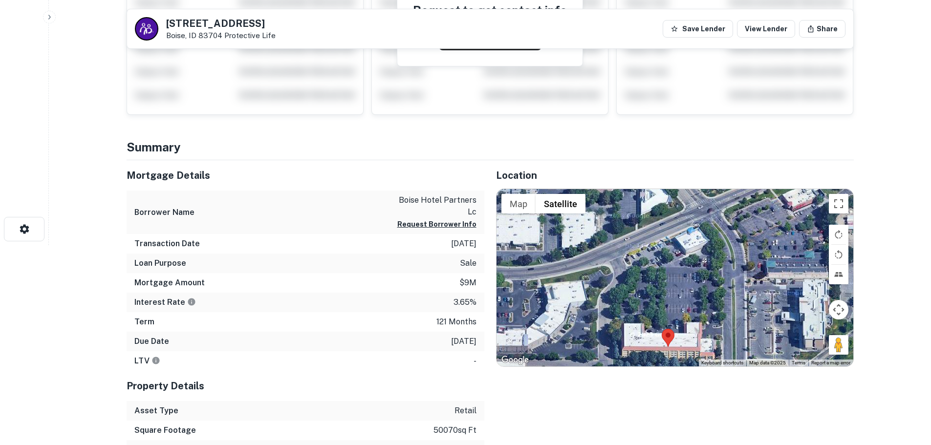
drag, startPoint x: 685, startPoint y: 272, endPoint x: 672, endPoint y: 326, distance: 55.9
click at [672, 326] on div at bounding box center [675, 277] width 357 height 177
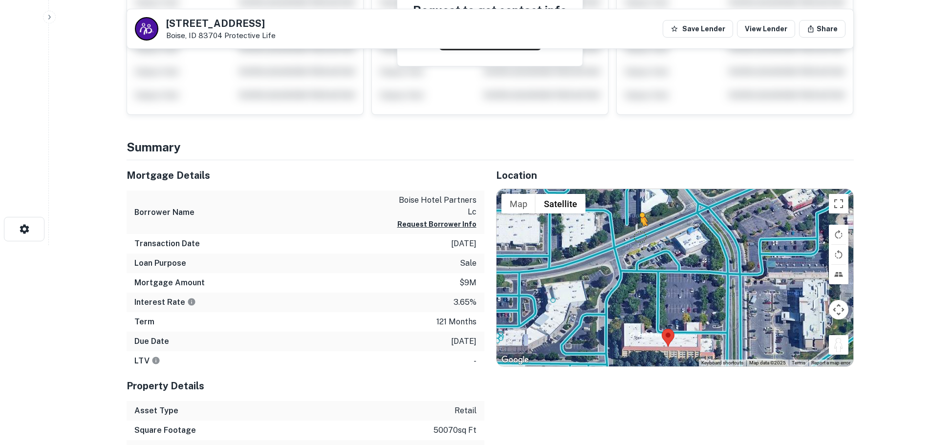
drag, startPoint x: 837, startPoint y: 345, endPoint x: 640, endPoint y: 236, distance: 224.8
click at [640, 236] on div "To activate drag with keyboard, press Alt + Enter. Once in keyboard drag state,…" at bounding box center [675, 277] width 357 height 177
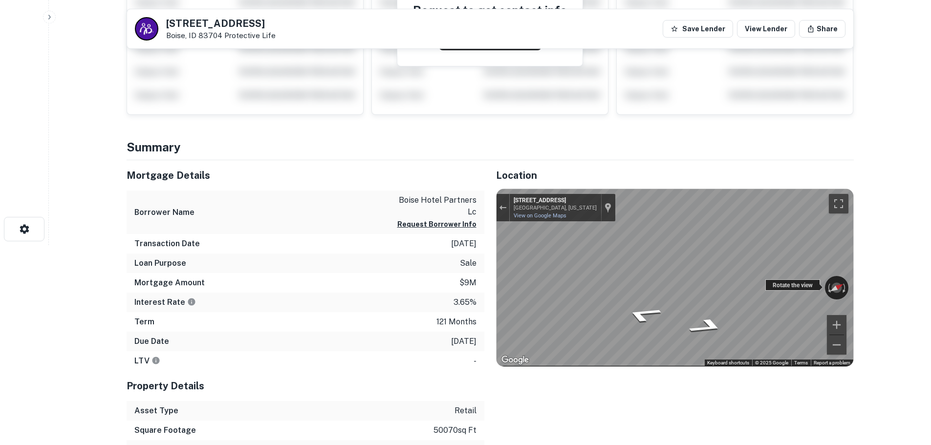
click at [868, 245] on html "Search Borrowers Contacts Saved Back to search 7965 W Emerald St Boise, ID 8370…" at bounding box center [465, 22] width 931 height 445
click at [931, 245] on html "Search Borrowers Contacts Saved Back to search 7965 W Emerald St Boise, ID 8370…" at bounding box center [465, 22] width 931 height 445
click at [478, 301] on div "Mortgage Details Borrower Name boise hotel partners lc Request Borrower Info Tr…" at bounding box center [484, 339] width 739 height 358
click at [500, 207] on div "Exit the Street View" at bounding box center [502, 208] width 7 height 6
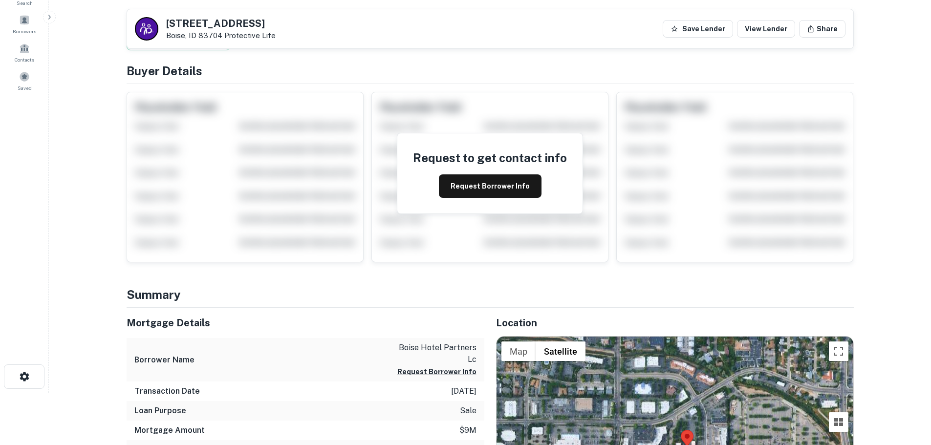
scroll to position [0, 0]
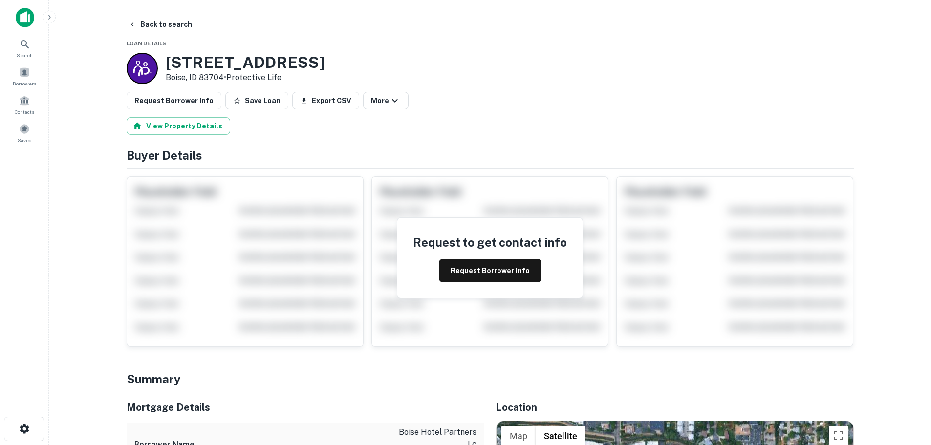
drag, startPoint x: 166, startPoint y: 59, endPoint x: 316, endPoint y: 61, distance: 150.6
click at [316, 61] on div "7965 W Emerald St Boise, ID 83704 • Protective Life" at bounding box center [491, 68] width 728 height 31
copy h3 "7965 W Emerald St"
click at [473, 271] on button "Request Borrower Info" at bounding box center [490, 270] width 103 height 23
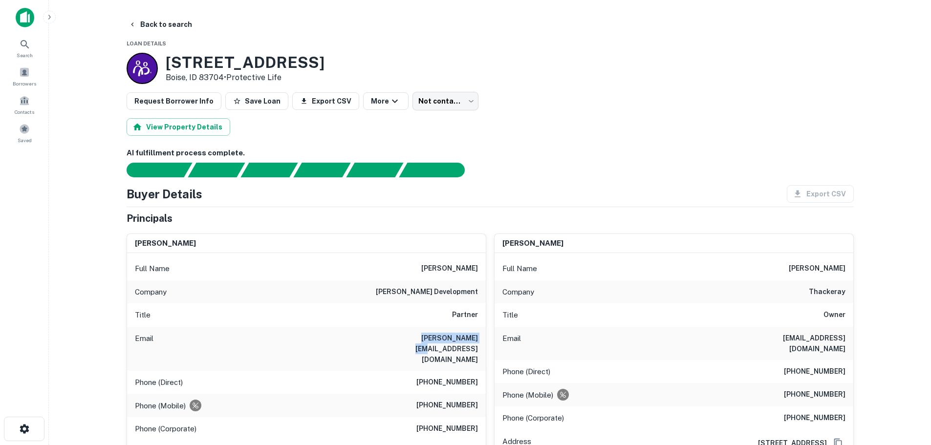
drag, startPoint x: 403, startPoint y: 338, endPoint x: 480, endPoint y: 341, distance: 76.8
click at [480, 341] on div "Email mike@garndev.com" at bounding box center [306, 349] width 359 height 44
copy h6 "mike@garndev.com"
drag, startPoint x: 419, startPoint y: 290, endPoint x: 485, endPoint y: 297, distance: 66.4
click at [485, 297] on div "Company garn development" at bounding box center [306, 292] width 359 height 23
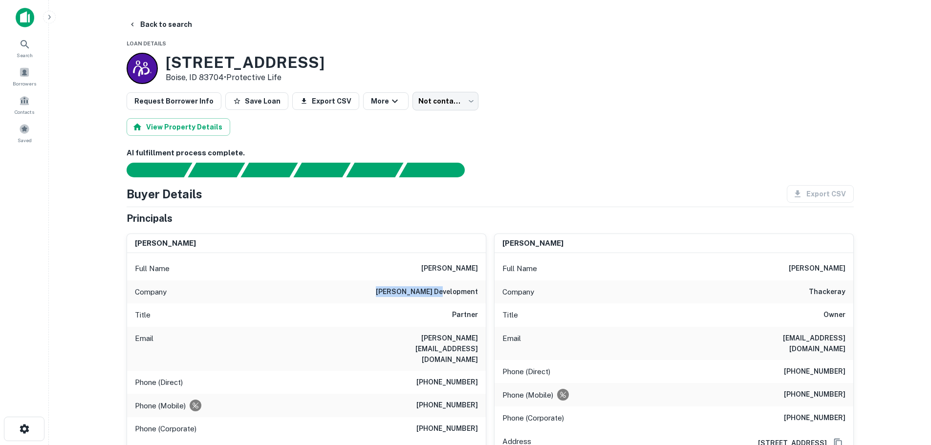
copy h6 "garn development"
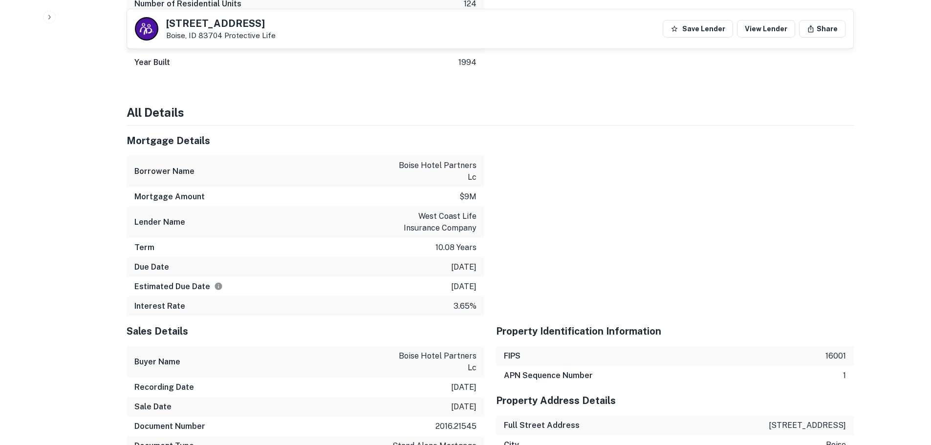
scroll to position [782, 0]
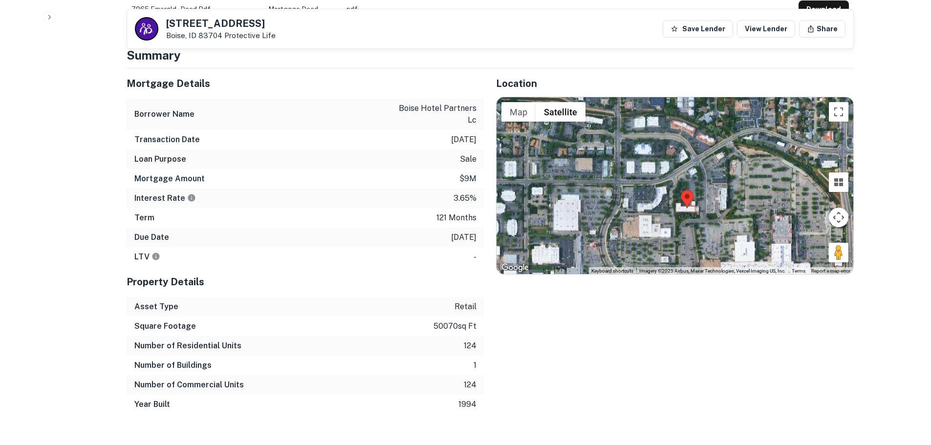
drag, startPoint x: 216, startPoint y: 22, endPoint x: 169, endPoint y: 19, distance: 47.5
click at [169, 19] on div "7965 W Emerald St Boise, ID 83704 Protective Life Save Lender View Lender Share" at bounding box center [490, 28] width 727 height 39
copy h5 "7965 W Emerald St"
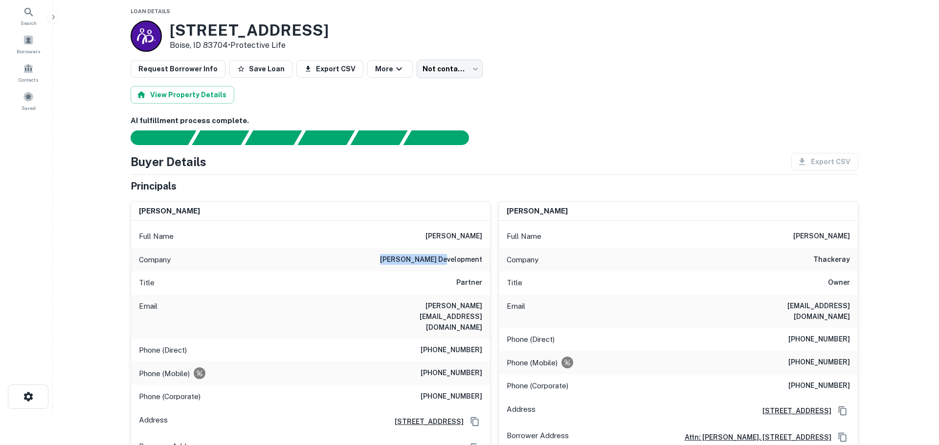
scroll to position [0, 0]
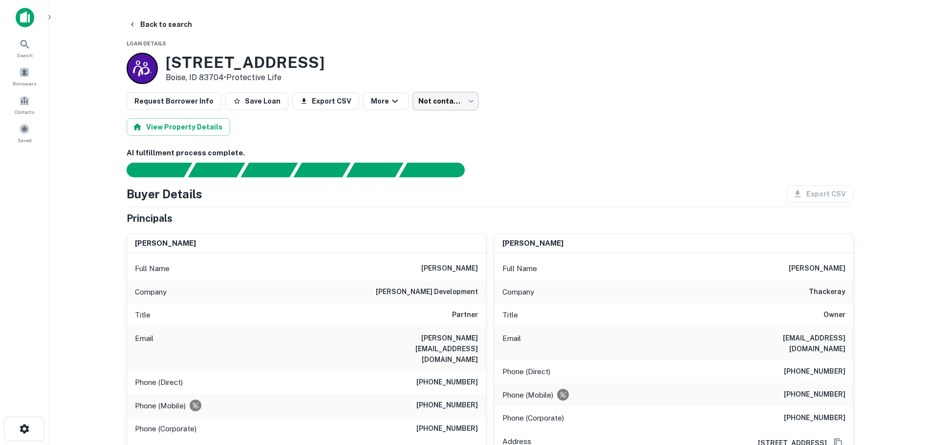
click at [451, 100] on body "Search Borrowers Contacts Saved Back to search Loan Details 7965 W Emerald St B…" at bounding box center [465, 222] width 931 height 445
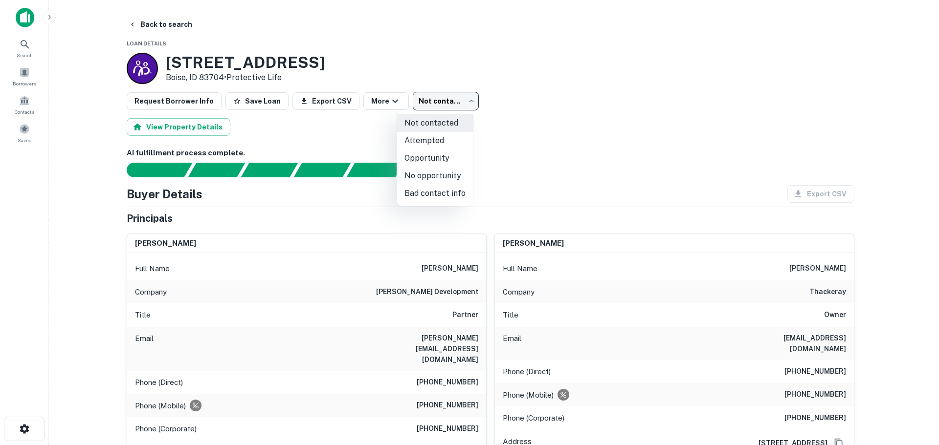
click at [435, 138] on li "Attempted" at bounding box center [435, 141] width 77 height 18
type input "*********"
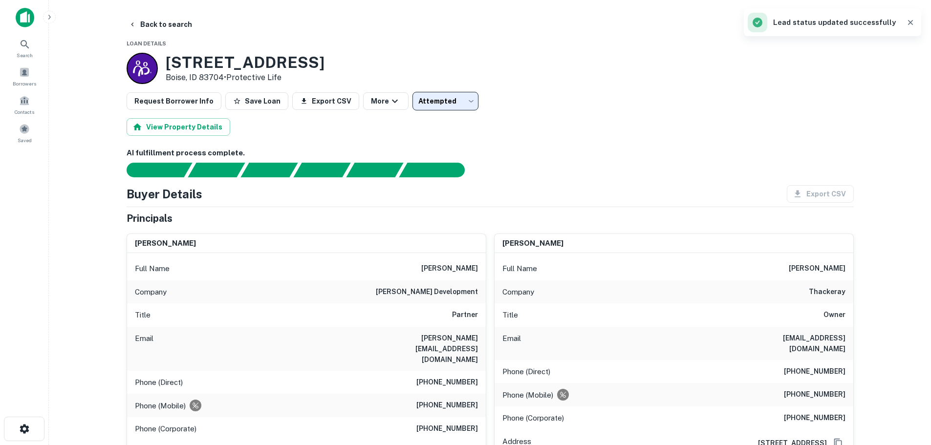
click at [634, 156] on h6 "AI fulfillment process complete." at bounding box center [491, 153] width 728 height 11
click at [142, 24] on button "Back to search" at bounding box center [160, 25] width 71 height 18
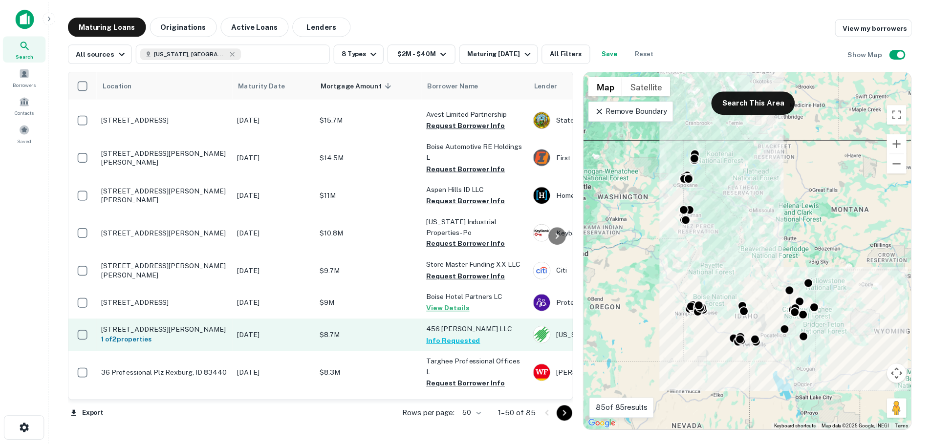
scroll to position [196, 0]
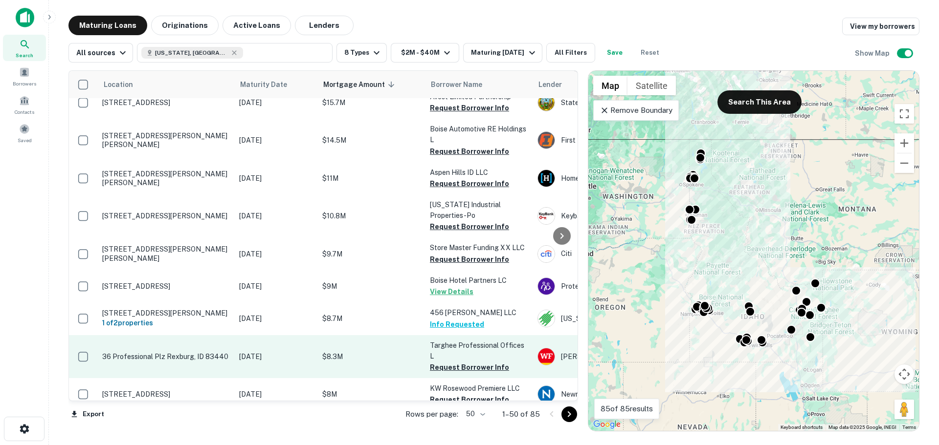
click at [222, 335] on td "36 Professional Plz Rexburg, ID 83440" at bounding box center [165, 356] width 137 height 43
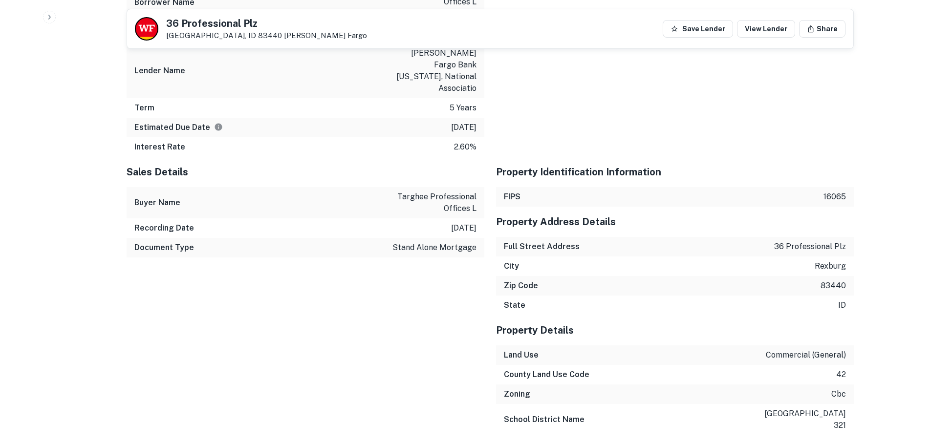
scroll to position [733, 0]
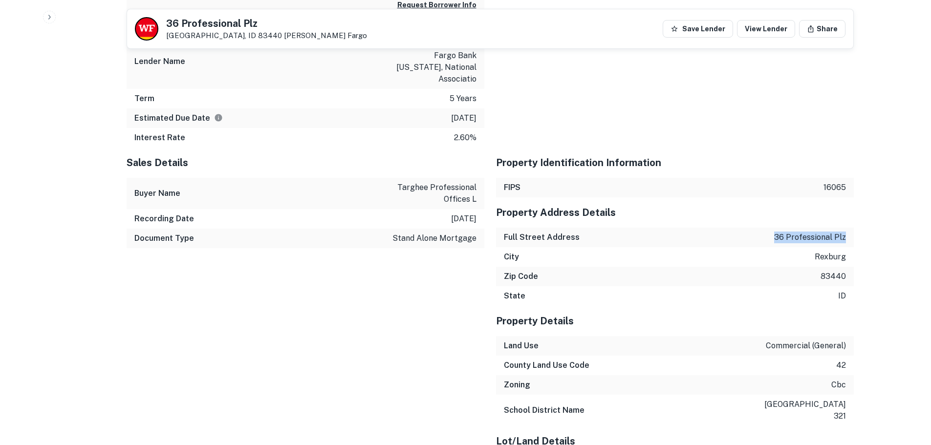
drag, startPoint x: 770, startPoint y: 214, endPoint x: 847, endPoint y: 216, distance: 76.8
click at [847, 228] on div "Full Street Address 36 professional plz" at bounding box center [675, 238] width 358 height 20
copy p "36 professional plz"
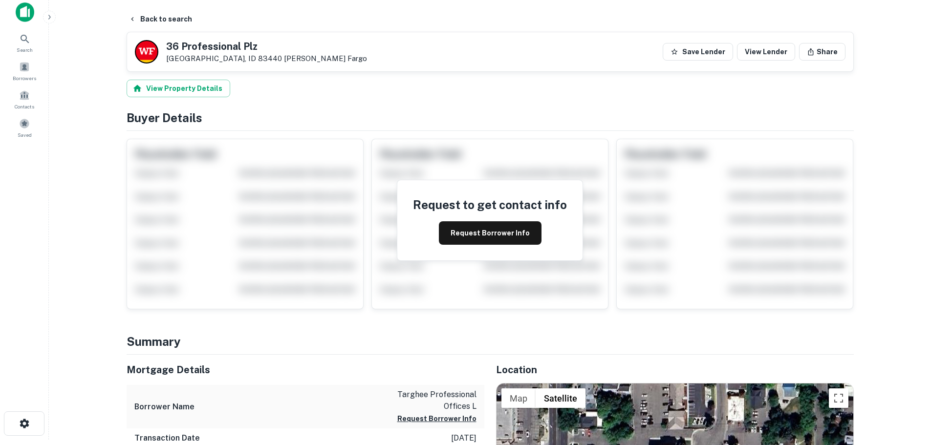
scroll to position [0, 0]
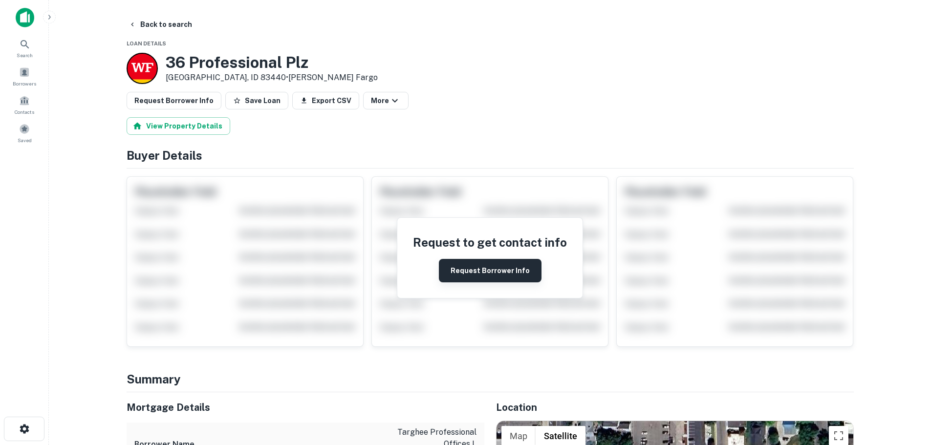
click at [498, 269] on button "Request Borrower Info" at bounding box center [490, 270] width 103 height 23
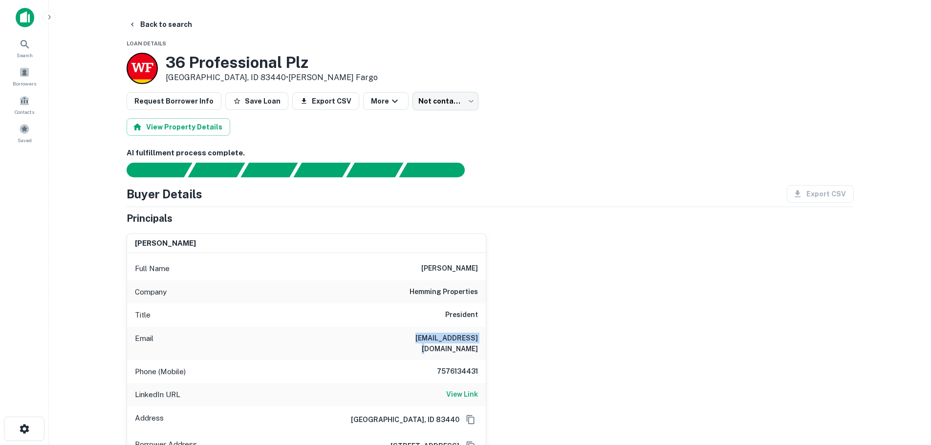
drag, startPoint x: 407, startPoint y: 337, endPoint x: 479, endPoint y: 341, distance: 72.0
click at [479, 341] on div "Email rbwebb@gmail.com" at bounding box center [306, 343] width 359 height 33
copy h6 "rbwebb@gmail.com"
click at [454, 389] on h6 "View Link" at bounding box center [462, 394] width 32 height 11
click at [436, 95] on body "Search Borrowers Contacts Saved Back to search Loan Details 36 Professional Plz…" at bounding box center [465, 222] width 931 height 445
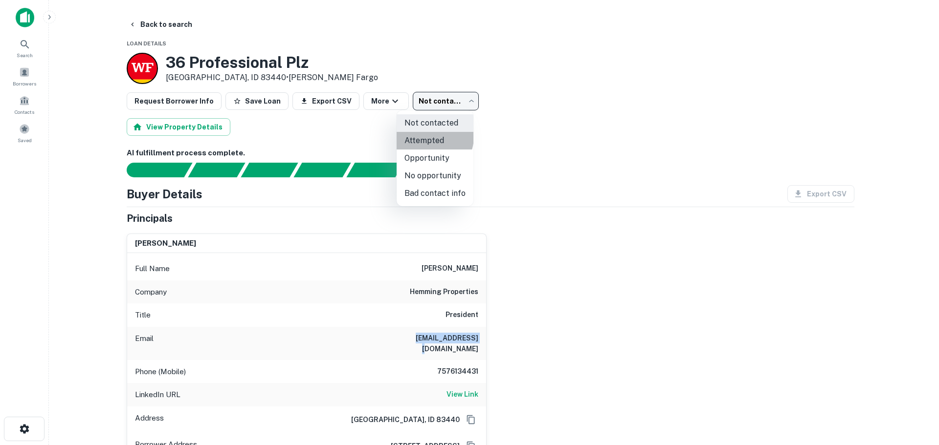
click at [430, 137] on li "Attempted" at bounding box center [435, 141] width 77 height 18
type input "*********"
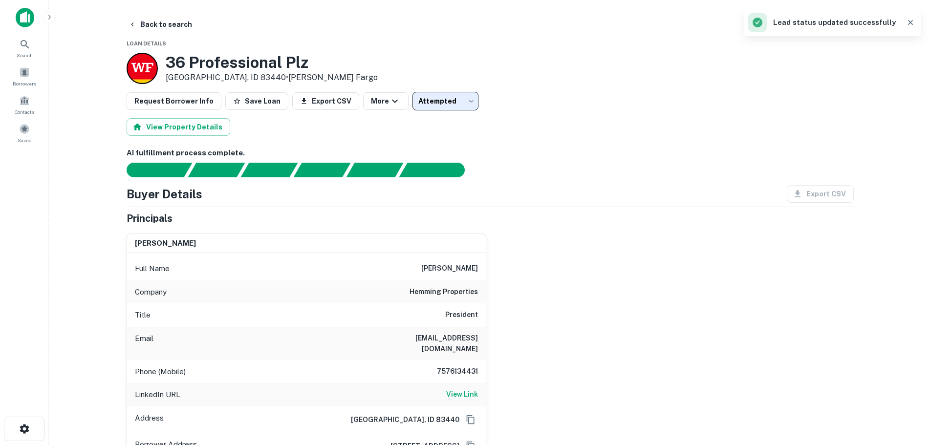
click at [631, 307] on div "richie webb Full Name richie webb Company hemming properties Title President Em…" at bounding box center [486, 362] width 735 height 273
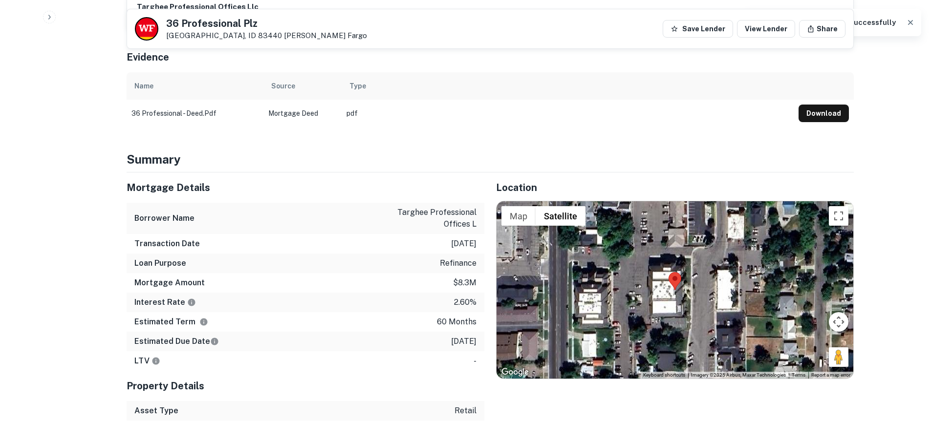
scroll to position [342, 0]
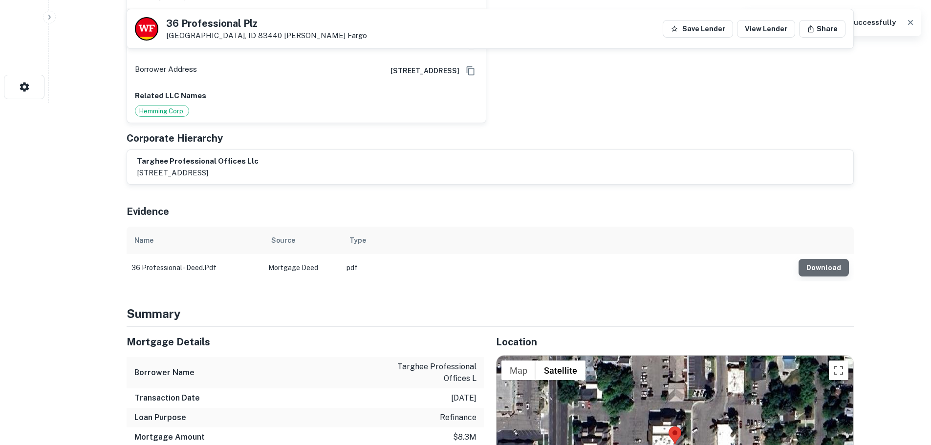
click at [830, 259] on button "Download" at bounding box center [824, 268] width 50 height 18
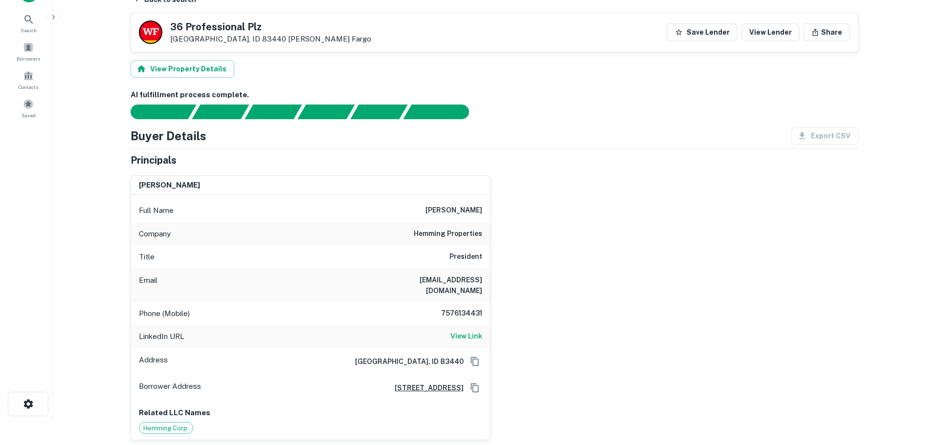
scroll to position [0, 0]
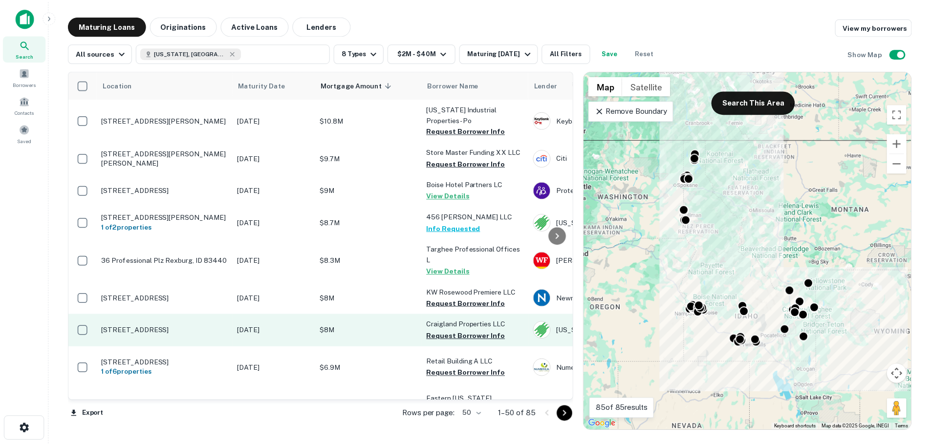
scroll to position [293, 0]
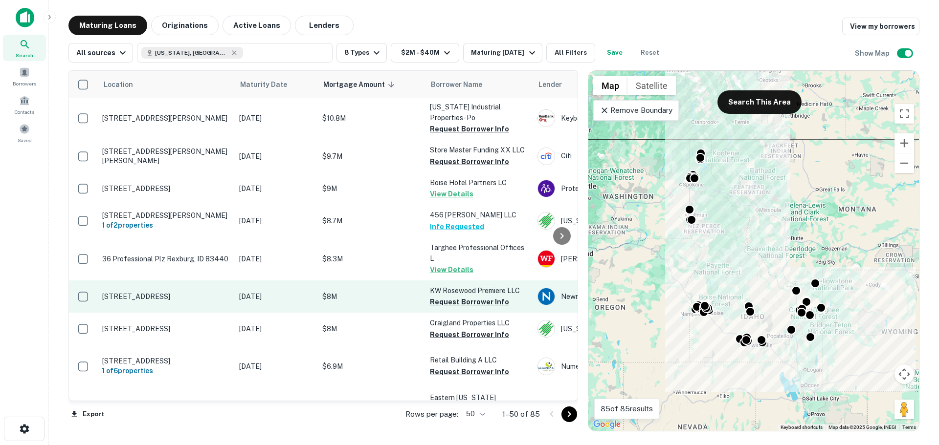
click at [194, 292] on p "[STREET_ADDRESS]" at bounding box center [165, 296] width 127 height 9
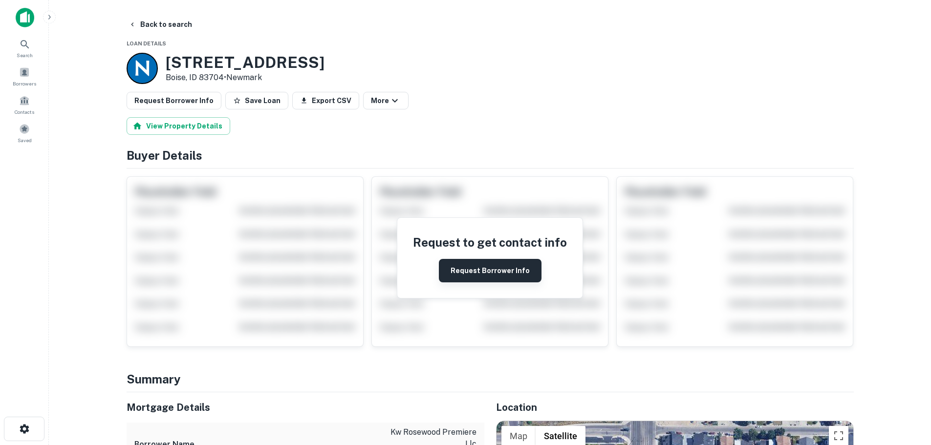
click at [503, 268] on button "Request Borrower Info" at bounding box center [490, 270] width 103 height 23
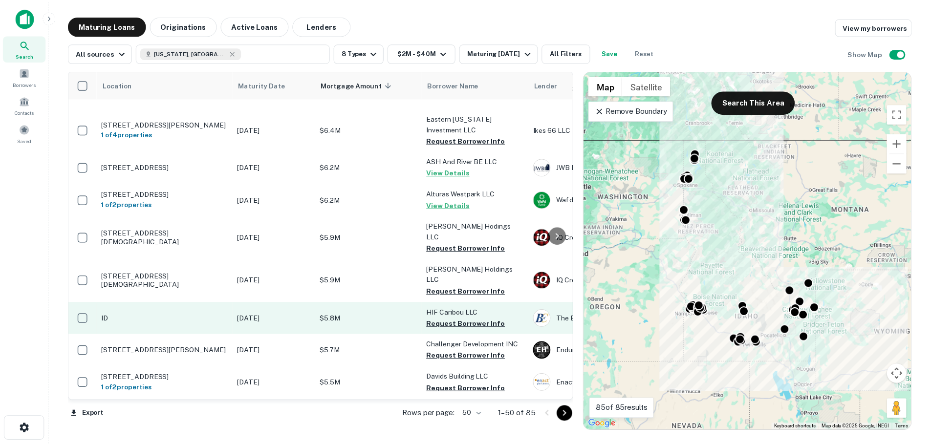
scroll to position [636, 0]
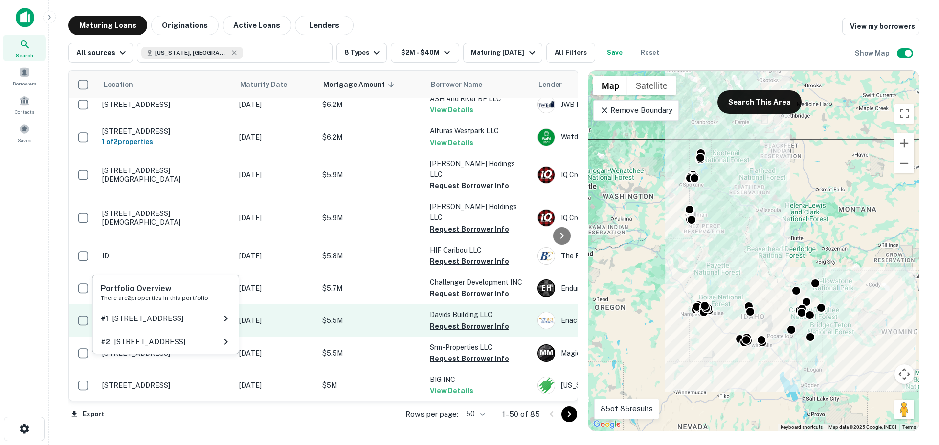
click at [189, 320] on h6 "1 of 2 properties" at bounding box center [165, 325] width 127 height 11
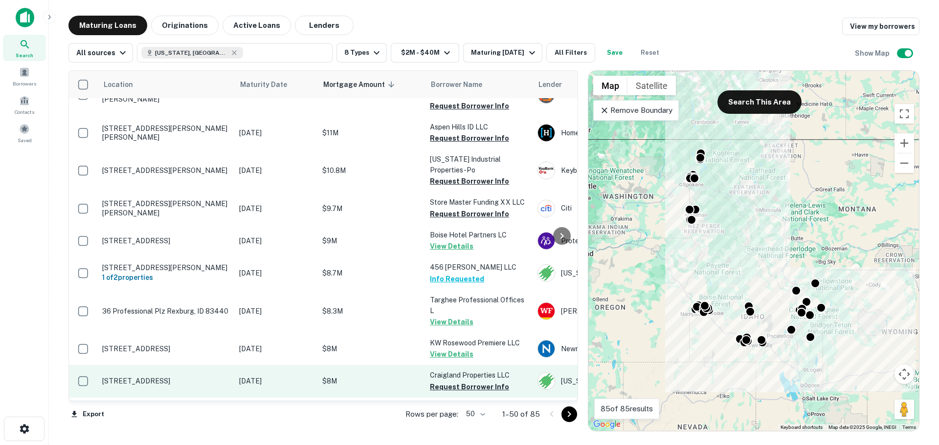
scroll to position [244, 0]
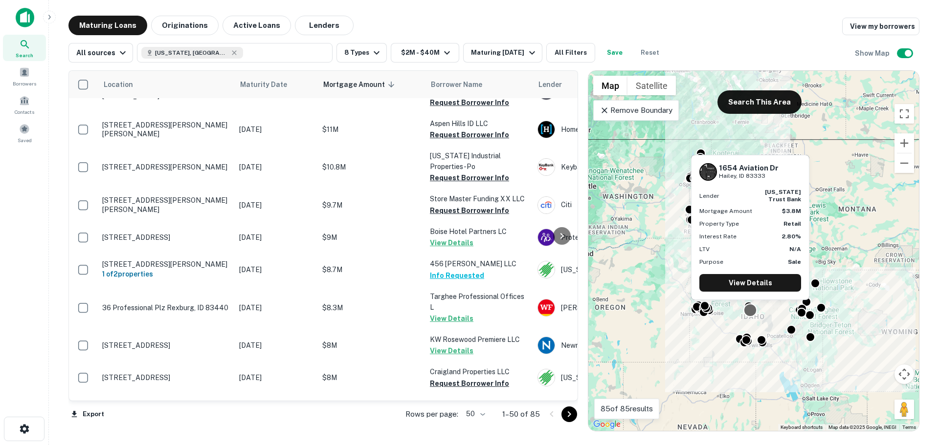
click at [751, 313] on div at bounding box center [750, 310] width 14 height 14
click at [734, 284] on link "View Details" at bounding box center [750, 283] width 102 height 18
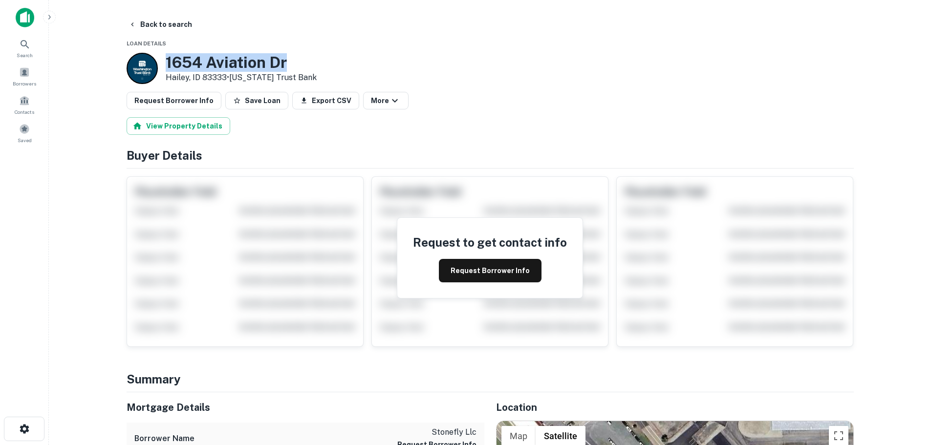
drag, startPoint x: 163, startPoint y: 62, endPoint x: 295, endPoint y: 65, distance: 131.6
click at [295, 65] on div "1654 Aviation Dr Hailey, ID 83333 • Washington Trust Bank" at bounding box center [222, 68] width 190 height 31
copy h3 "1654 Aviation Dr"
click at [450, 264] on button "Request Borrower Info" at bounding box center [490, 270] width 103 height 23
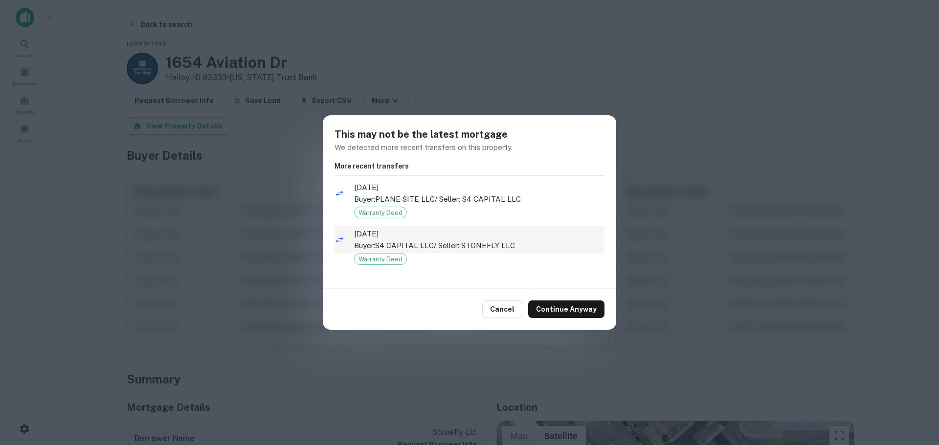
click at [428, 244] on p "Buyer: S4 CAPITAL LLC / Seller: STONEFLY LLC" at bounding box center [479, 246] width 250 height 12
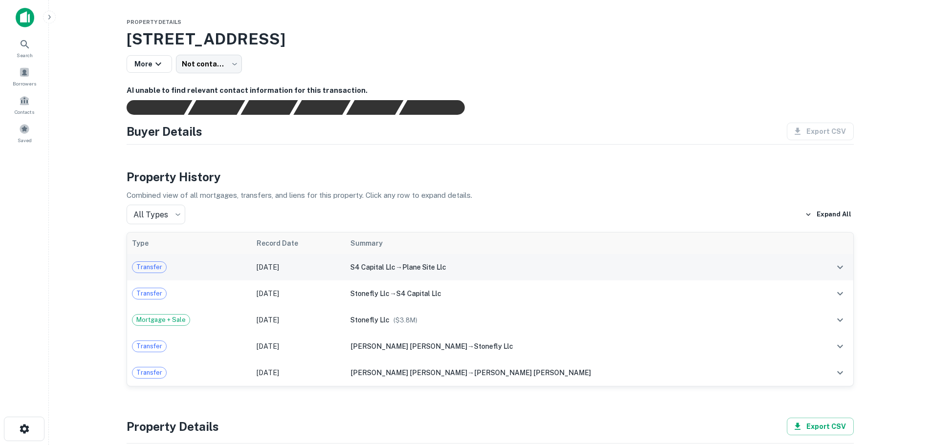
click at [346, 270] on td "May 13, 2025" at bounding box center [299, 267] width 94 height 26
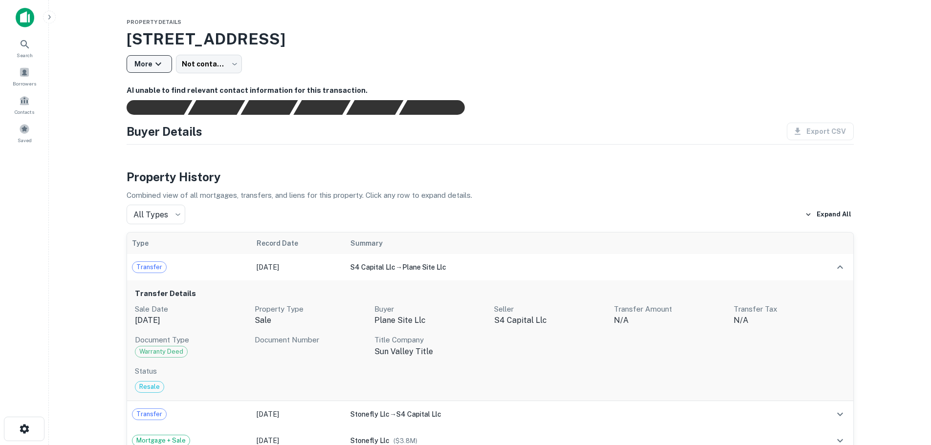
click at [157, 65] on icon "button" at bounding box center [159, 64] width 12 height 12
click at [651, 107] on div at bounding box center [469, 222] width 939 height 445
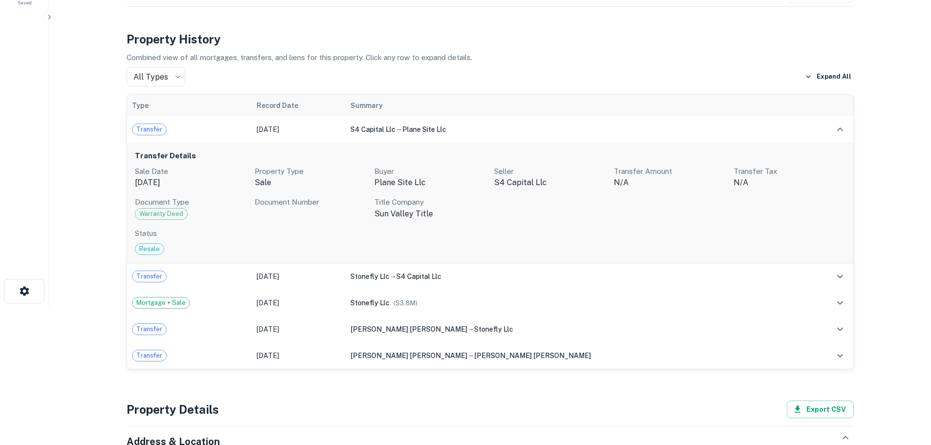
scroll to position [98, 0]
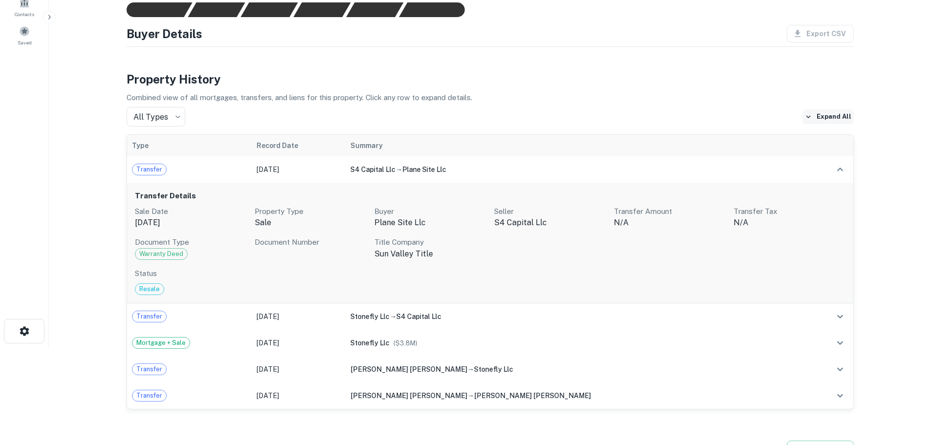
click at [811, 115] on icon "button" at bounding box center [808, 116] width 9 height 9
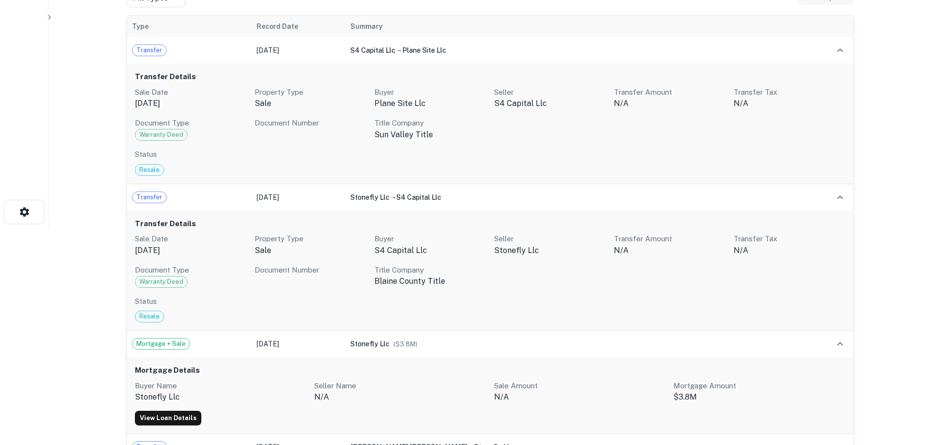
scroll to position [0, 0]
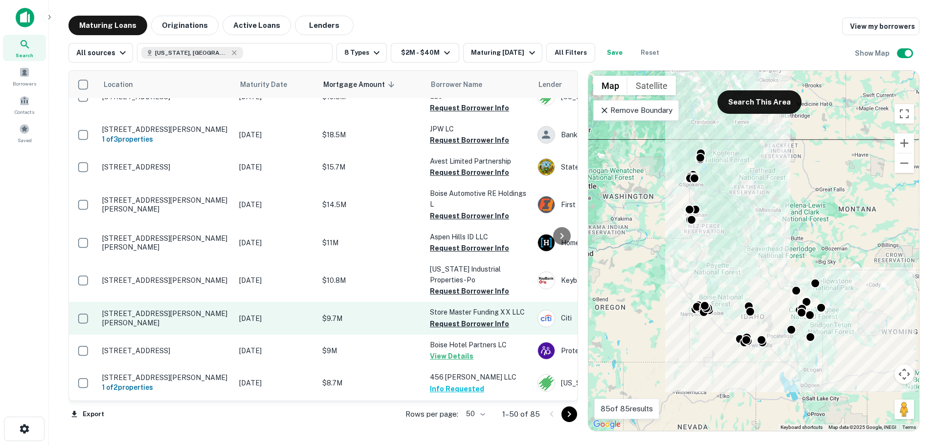
scroll to position [147, 0]
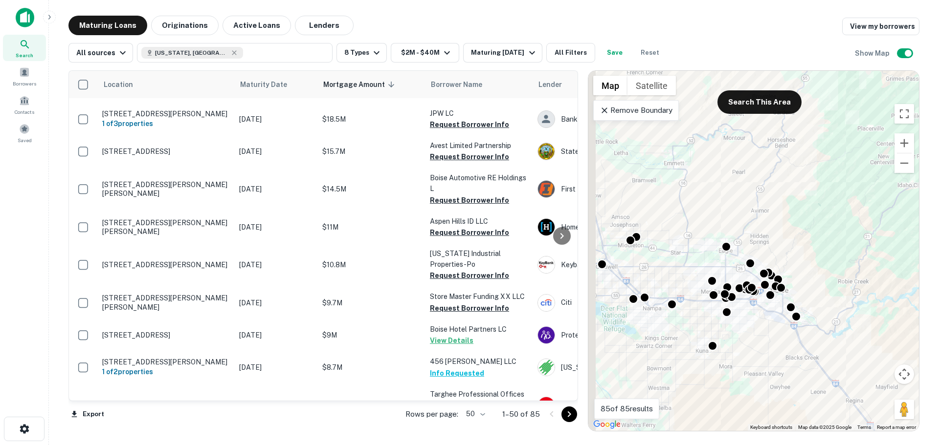
drag, startPoint x: 706, startPoint y: 321, endPoint x: 762, endPoint y: 356, distance: 65.9
click at [762, 356] on div "To activate drag with keyboard, press Alt + Enter. Once in keyboard drag state,…" at bounding box center [753, 251] width 331 height 360
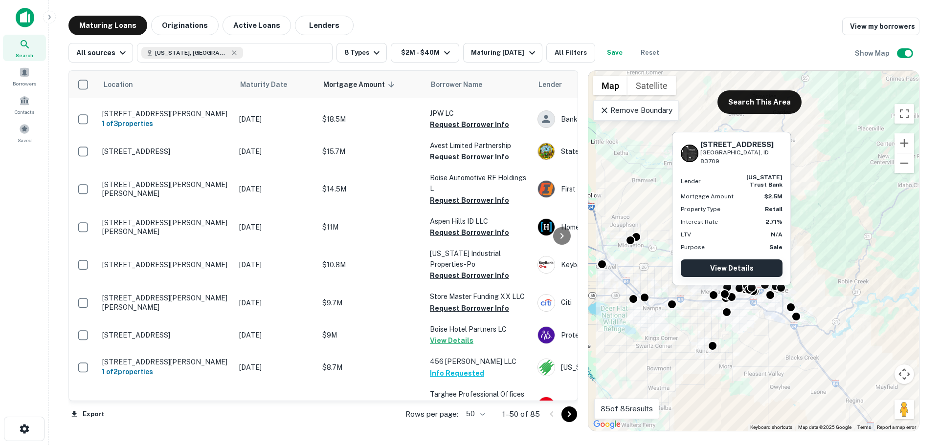
click at [729, 265] on link "View Details" at bounding box center [732, 269] width 102 height 18
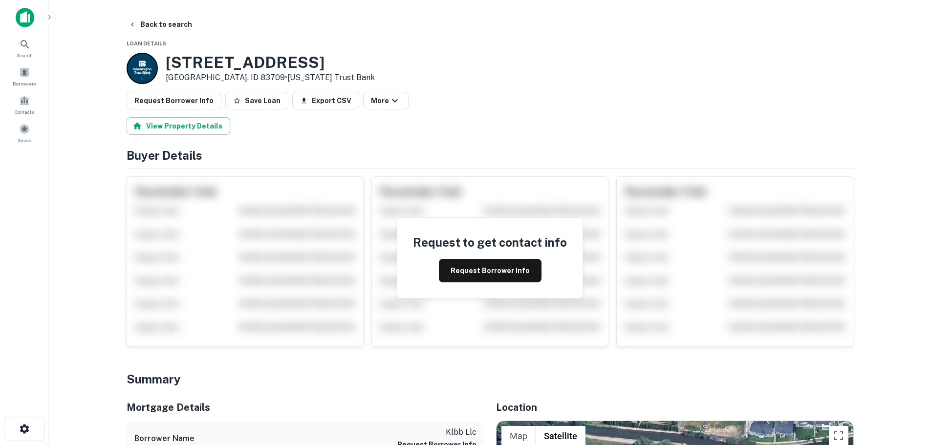
drag, startPoint x: 168, startPoint y: 63, endPoint x: 339, endPoint y: 65, distance: 171.1
click at [339, 65] on div "[STREET_ADDRESS] • [US_STATE] Trust Bank" at bounding box center [491, 68] width 728 height 31
copy h3 "[STREET_ADDRESS]"
click at [473, 270] on button "Request Borrower Info" at bounding box center [490, 270] width 103 height 23
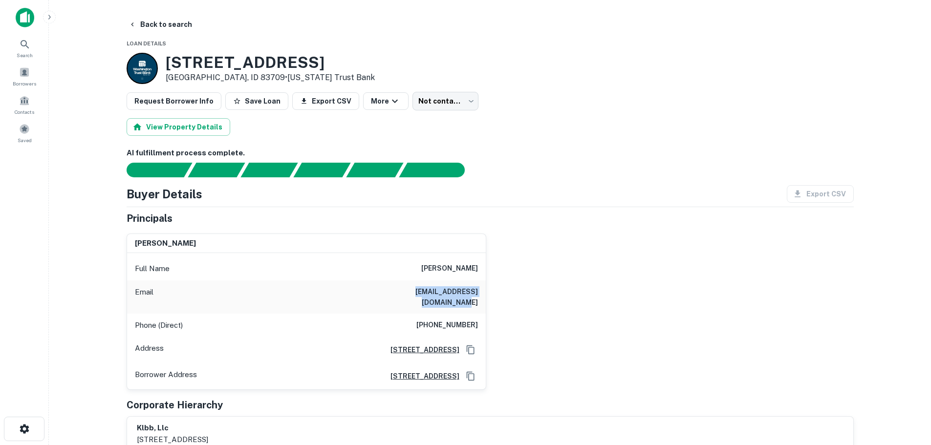
drag, startPoint x: 376, startPoint y: 293, endPoint x: 478, endPoint y: 285, distance: 102.5
click at [478, 285] on div "Email [PERSON_NAME][EMAIL_ADDRESS][DOMAIN_NAME]" at bounding box center [306, 297] width 359 height 33
copy h6 "[EMAIL_ADDRESS][DOMAIN_NAME]"
click at [443, 110] on body "Search Borrowers Contacts Saved Back to search Loan Details [STREET_ADDRESS] • …" at bounding box center [465, 222] width 931 height 445
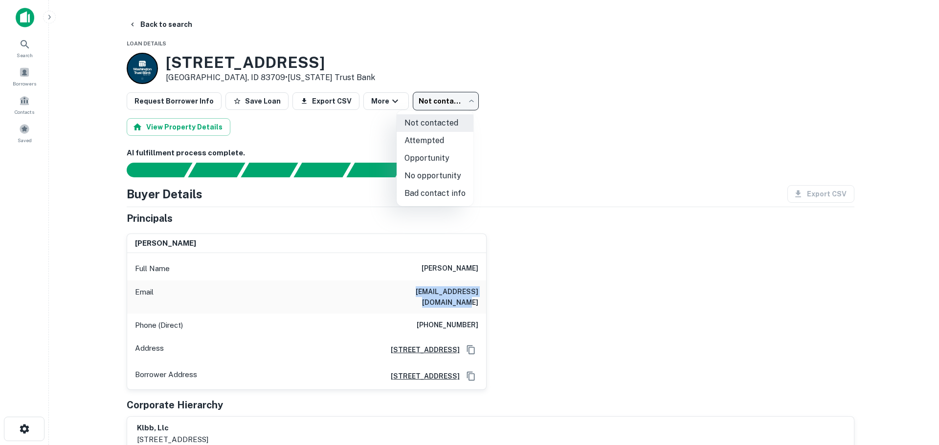
click at [432, 143] on li "Attempted" at bounding box center [435, 141] width 77 height 18
type input "*********"
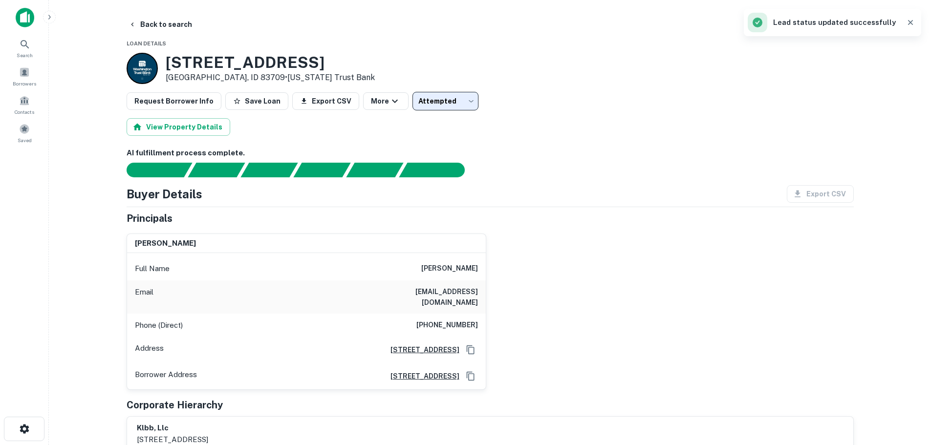
click at [574, 171] on div at bounding box center [484, 170] width 739 height 15
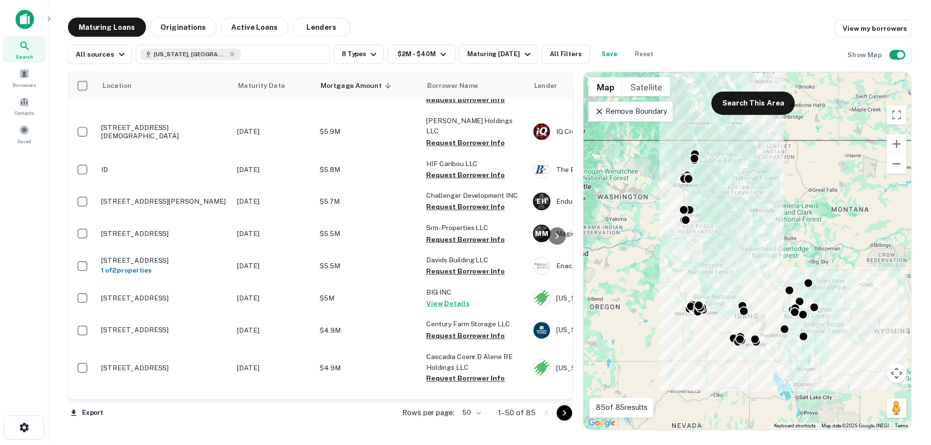
scroll to position [782, 0]
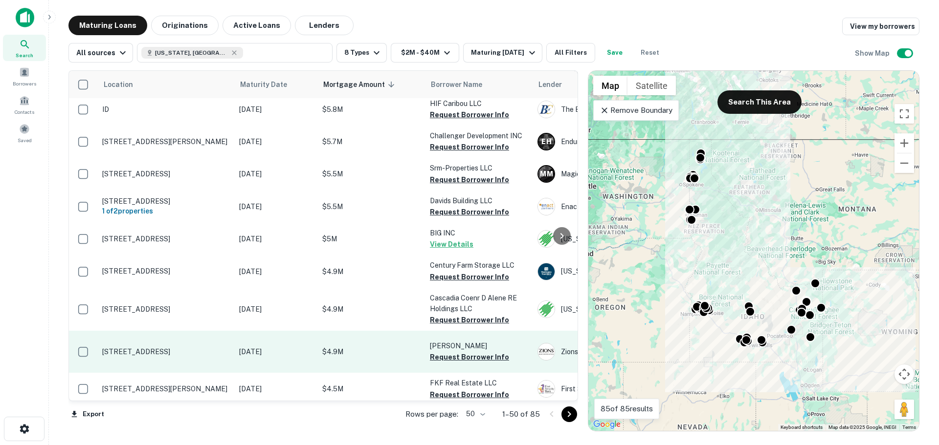
click at [222, 331] on td "[STREET_ADDRESS]" at bounding box center [165, 352] width 137 height 42
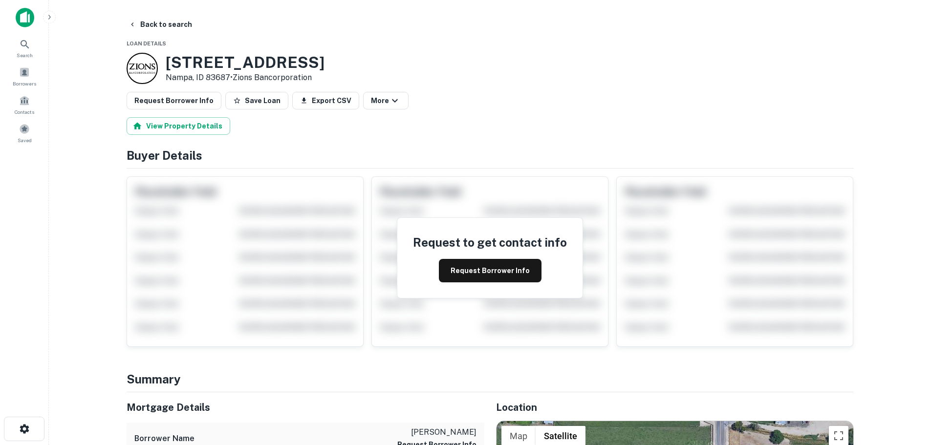
drag, startPoint x: 317, startPoint y: 61, endPoint x: 169, endPoint y: 65, distance: 147.7
click at [169, 65] on div "[STREET_ADDRESS] • Zions Bancorporation" at bounding box center [491, 68] width 728 height 31
copy h3 "[STREET_ADDRESS]"
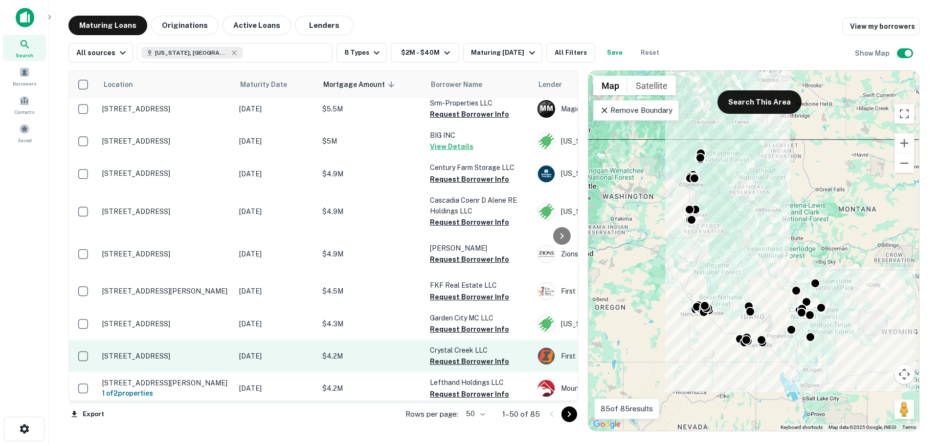
scroll to position [929, 0]
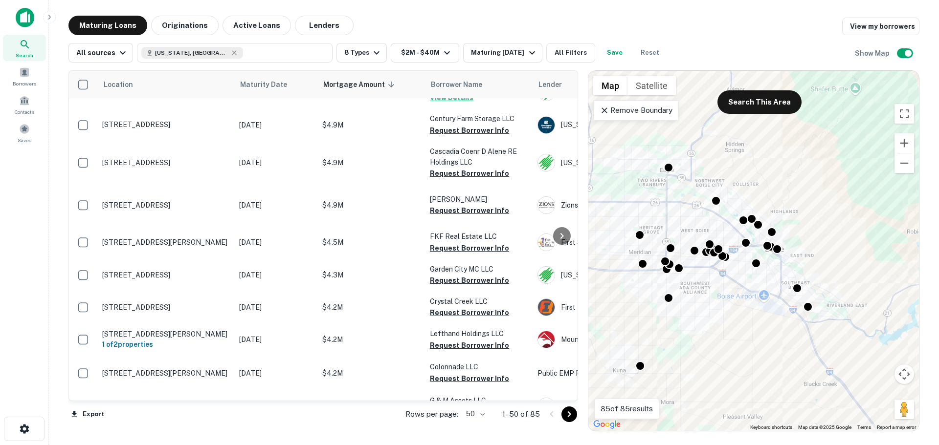
drag, startPoint x: 686, startPoint y: 220, endPoint x: 730, endPoint y: 428, distance: 212.5
click at [730, 428] on div "To activate drag with keyboard, press Alt + Enter. Once in keyboard drag state,…" at bounding box center [753, 251] width 331 height 360
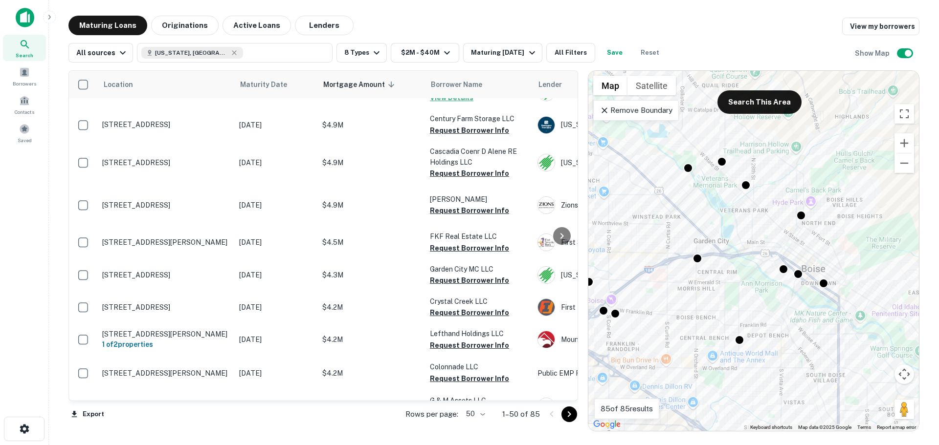
drag, startPoint x: 725, startPoint y: 233, endPoint x: 656, endPoint y: 380, distance: 163.0
click at [657, 381] on div "To activate drag with keyboard, press Alt + Enter. Once in keyboard drag state,…" at bounding box center [753, 251] width 331 height 360
click at [734, 336] on div at bounding box center [735, 338] width 14 height 14
click at [738, 335] on div at bounding box center [735, 338] width 14 height 14
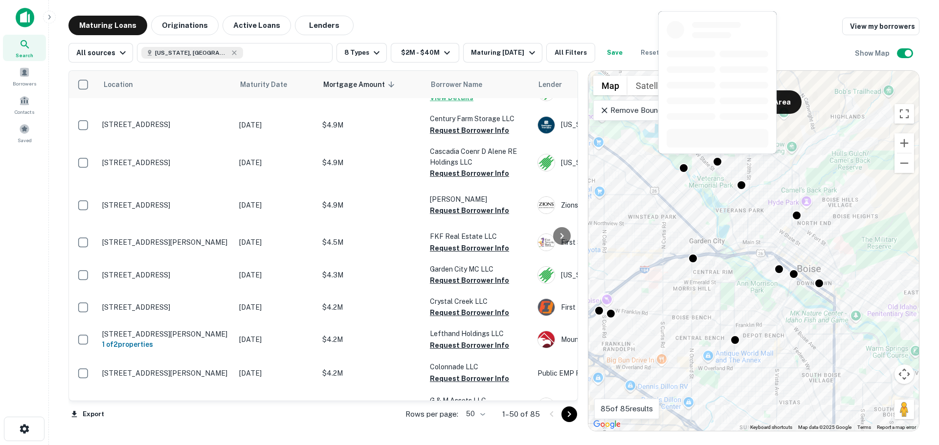
click at [714, 160] on div at bounding box center [717, 85] width 120 height 151
click at [685, 164] on div at bounding box center [683, 92] width 120 height 151
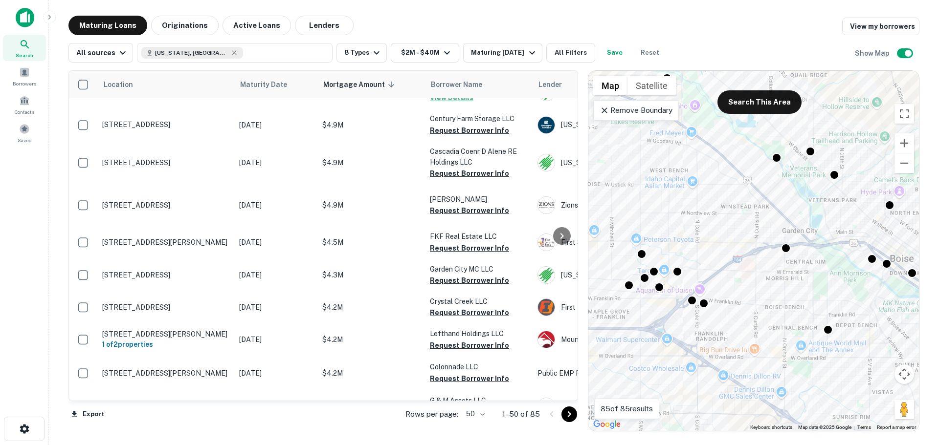
drag, startPoint x: 737, startPoint y: 198, endPoint x: 821, endPoint y: 185, distance: 85.1
click at [821, 185] on div "To activate drag with keyboard, press Alt + Enter. Once in keyboard drag state,…" at bounding box center [753, 251] width 331 height 360
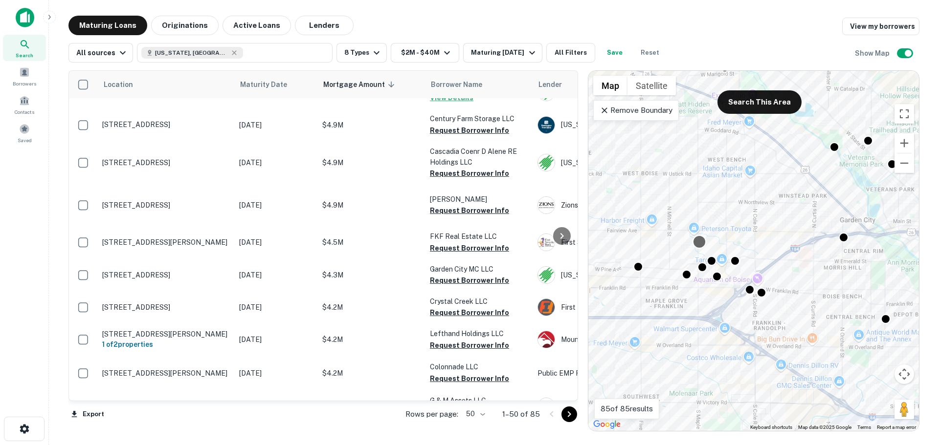
click at [697, 240] on div at bounding box center [699, 242] width 14 height 14
click at [656, 85] on button "Satellite" at bounding box center [651, 86] width 48 height 20
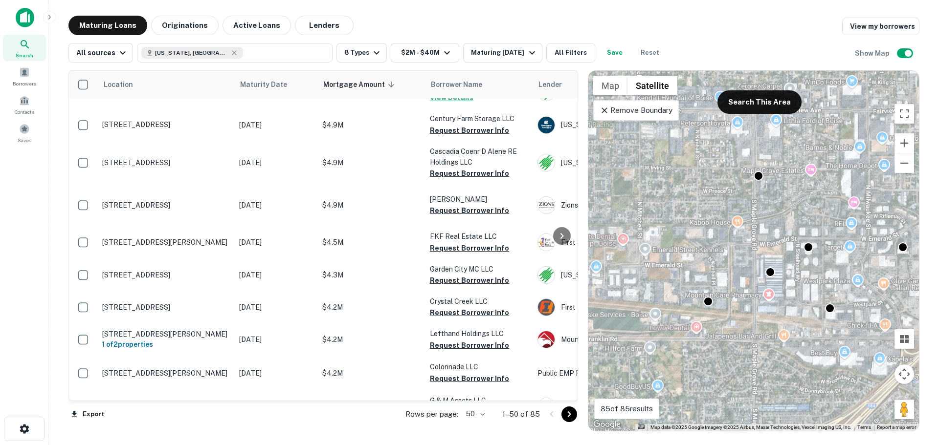
drag, startPoint x: 689, startPoint y: 312, endPoint x: 779, endPoint y: 319, distance: 90.2
click at [779, 319] on div "To activate drag with keyboard, press Alt + Enter. Once in keyboard drag state,…" at bounding box center [753, 251] width 331 height 360
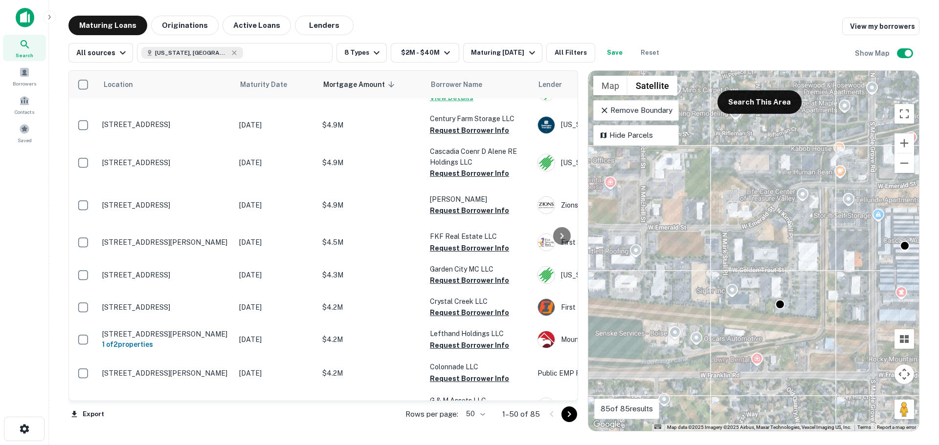
drag, startPoint x: 717, startPoint y: 348, endPoint x: 855, endPoint y: 341, distance: 138.5
click at [855, 341] on div "To activate drag with keyboard, press Alt + Enter. Once in keyboard drag state,…" at bounding box center [753, 251] width 331 height 360
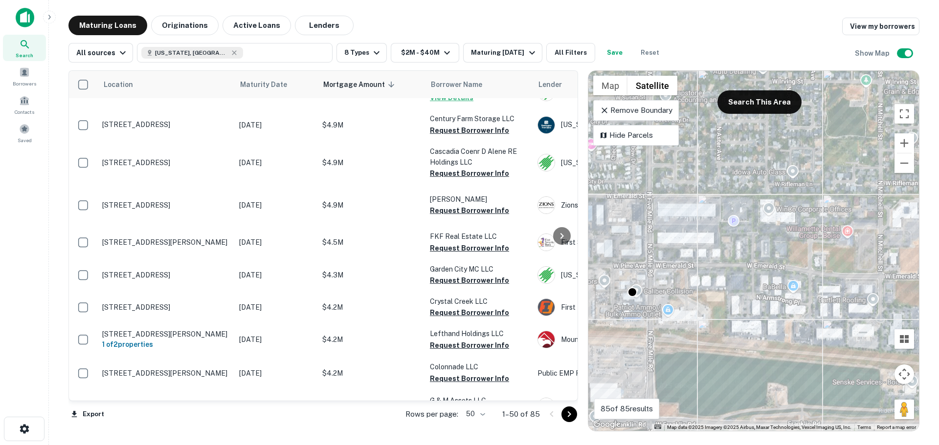
drag, startPoint x: 623, startPoint y: 307, endPoint x: 659, endPoint y: 307, distance: 35.7
click at [659, 307] on div "To activate drag with keyboard, press Alt + Enter. Once in keyboard drag state,…" at bounding box center [753, 251] width 331 height 360
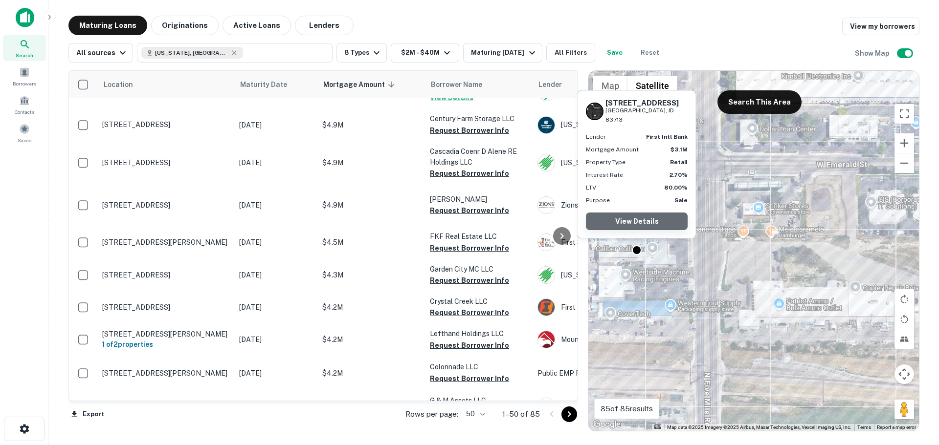
click at [635, 219] on link "View Details" at bounding box center [637, 222] width 102 height 18
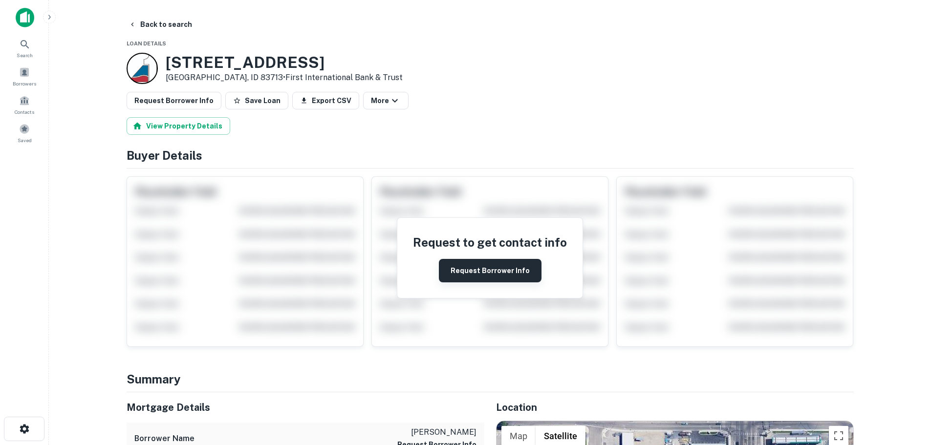
click at [485, 280] on button "Request Borrower Info" at bounding box center [490, 270] width 103 height 23
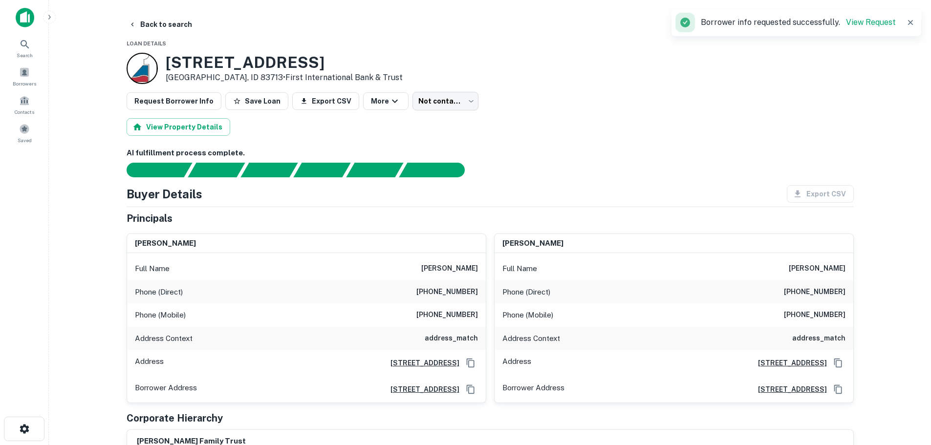
drag, startPoint x: 330, startPoint y: 60, endPoint x: 168, endPoint y: 57, distance: 161.8
click at [168, 57] on h3 "[STREET_ADDRESS]" at bounding box center [284, 62] width 237 height 19
copy h3 "459 N FIVE MILE RD"
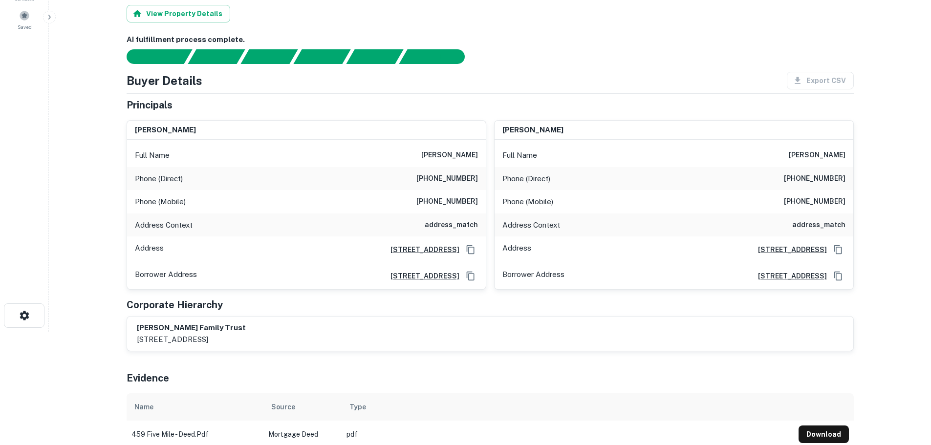
scroll to position [147, 0]
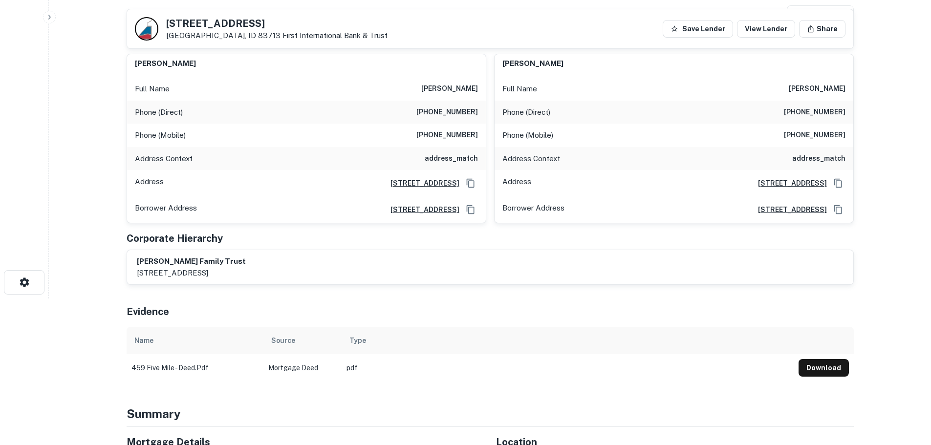
drag, startPoint x: 136, startPoint y: 272, endPoint x: 304, endPoint y: 279, distance: 168.3
click at [304, 279] on div "castro family trust 2251 west hawks view lane, eagle, id, 83616" at bounding box center [490, 267] width 727 height 34
copy p "2251 west hawks view lane, eagle, id, 83616"
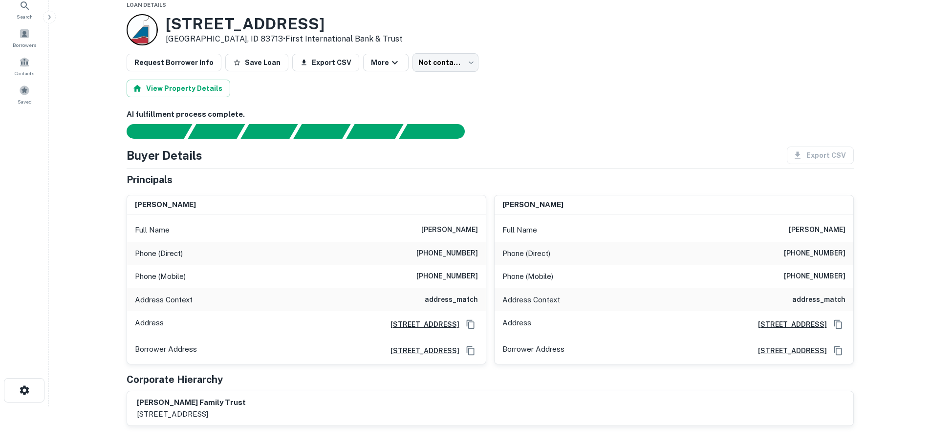
scroll to position [27, 0]
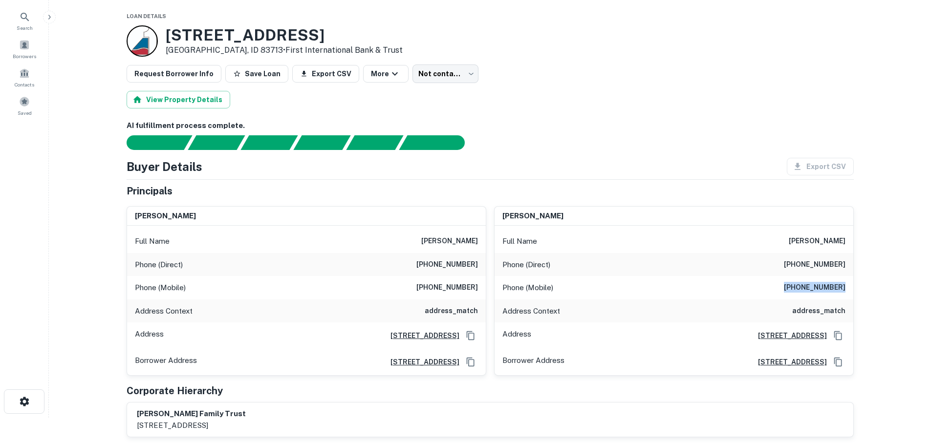
drag, startPoint x: 790, startPoint y: 288, endPoint x: 844, endPoint y: 287, distance: 54.8
click at [844, 287] on h6 "(530) 521-3320" at bounding box center [815, 288] width 62 height 12
copy h6 "(530) 521-3320"
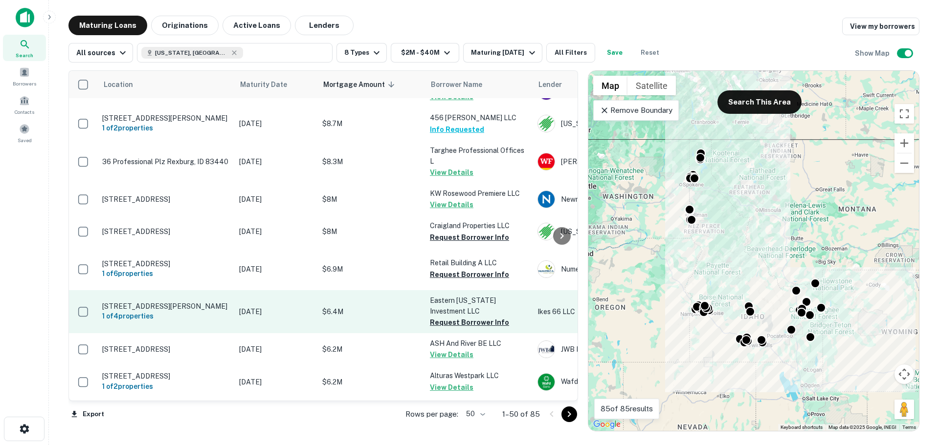
scroll to position [391, 0]
